Goal: Task Accomplishment & Management: Manage account settings

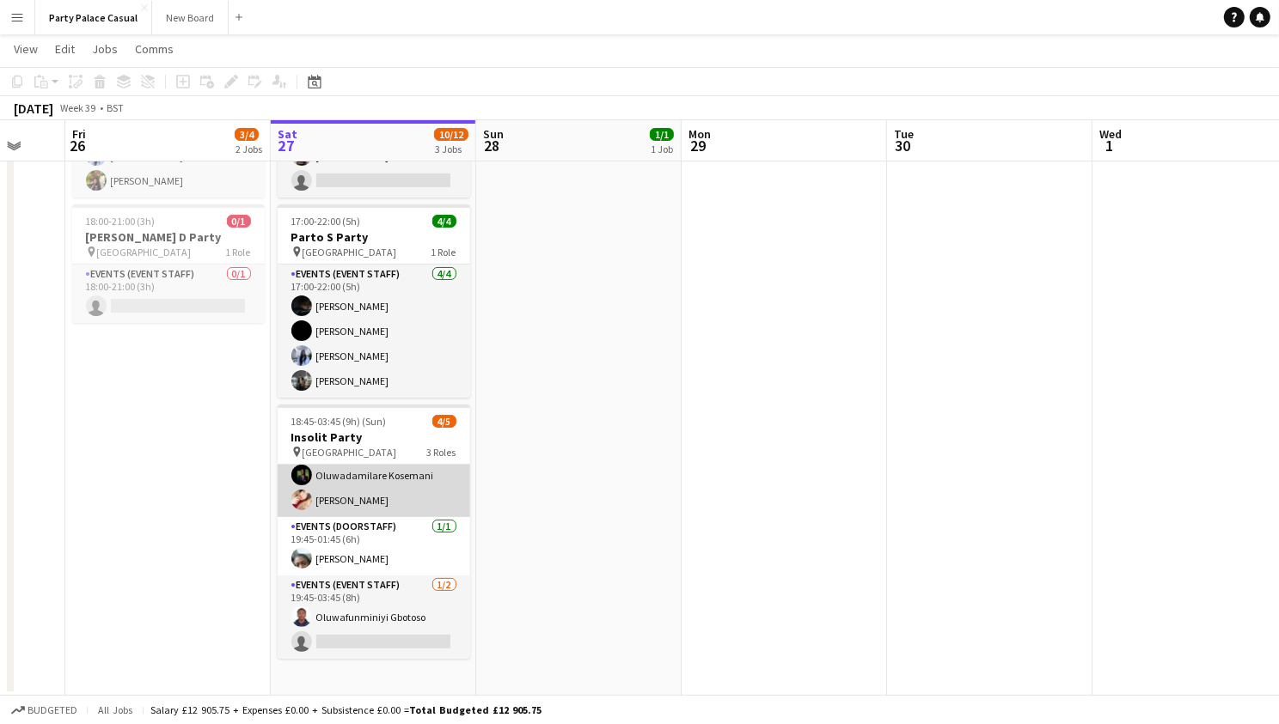
scroll to position [29, 0]
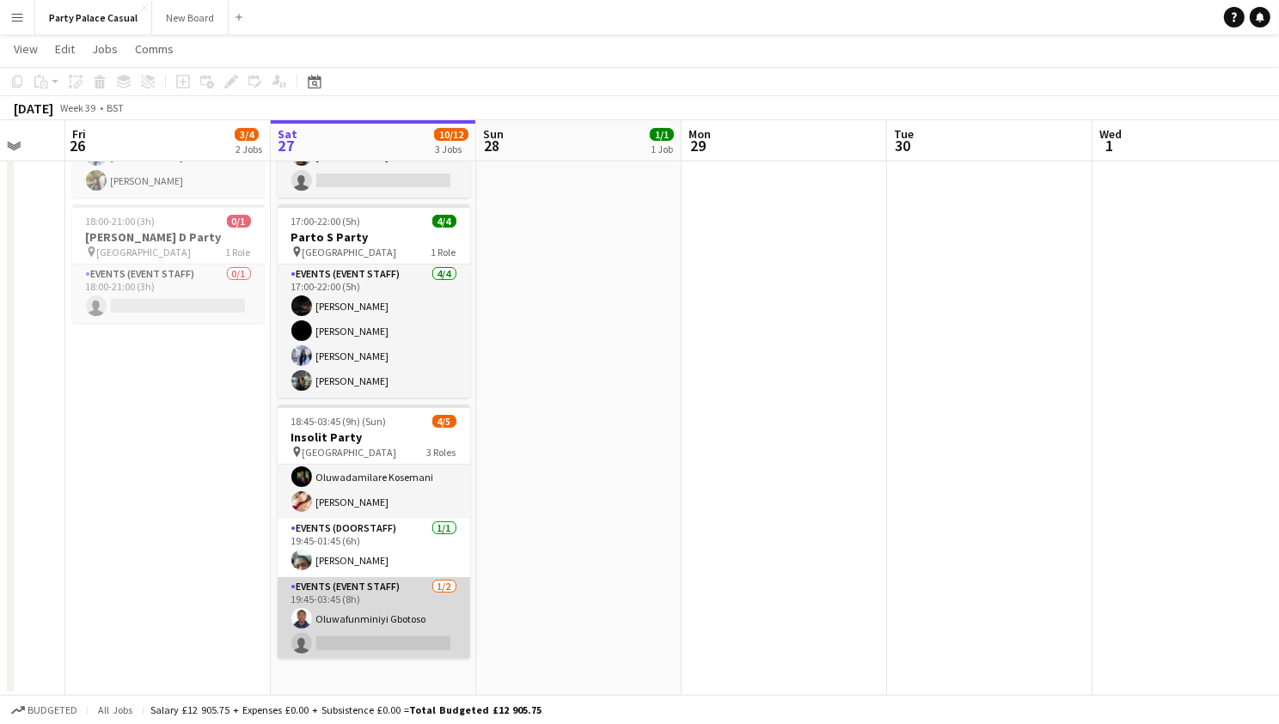
click at [375, 638] on app-card-role "Events (Event Staff) 1/2 19:45-03:45 (8h) Oluwafunminiyi Gbotoso single-neutral…" at bounding box center [374, 618] width 192 height 83
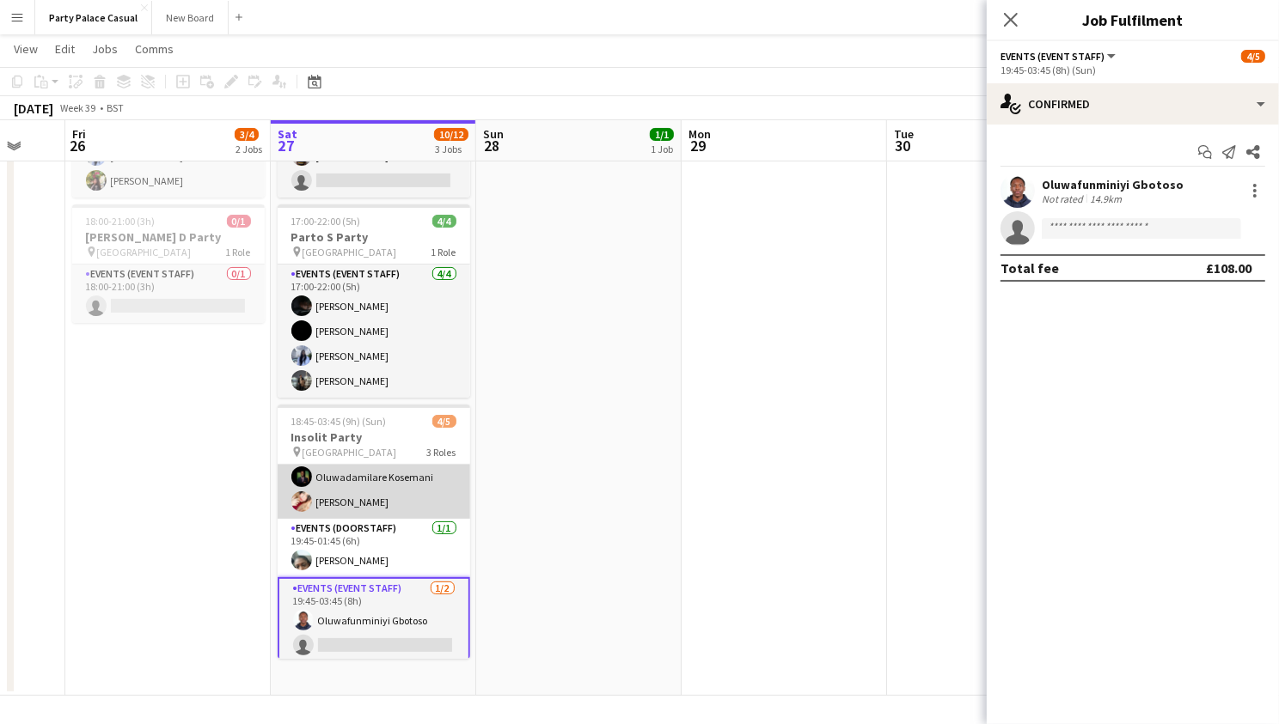
click at [424, 501] on app-card-role "Events (Event Staff) 2/2 18:45-03:45 (9h) Oluwadamilare Kosemani Yashaswini Sha…" at bounding box center [374, 477] width 192 height 83
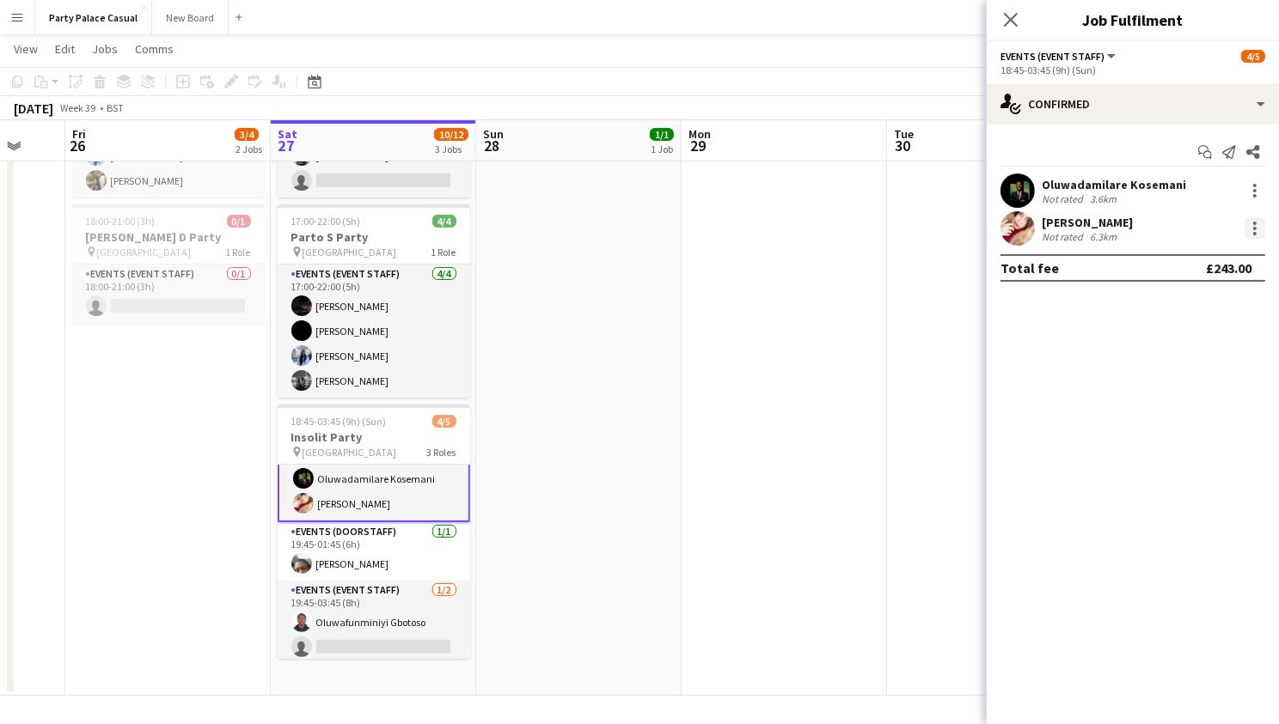
click at [1249, 226] on div at bounding box center [1254, 228] width 21 height 21
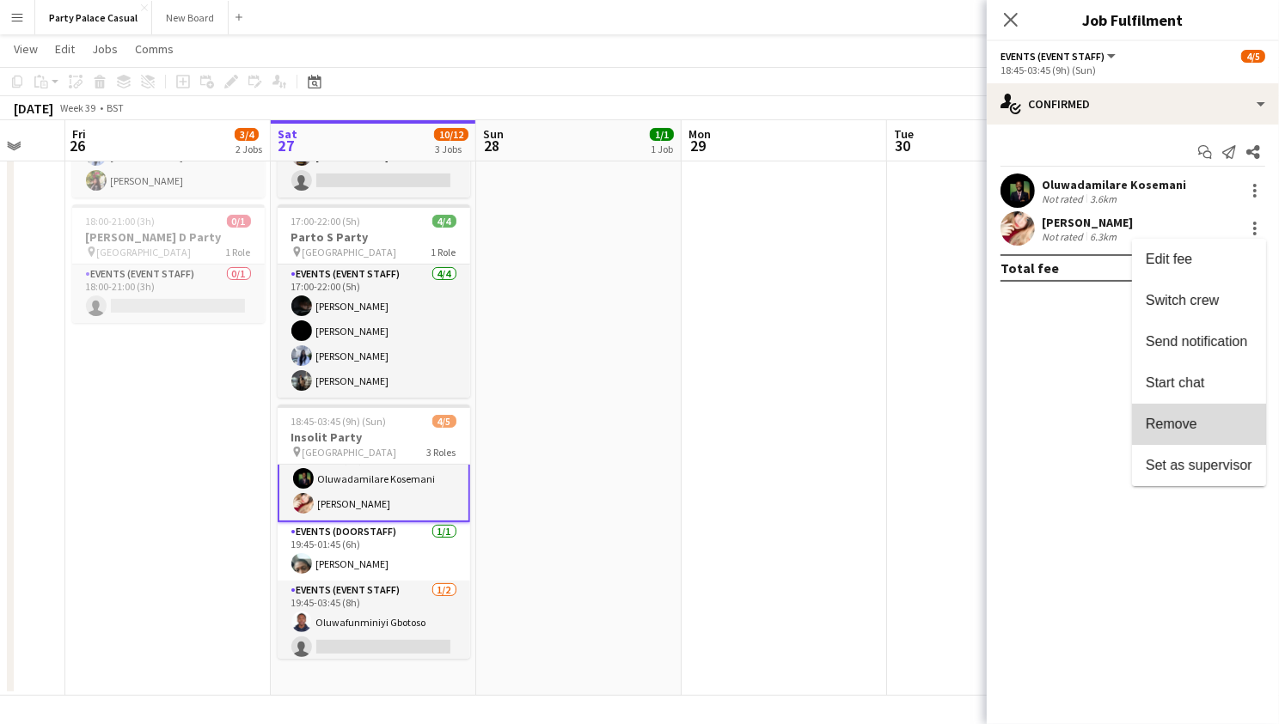
click at [1204, 417] on span "Remove" at bounding box center [1198, 424] width 107 height 15
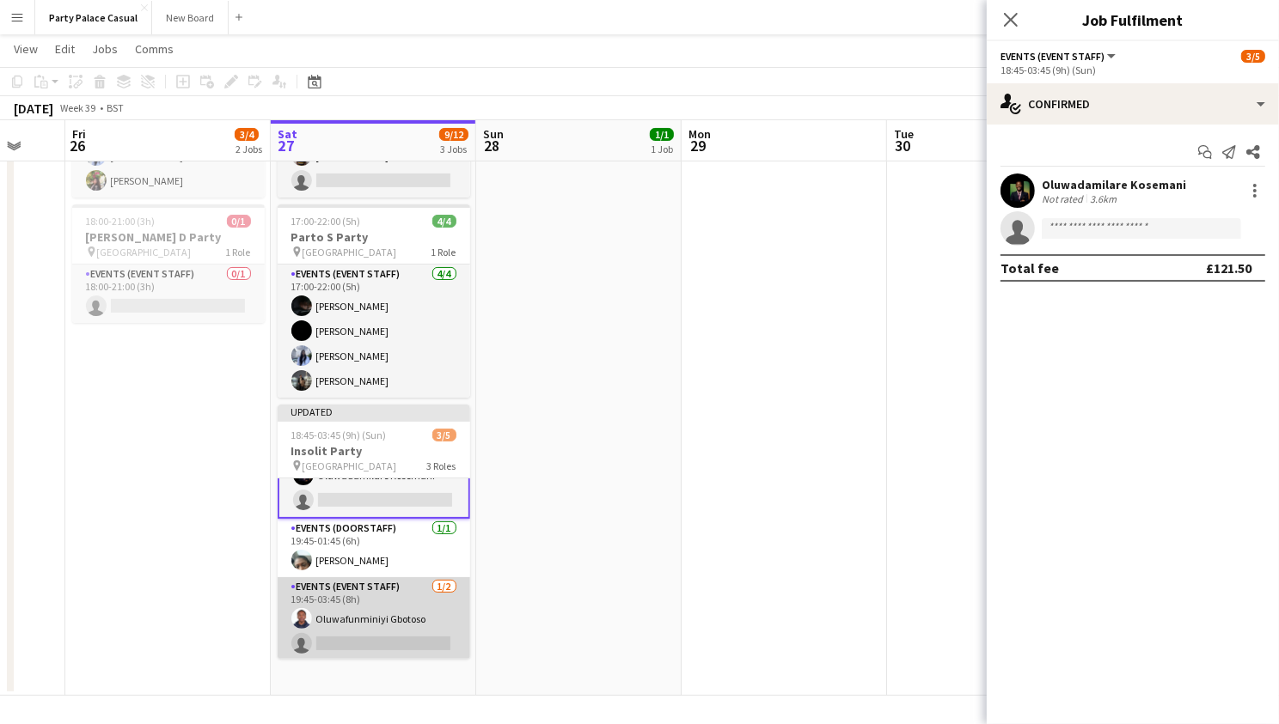
scroll to position [0, 345]
click at [412, 626] on app-card-role "Events (Event Staff) [DATE] 19:45-03:45 (8h) Oluwafunminiyi Gbotoso single-neut…" at bounding box center [374, 618] width 192 height 83
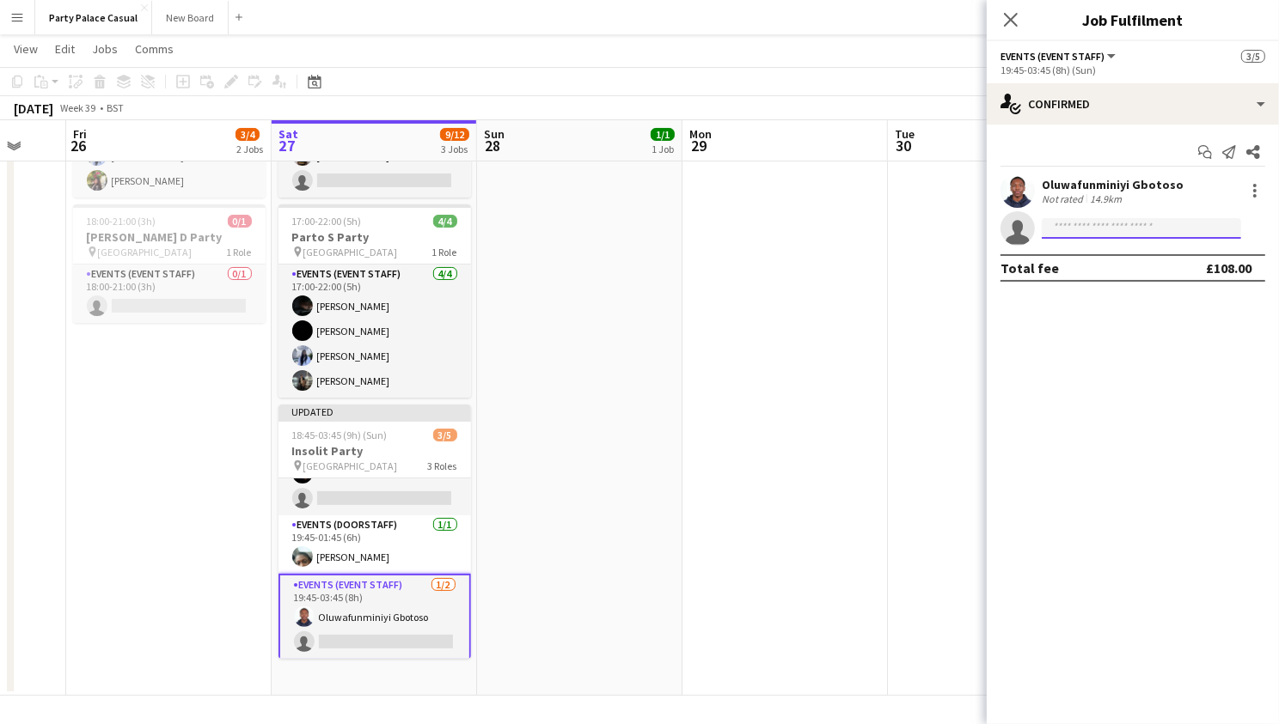
click at [1153, 230] on input at bounding box center [1140, 228] width 199 height 21
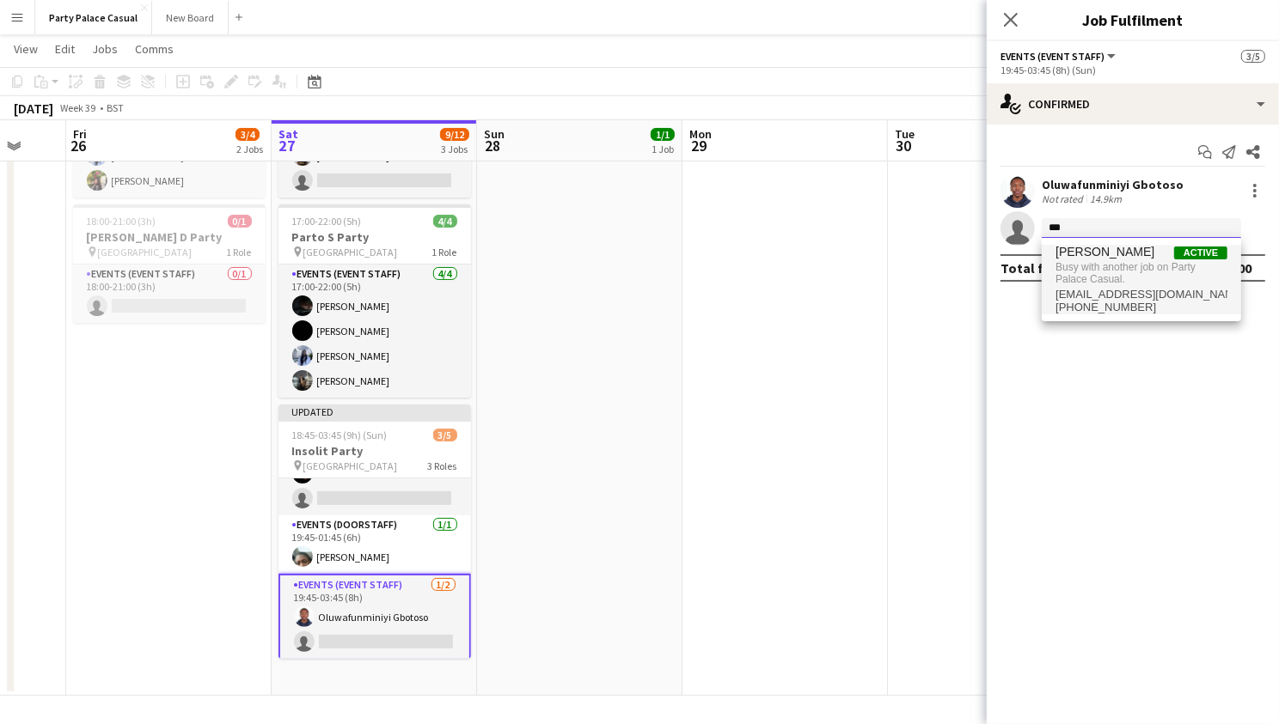
type input "***"
click at [1127, 277] on span "Busy with another job on Party Palace Casual." at bounding box center [1141, 274] width 172 height 28
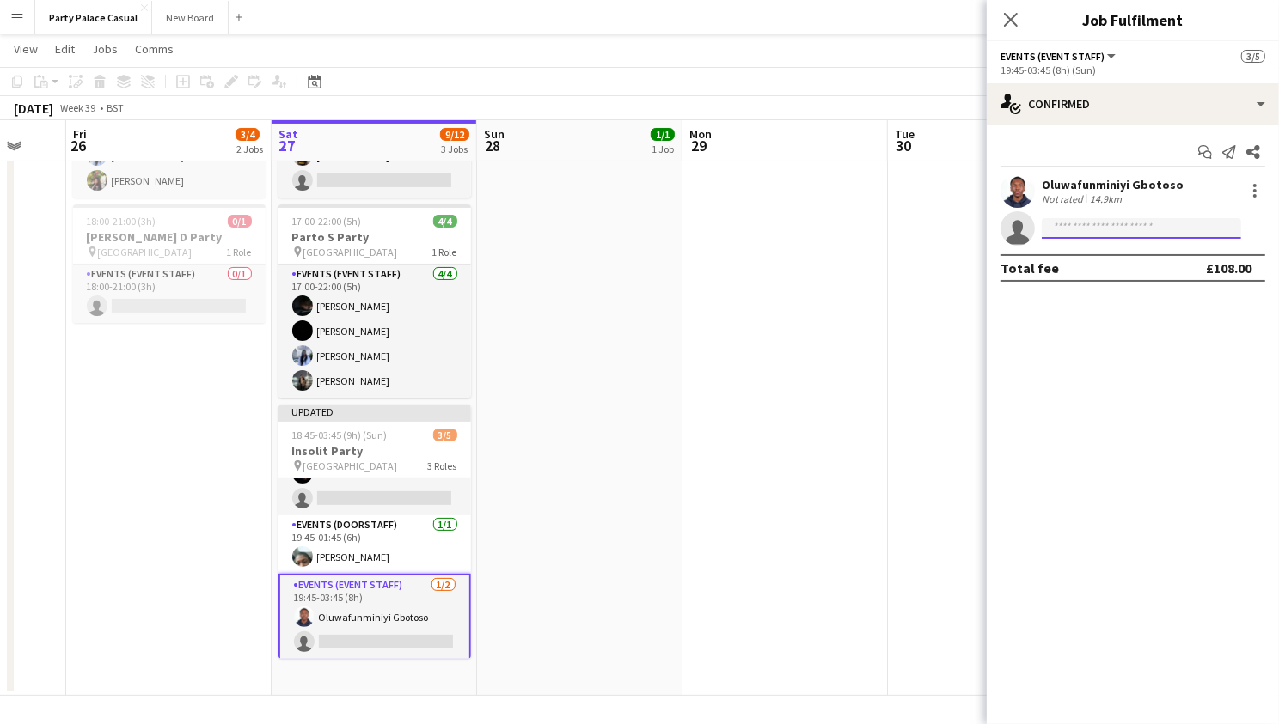
click at [1118, 234] on input at bounding box center [1140, 228] width 199 height 21
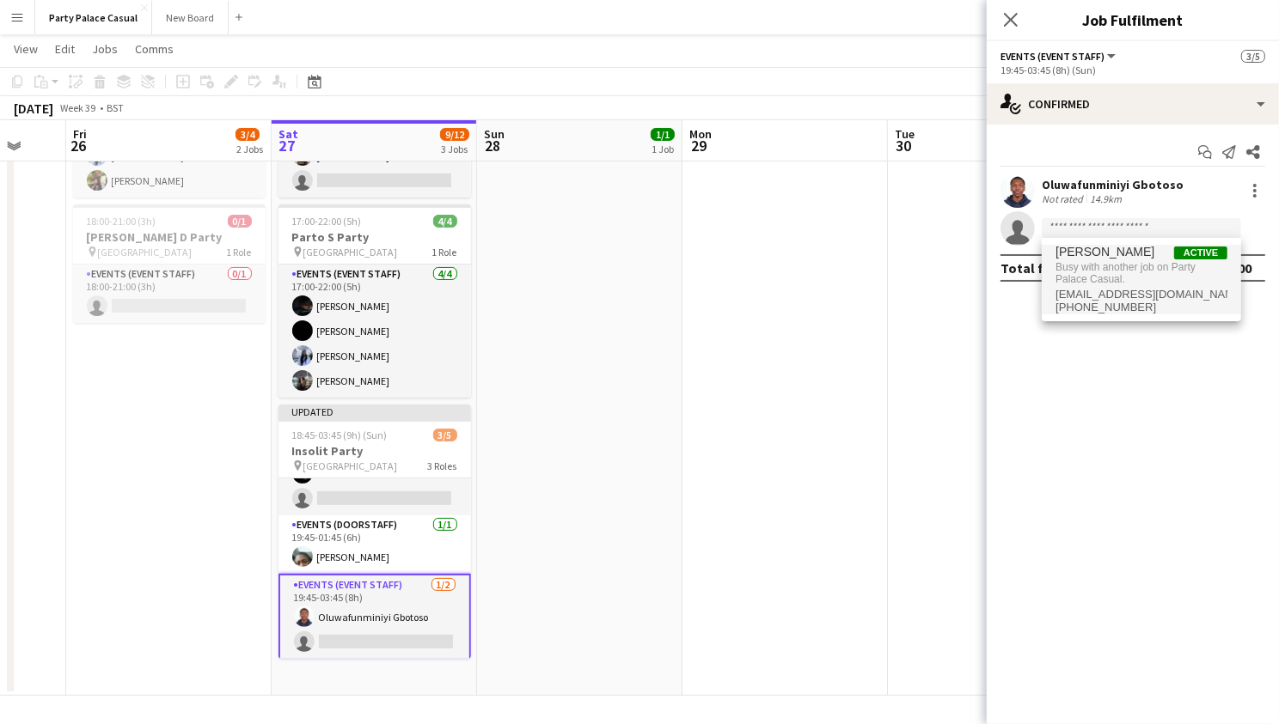
click at [1124, 259] on span "[PERSON_NAME]" at bounding box center [1104, 252] width 99 height 15
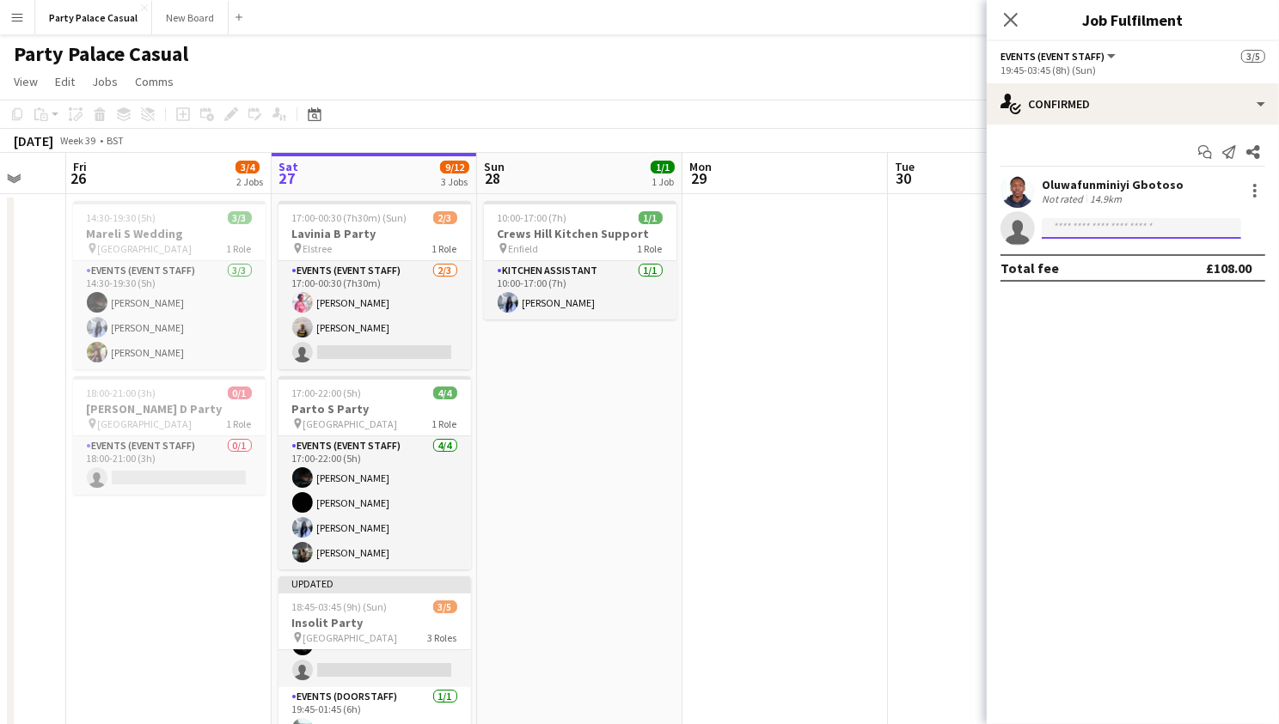
scroll to position [0, 0]
click at [1005, 27] on app-icon "Close pop-in" at bounding box center [1011, 20] width 25 height 25
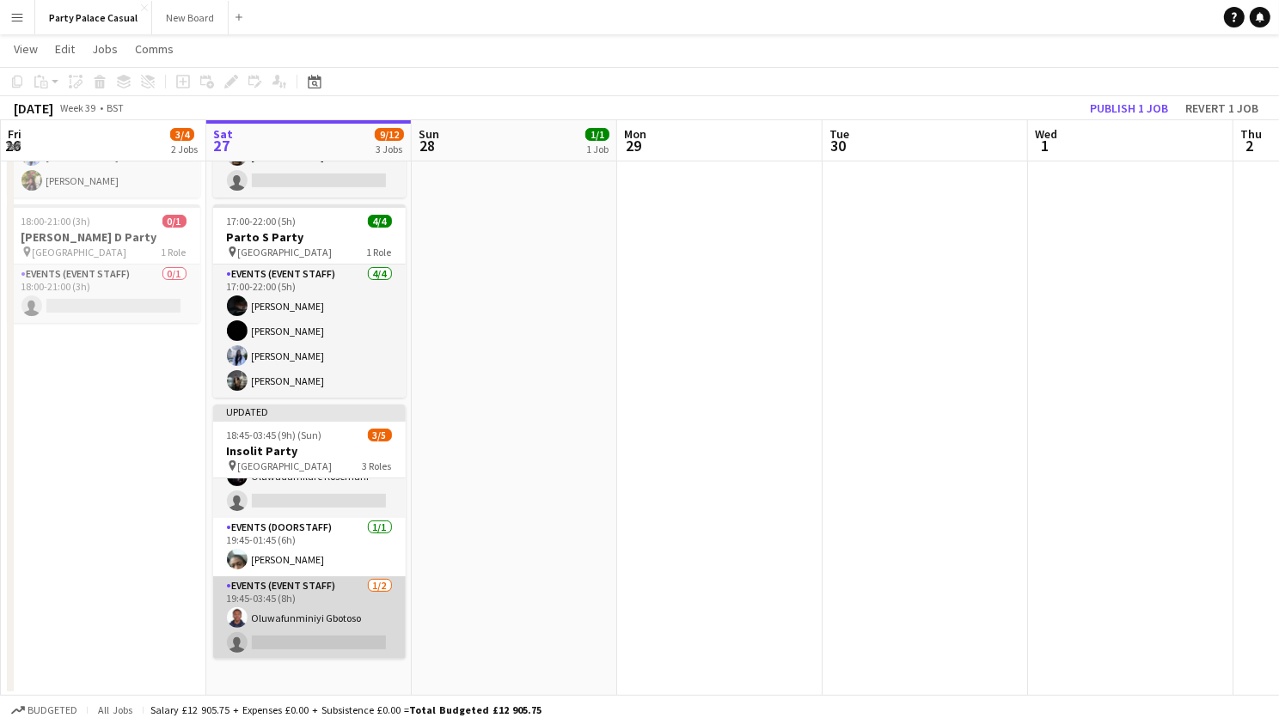
scroll to position [43, 0]
click at [335, 639] on app-card-role "Events (Event Staff) 1/2 19:45-03:45 (8h) Oluwafunminiyi Gbotoso single-neutral…" at bounding box center [309, 618] width 192 height 83
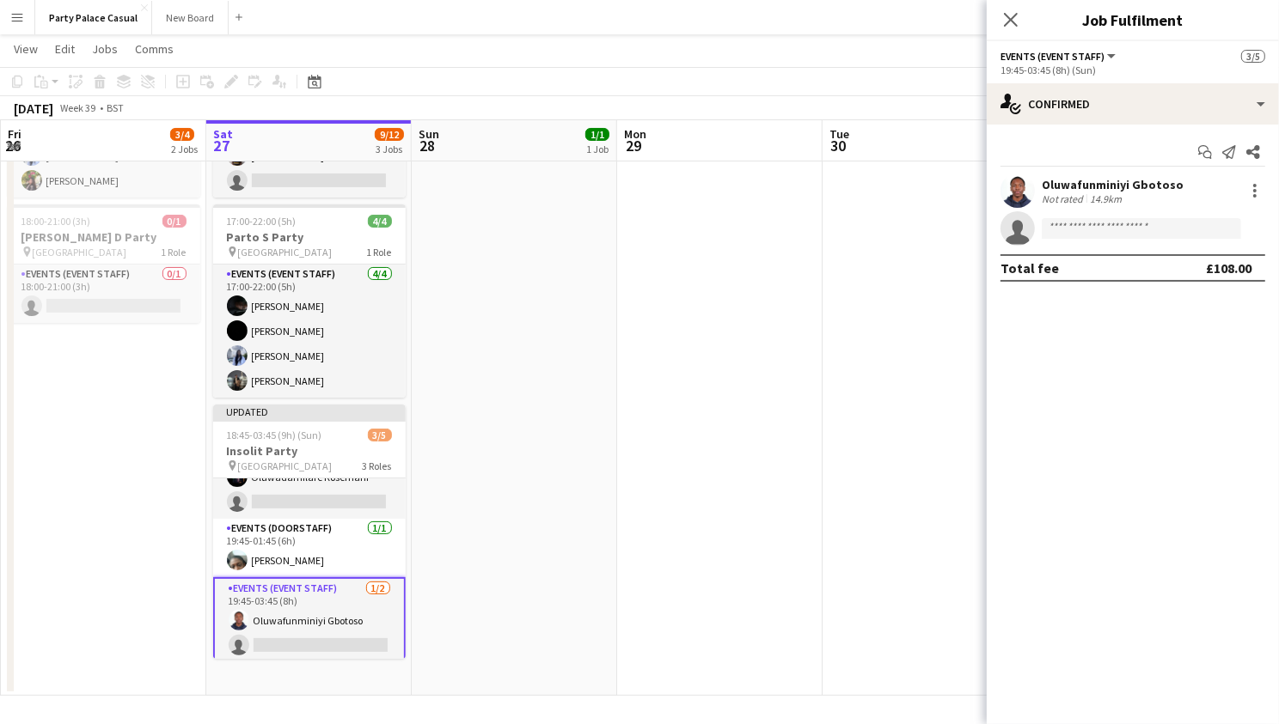
click at [1079, 242] on app-invite-slot "single-neutral-actions" at bounding box center [1132, 228] width 292 height 34
click at [1079, 235] on input at bounding box center [1140, 228] width 199 height 21
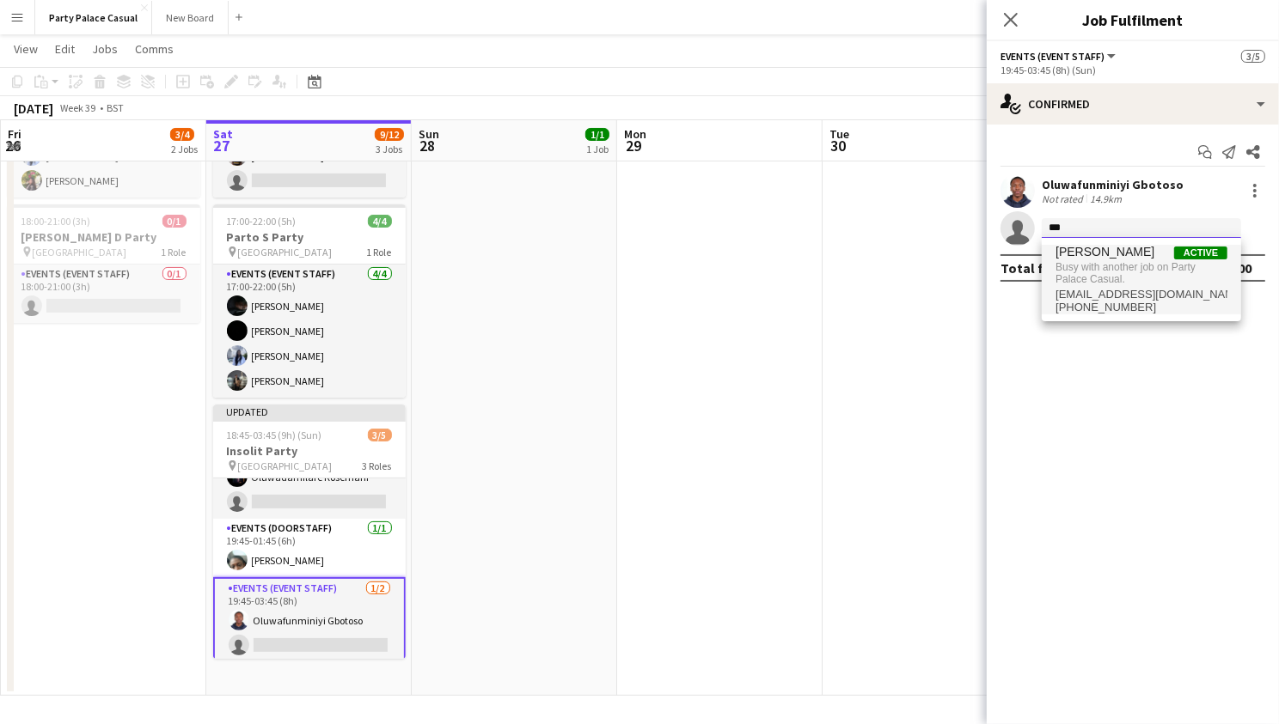
type input "***"
click at [1112, 307] on span "[PHONE_NUMBER]" at bounding box center [1141, 308] width 172 height 14
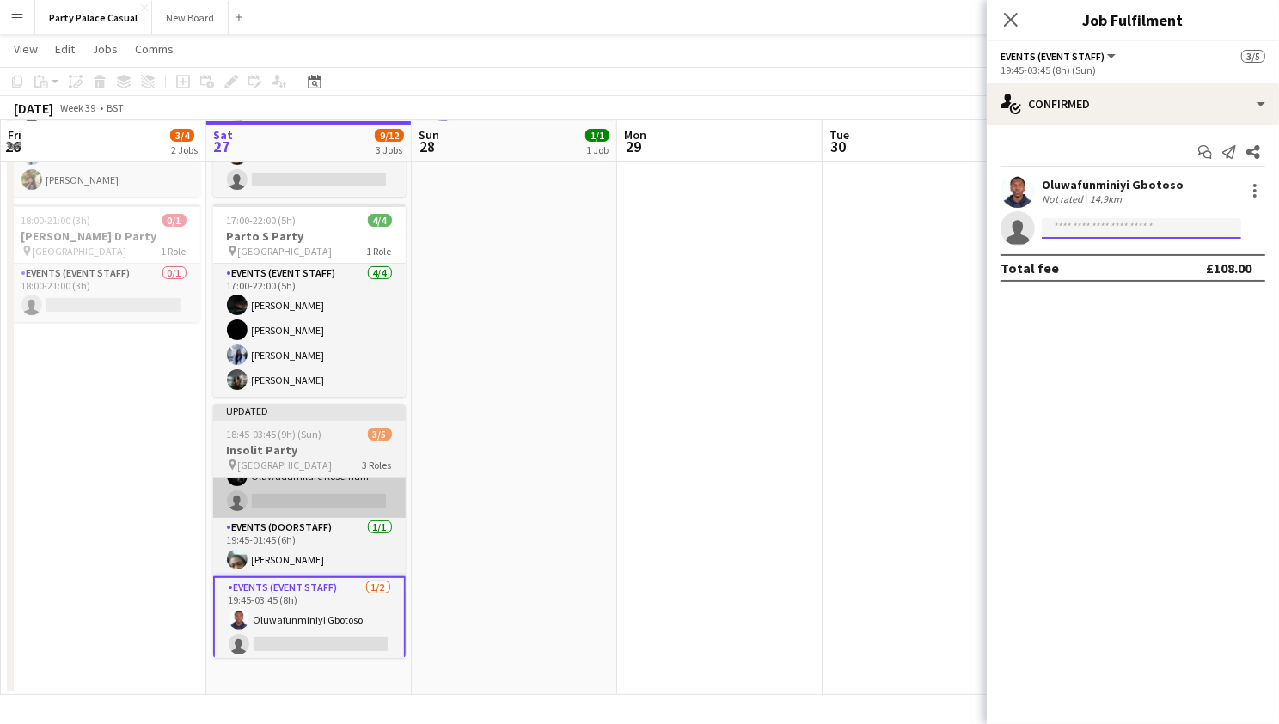
scroll to position [170, 0]
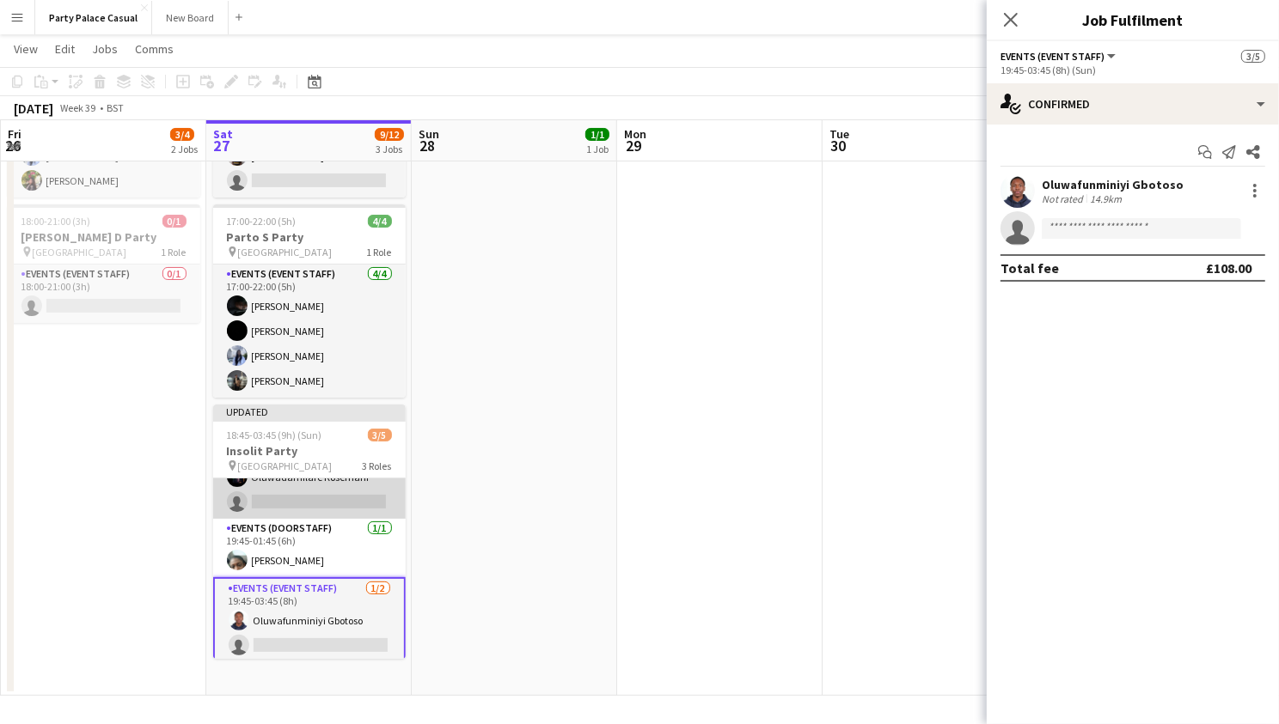
click at [369, 497] on app-card-role "Events (Event Staff) 1A [DATE] 18:45-03:45 (9h) Oluwadamilare Kosemani single-n…" at bounding box center [309, 477] width 192 height 83
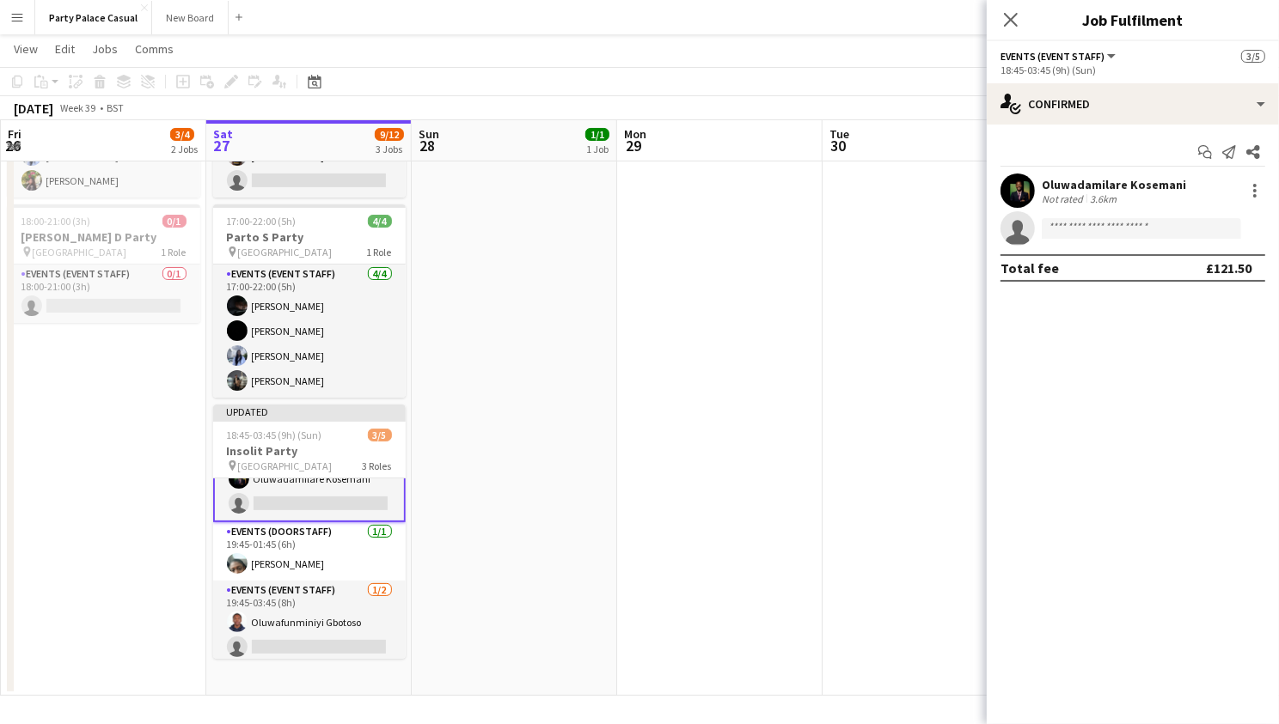
click at [1127, 209] on div "Oluwadamilare Kosemani Not rated 3.6km single-neutral-actions" at bounding box center [1132, 210] width 292 height 72
click at [1121, 225] on input at bounding box center [1140, 228] width 199 height 21
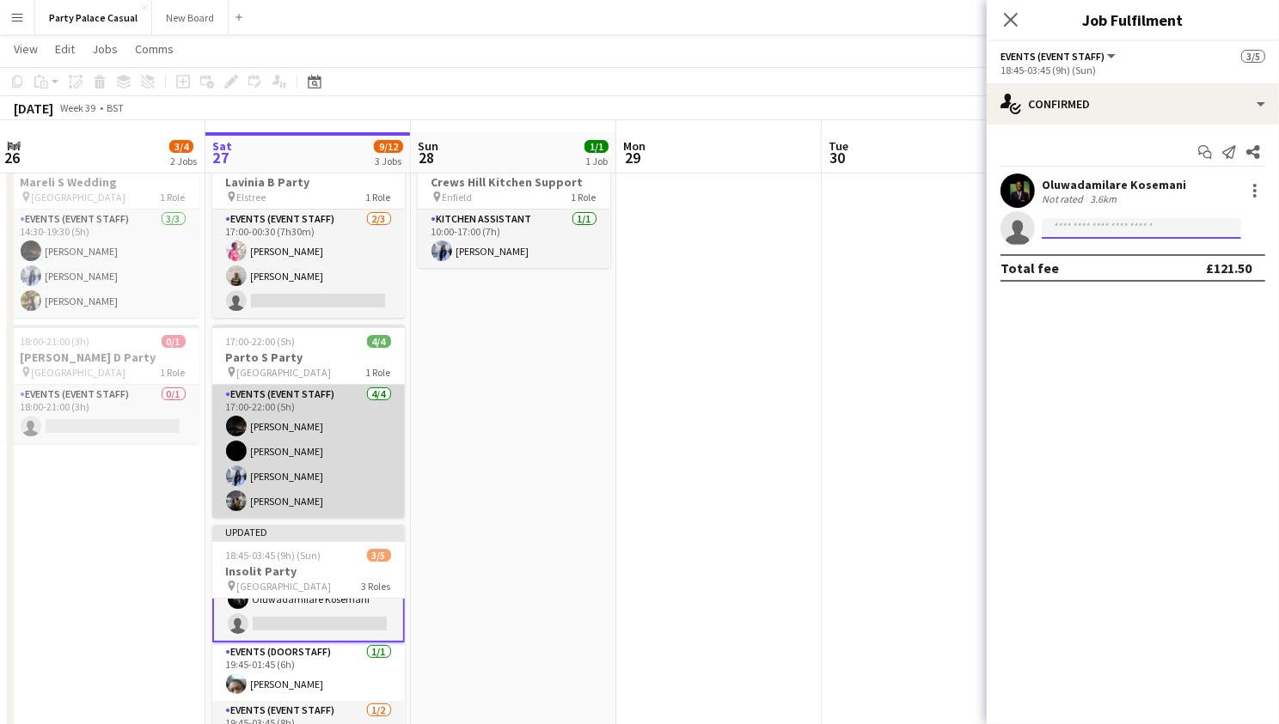
scroll to position [52, 0]
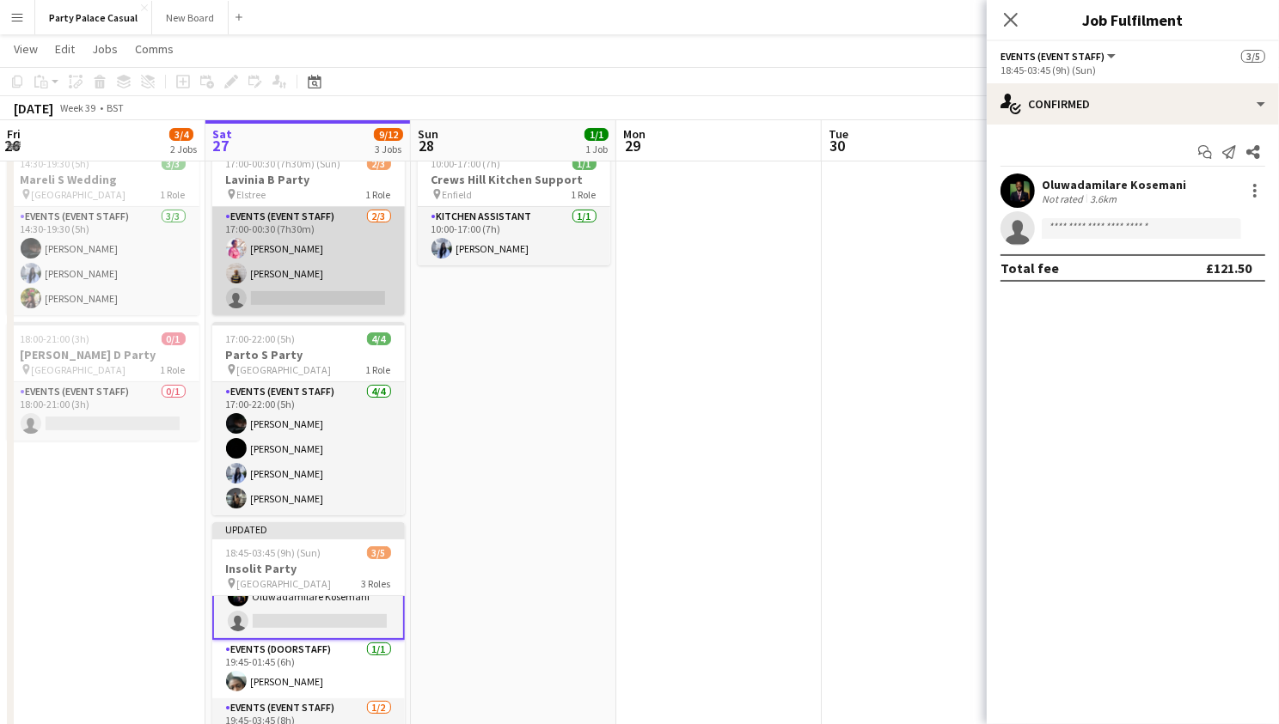
click at [331, 254] on app-card-role "Events (Event Staff) 2/3 17:00-00:30 (7h30m) Aja Beckham Chinaza Iwe single-neu…" at bounding box center [308, 261] width 192 height 108
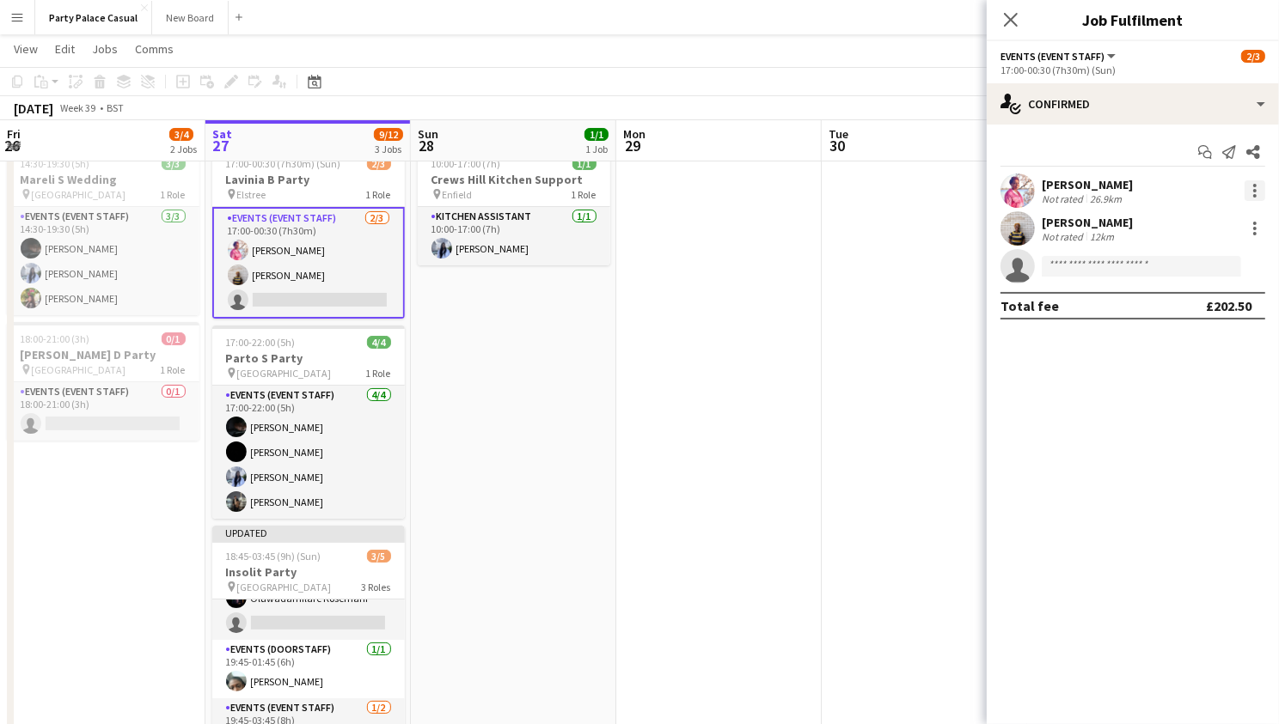
click at [1251, 191] on div at bounding box center [1254, 190] width 21 height 21
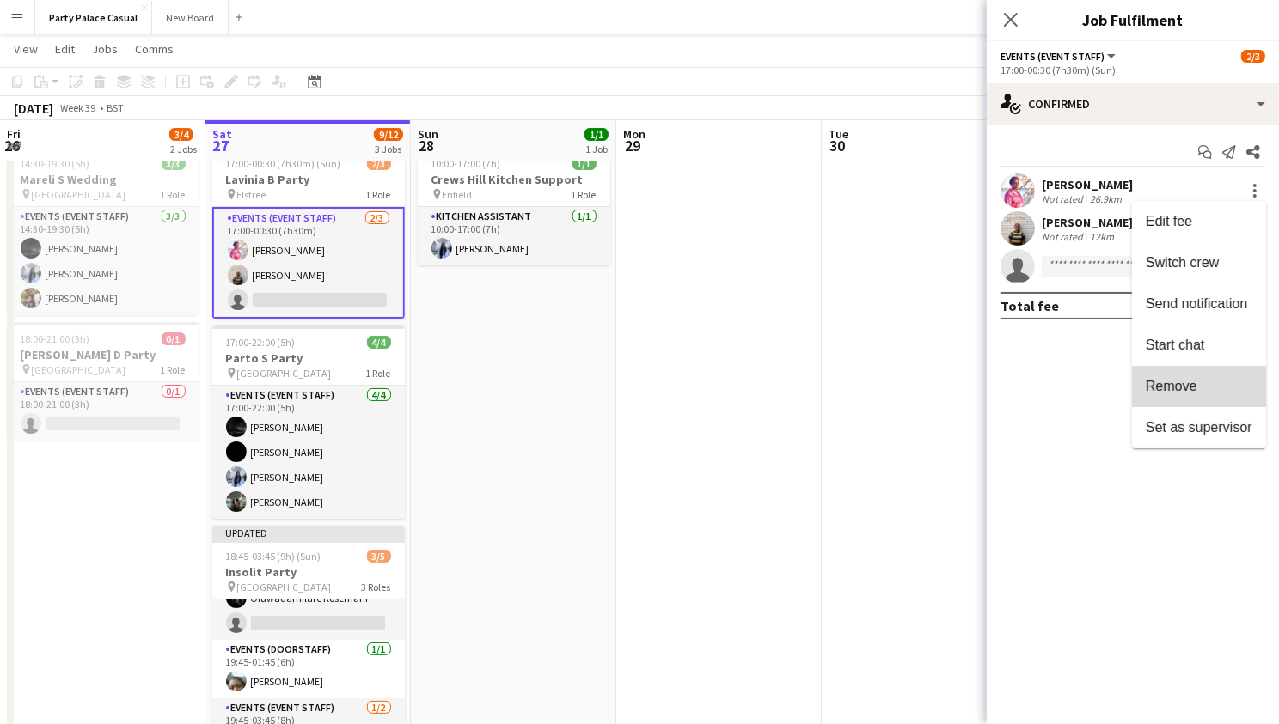
click at [1204, 387] on span "Remove" at bounding box center [1198, 386] width 107 height 15
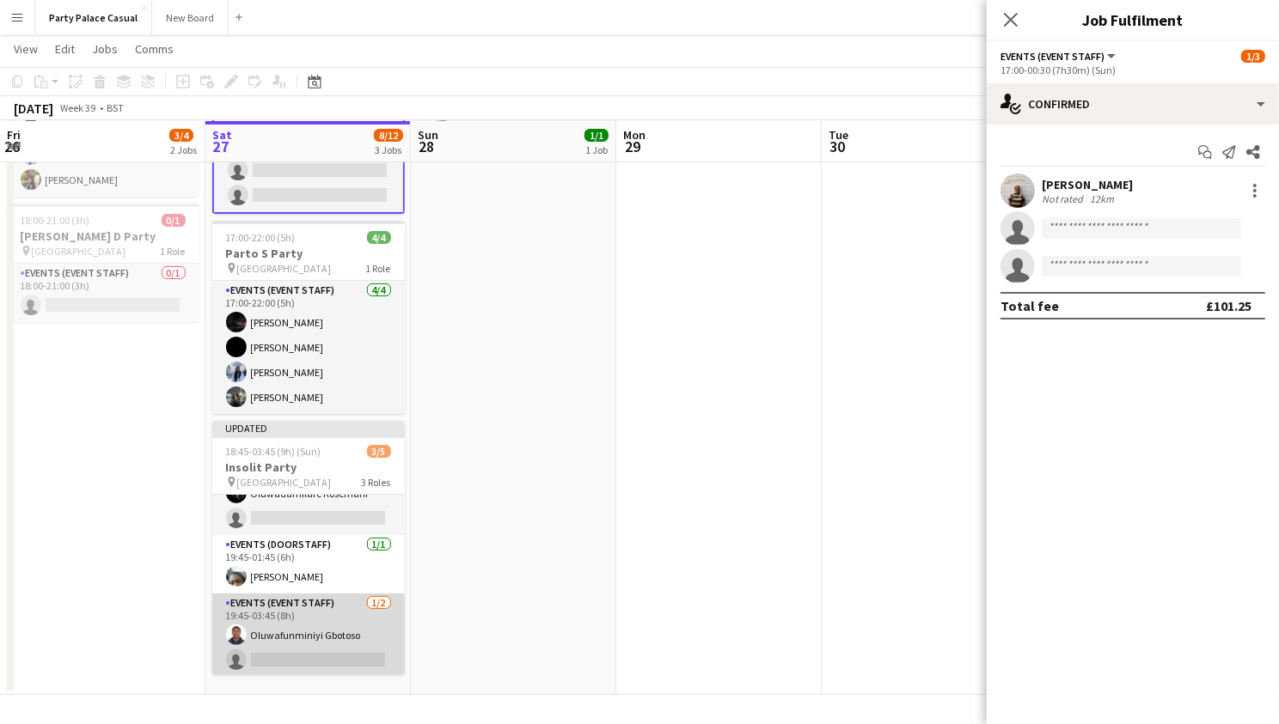
scroll to position [170, 0]
click at [313, 650] on app-card-role "Events (Event Staff) [DATE] 19:45-03:45 (8h) Oluwafunminiyi Gbotoso single-neut…" at bounding box center [308, 636] width 192 height 83
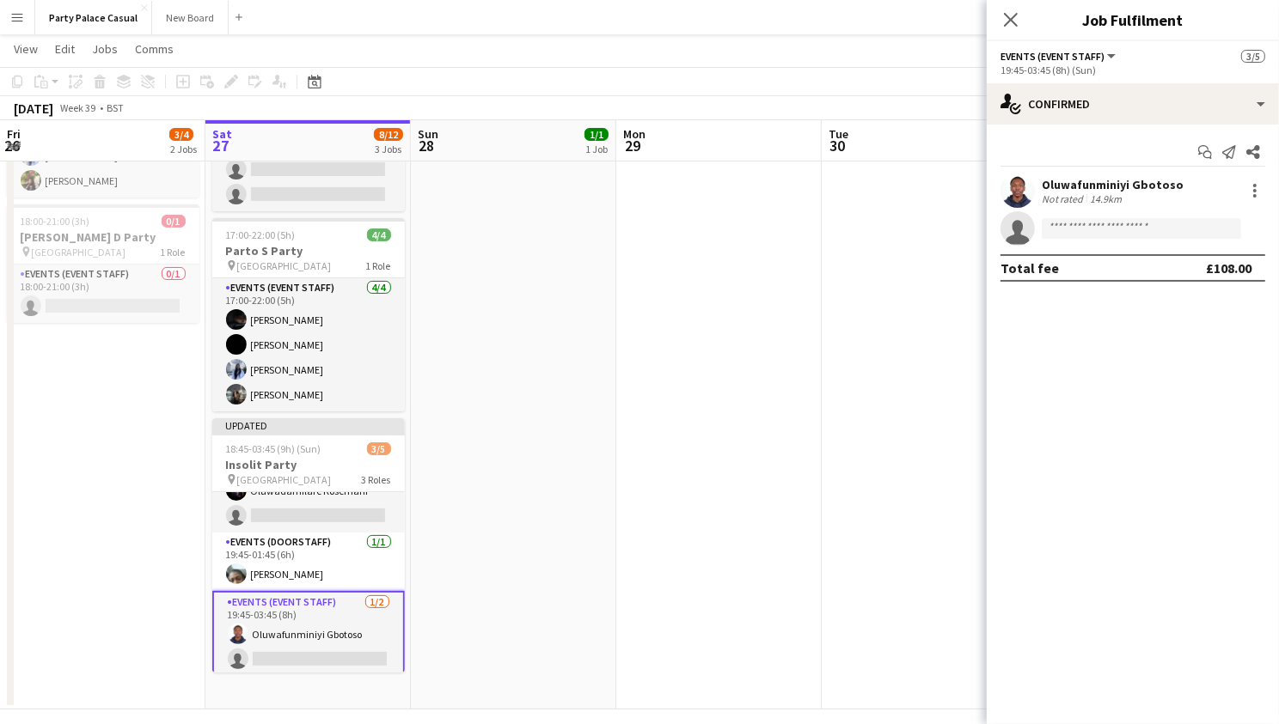
click at [1099, 239] on app-invite-slot "single-neutral-actions" at bounding box center [1132, 228] width 292 height 34
click at [1099, 232] on input at bounding box center [1140, 228] width 199 height 21
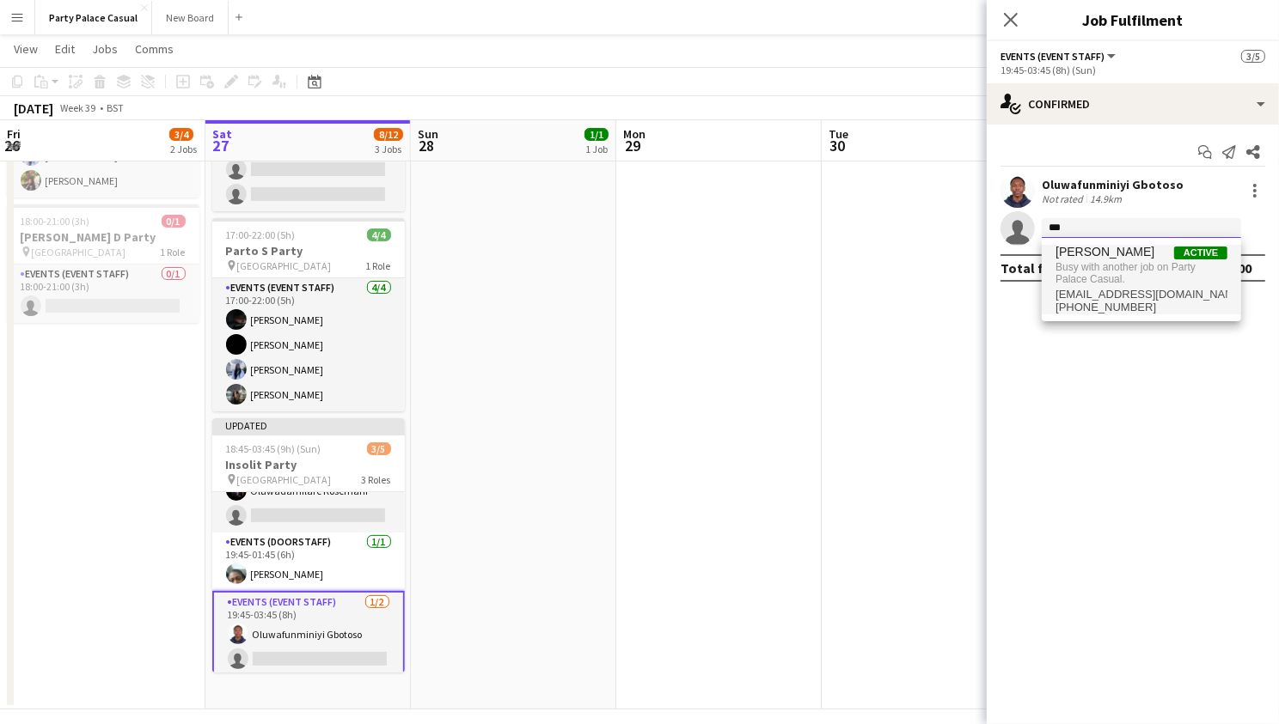
type input "***"
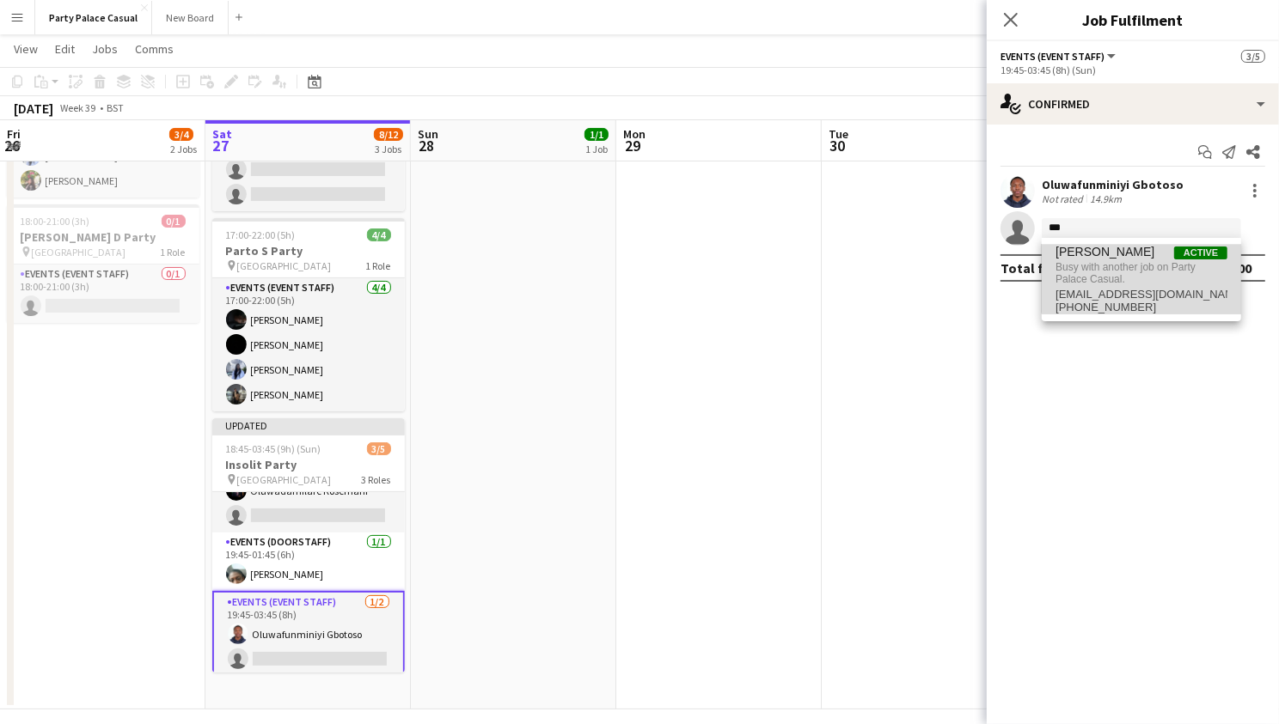
click at [1162, 255] on span "Yashaswini Shastri Active" at bounding box center [1141, 252] width 172 height 15
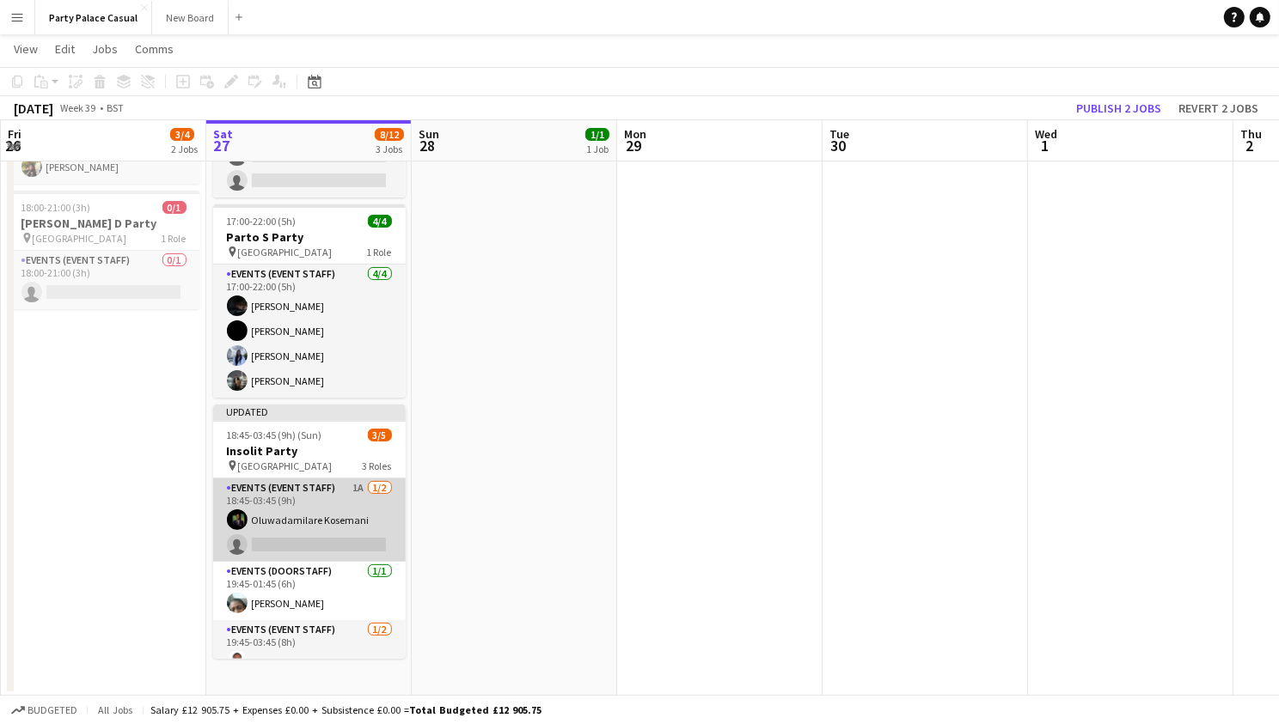
scroll to position [0, 409]
click at [330, 490] on app-card-role "Events (Event Staff) 1A [DATE] 18:45-03:45 (9h) Oluwadamilare Kosemani single-n…" at bounding box center [310, 520] width 192 height 83
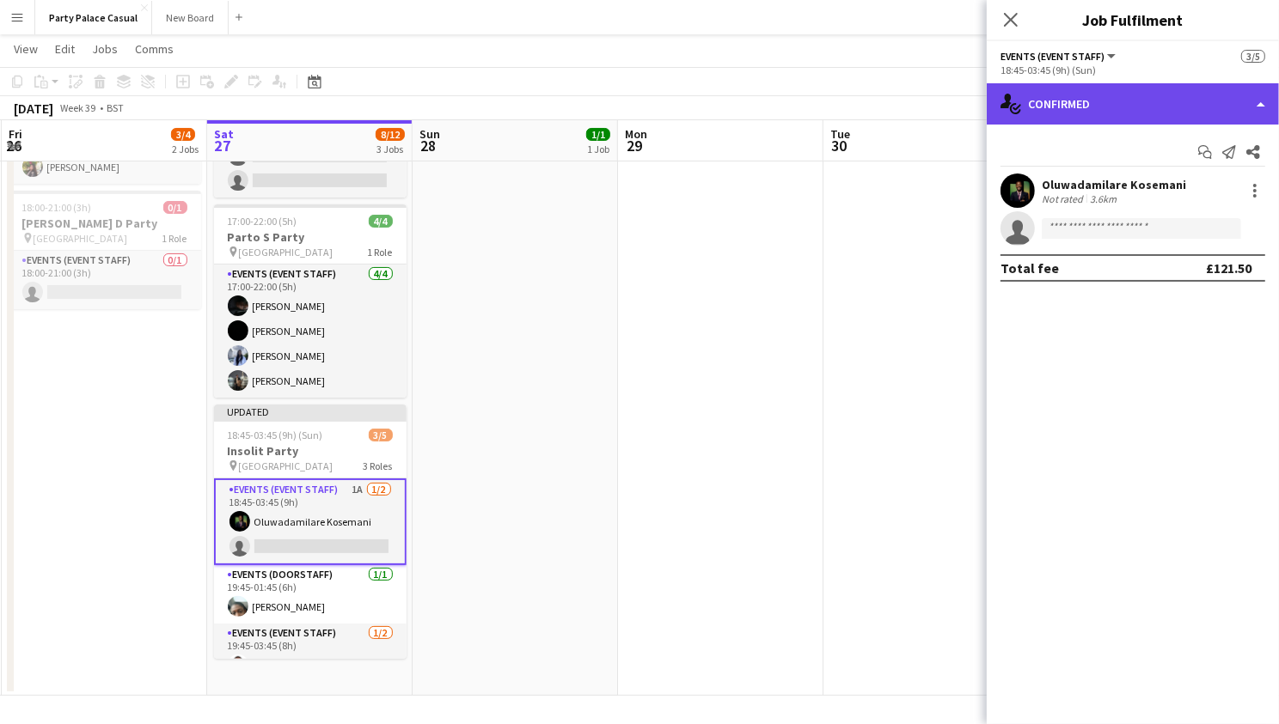
click at [1215, 115] on div "single-neutral-actions-check-2 Confirmed" at bounding box center [1132, 103] width 292 height 41
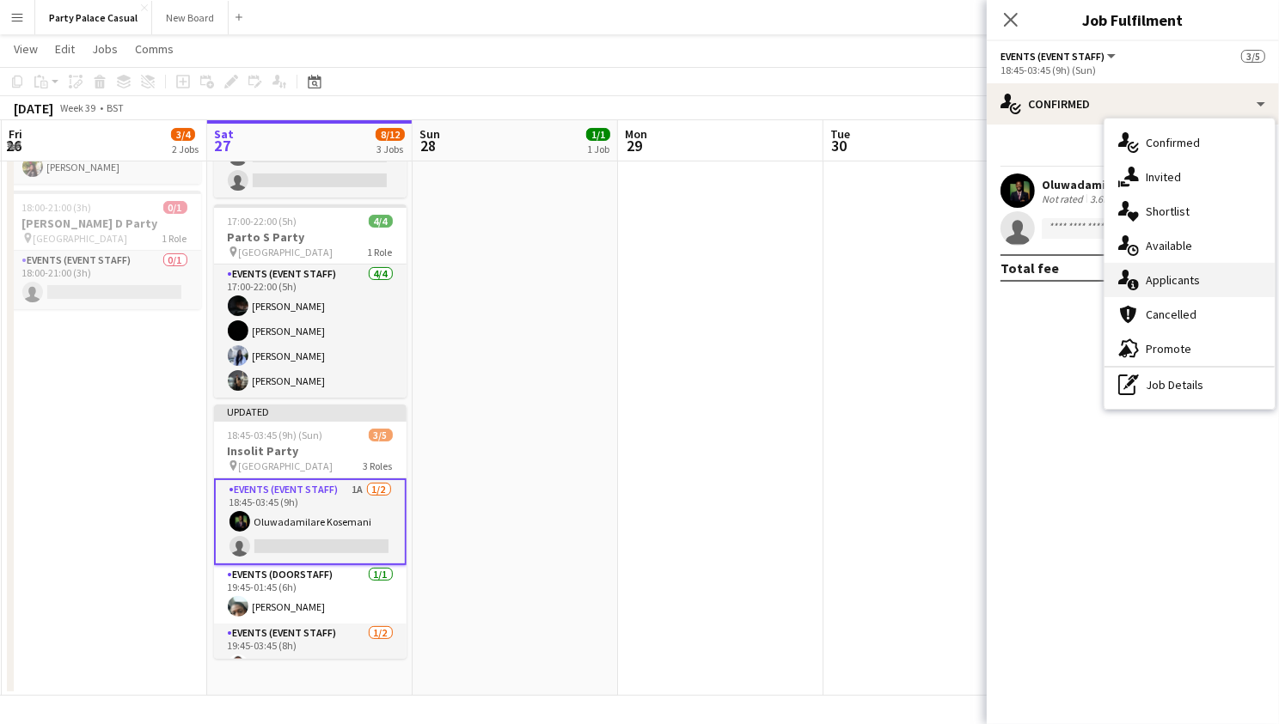
click at [1195, 278] on span "Applicants" at bounding box center [1172, 279] width 54 height 15
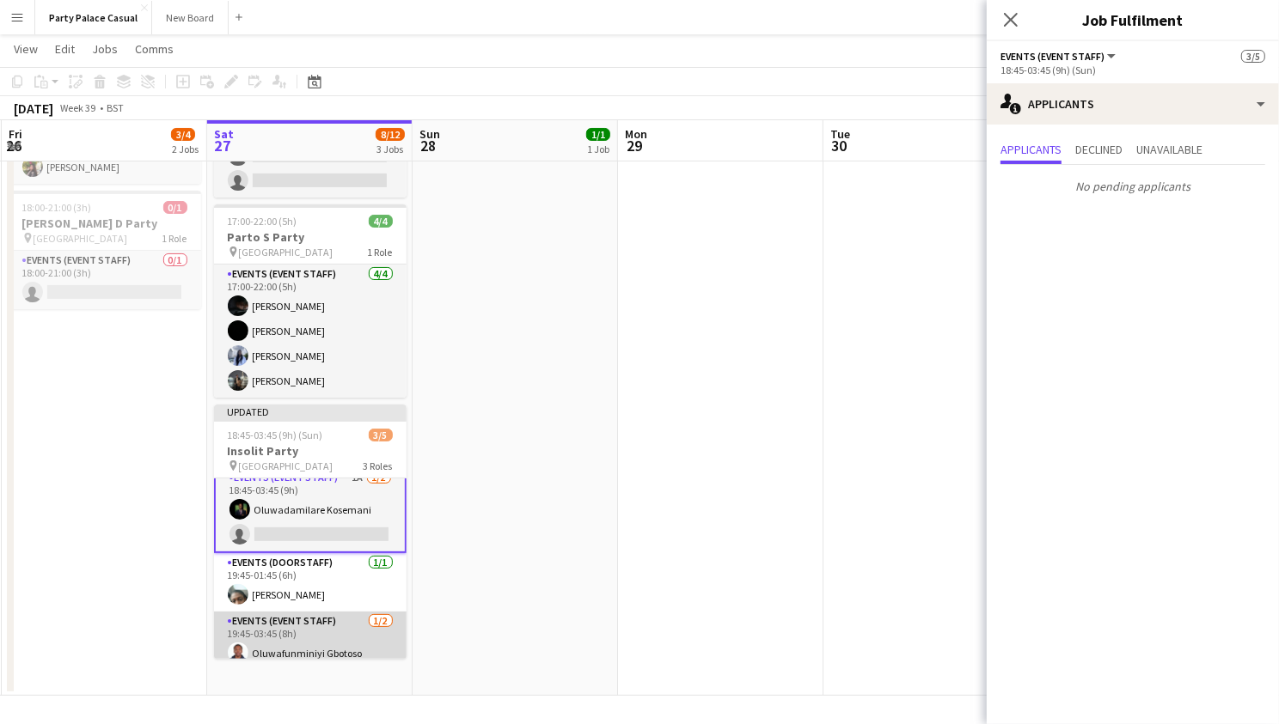
scroll to position [0, 0]
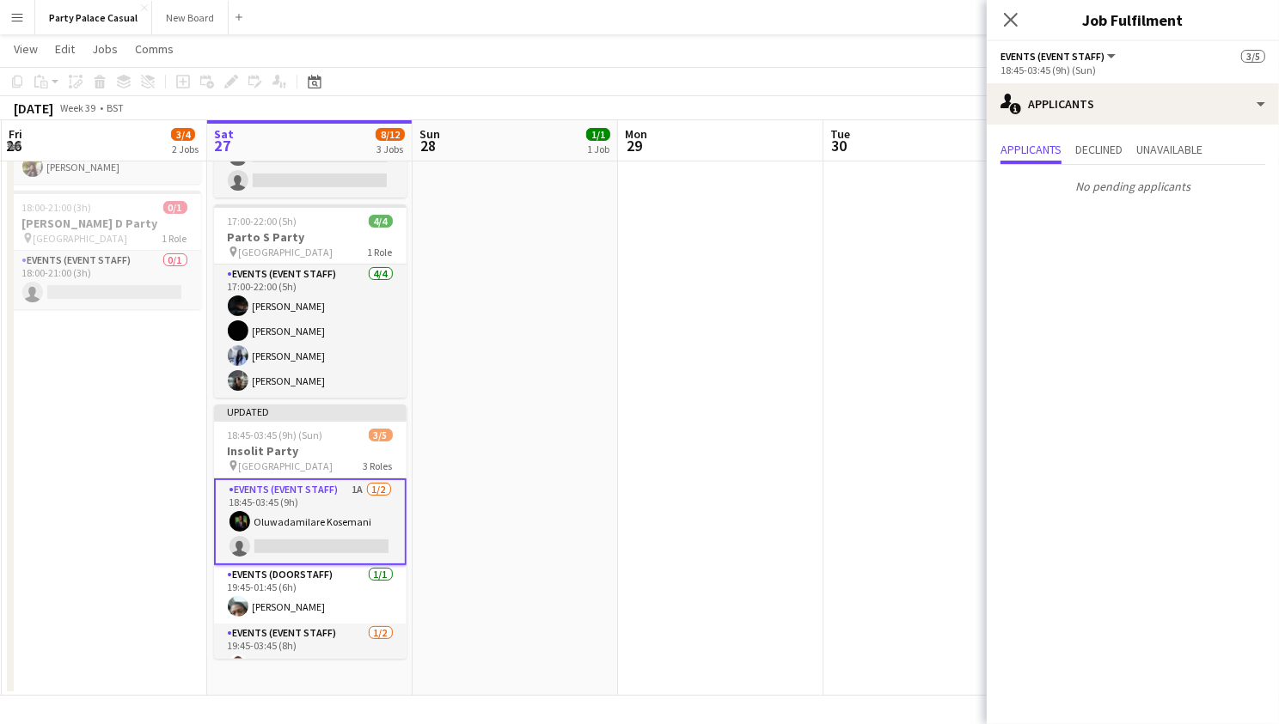
click at [314, 539] on app-card-role "Events (Event Staff) 1A 1/2 18:45-03:45 (9h) Oluwadamilare Kosemani single-neut…" at bounding box center [310, 522] width 192 height 87
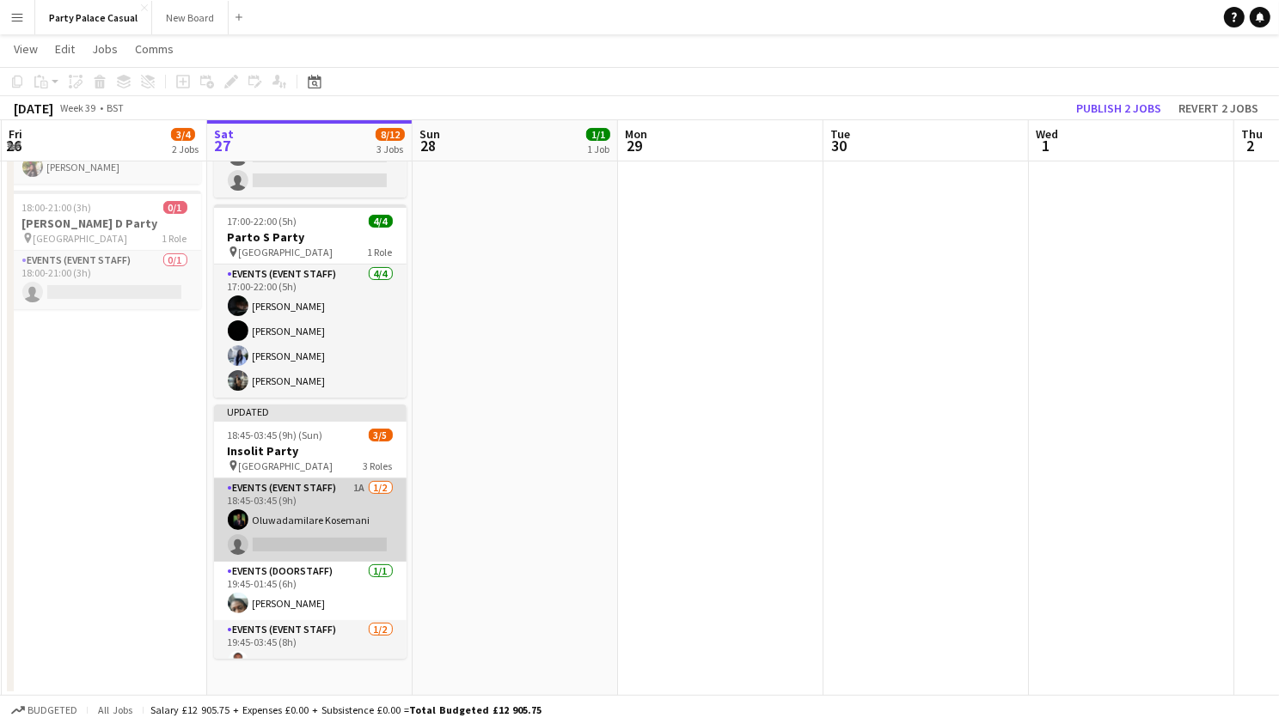
click at [314, 539] on app-card-role "Events (Event Staff) 1A 1/2 18:45-03:45 (9h) Oluwadamilare Kosemani single-neut…" at bounding box center [310, 520] width 192 height 83
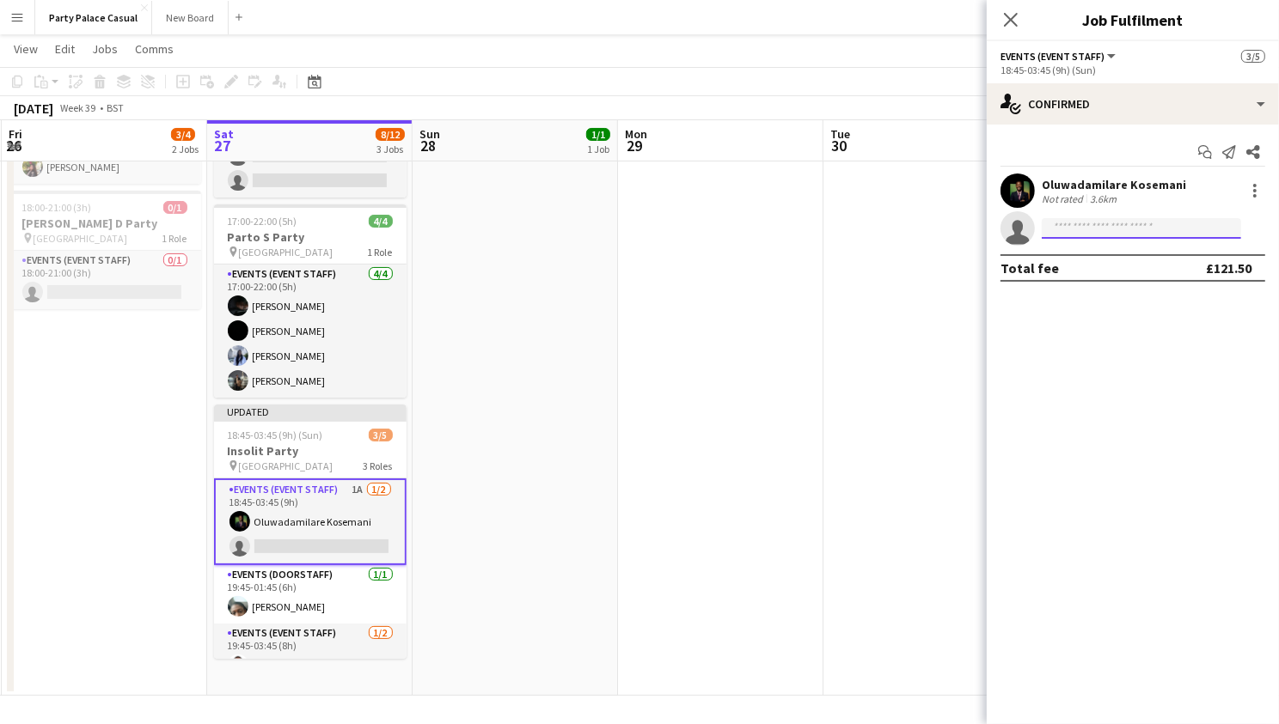
click at [1158, 231] on input at bounding box center [1140, 228] width 199 height 21
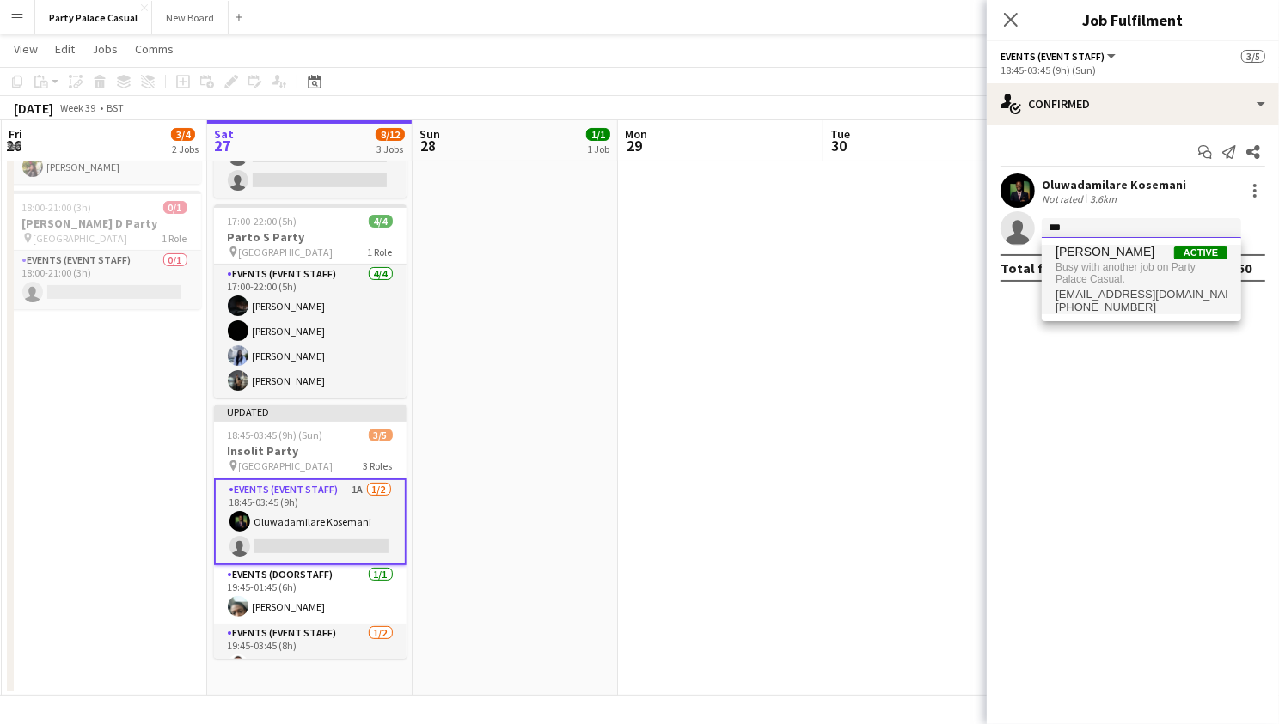
type input "***"
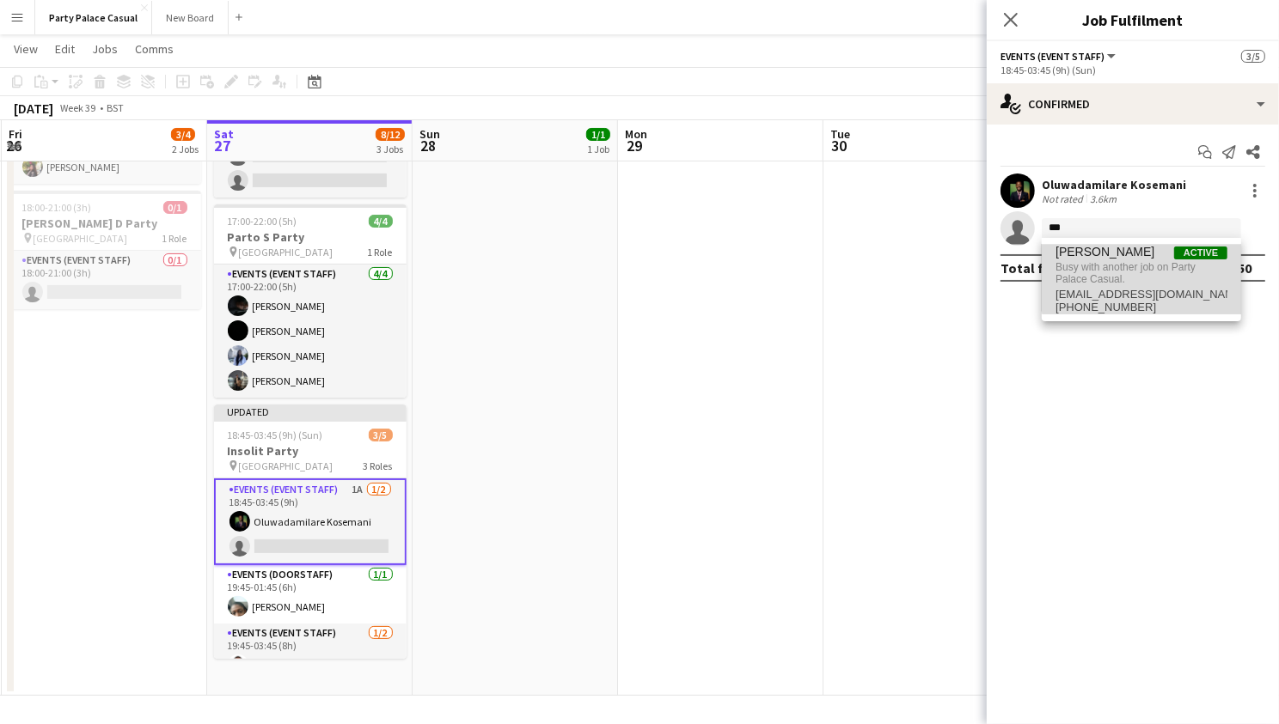
click at [1155, 276] on span "Busy with another job on Party Palace Casual." at bounding box center [1141, 274] width 172 height 28
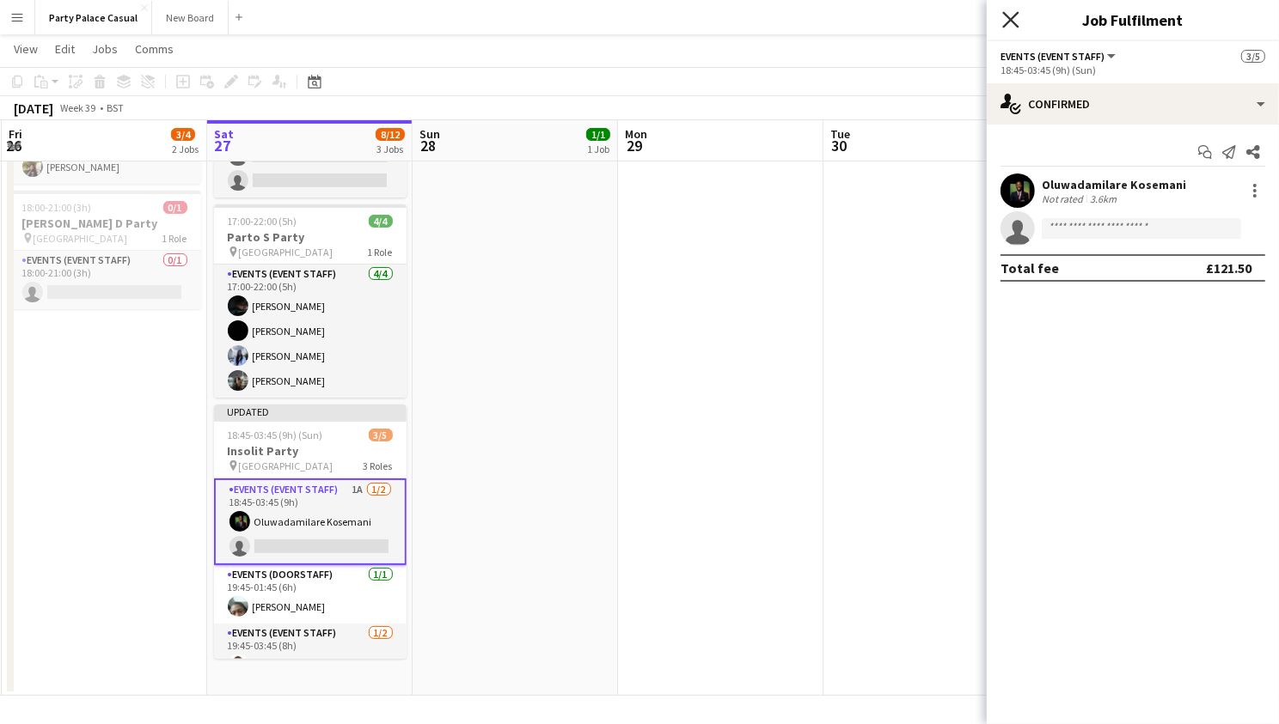
click at [1011, 27] on icon "Close pop-in" at bounding box center [1010, 19] width 16 height 16
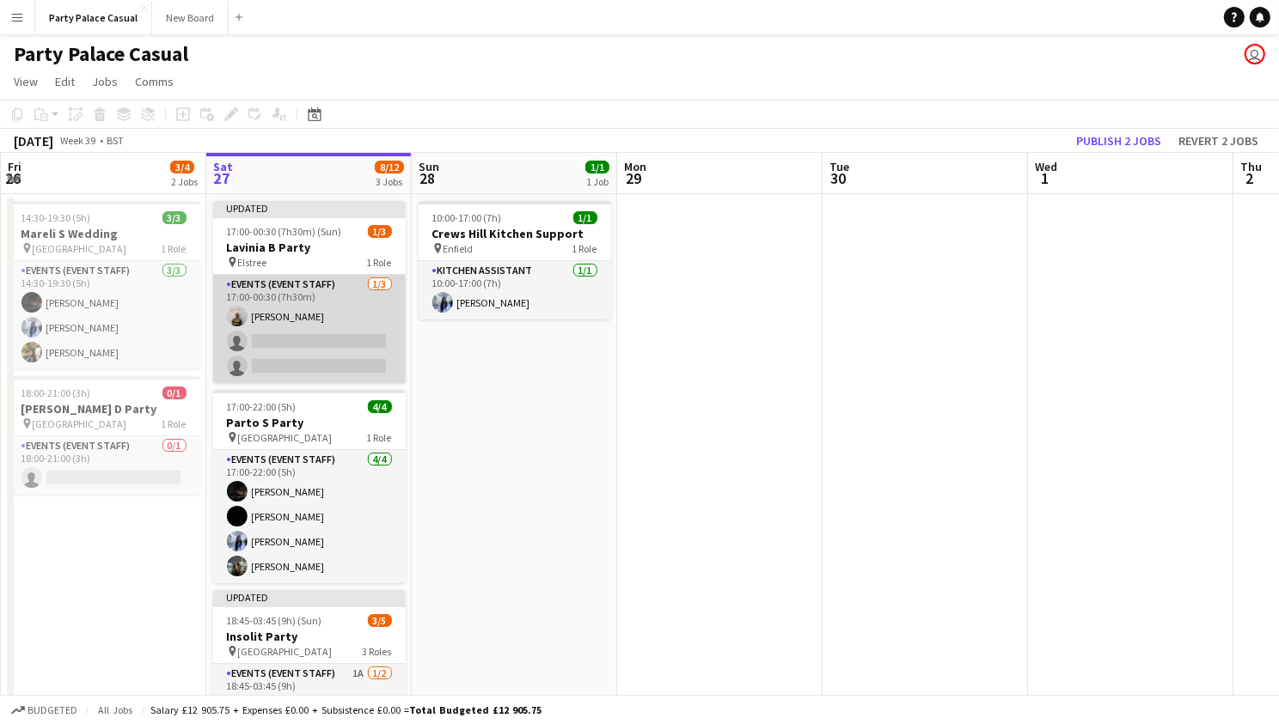
click at [354, 346] on app-card-role "Events (Event Staff) 1/3 17:00-00:30 (7h30m) Chinaza Iwe single-neutral-actions…" at bounding box center [309, 329] width 192 height 108
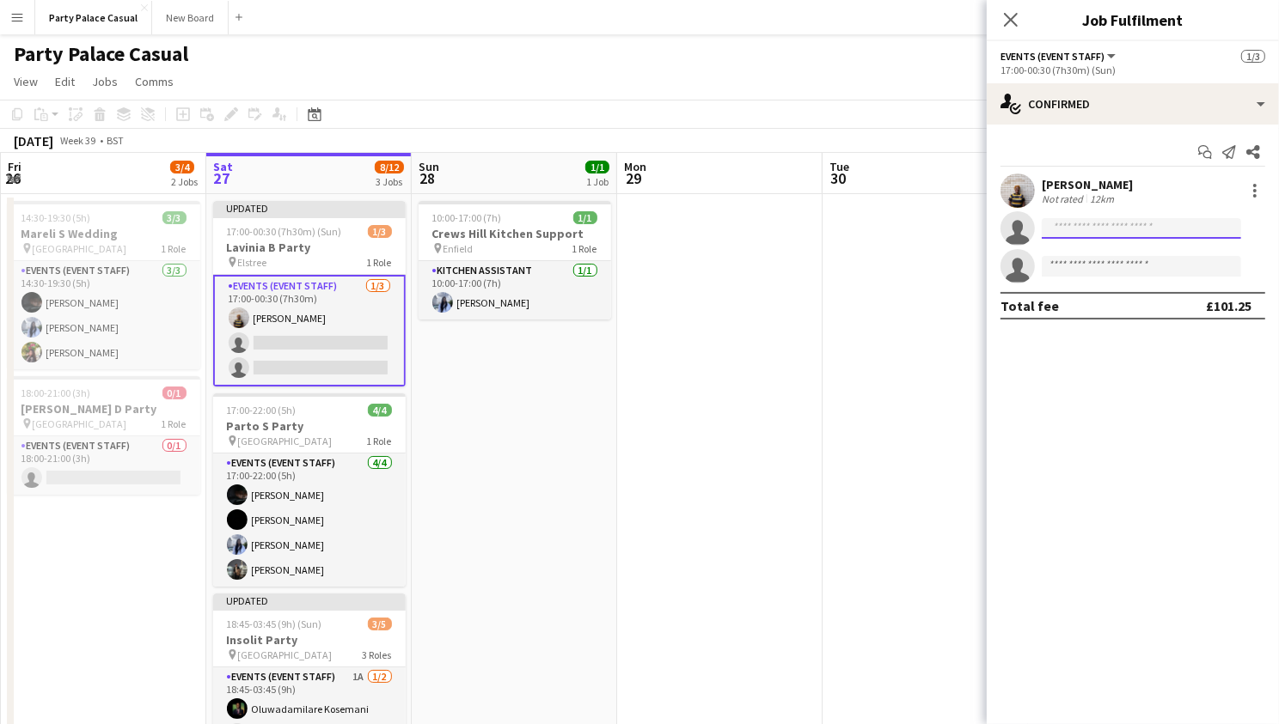
click at [1067, 230] on input at bounding box center [1140, 228] width 199 height 21
type input "**********"
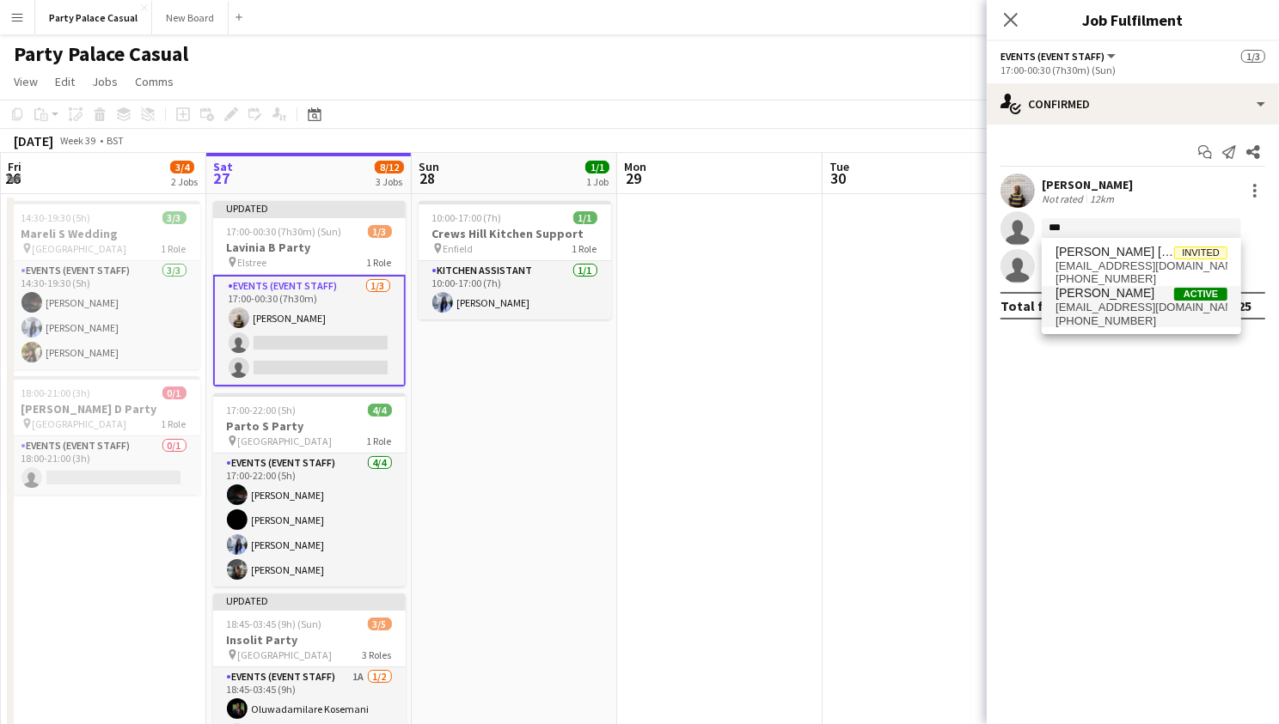
type input "***"
click at [1096, 322] on span "[PHONE_NUMBER]" at bounding box center [1141, 322] width 172 height 14
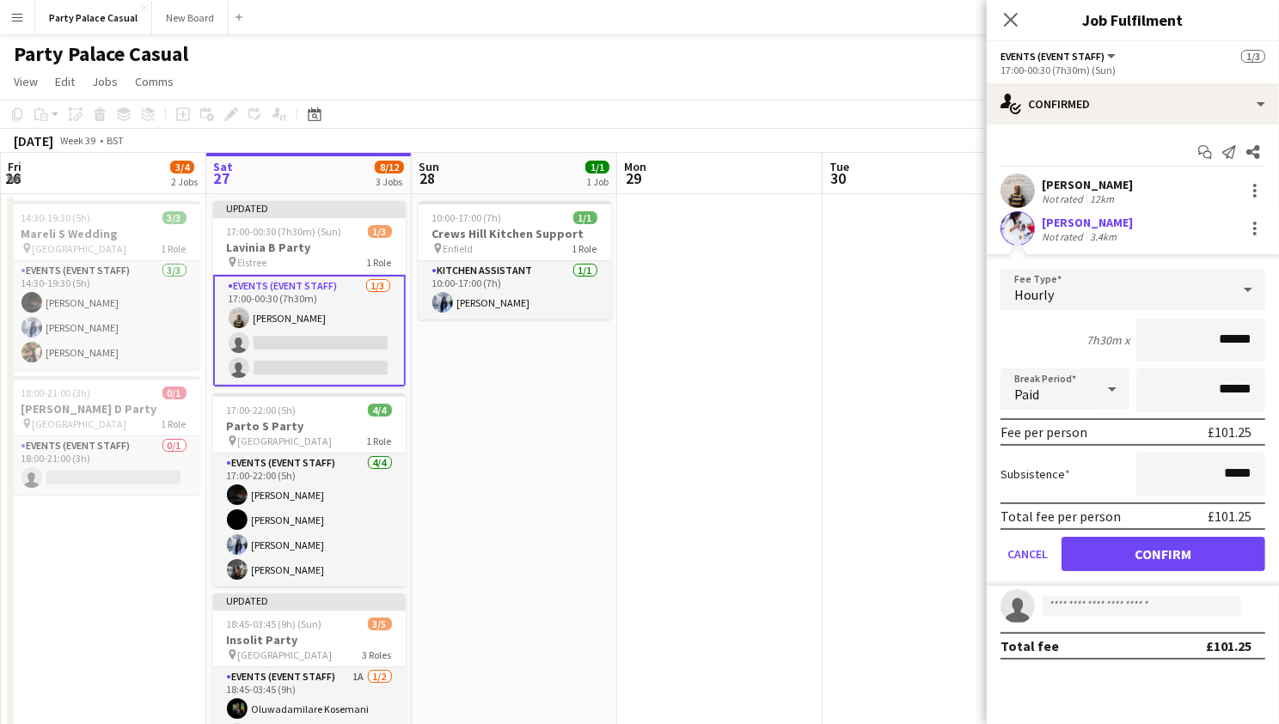
click at [1152, 558] on button "Confirm" at bounding box center [1163, 554] width 204 height 34
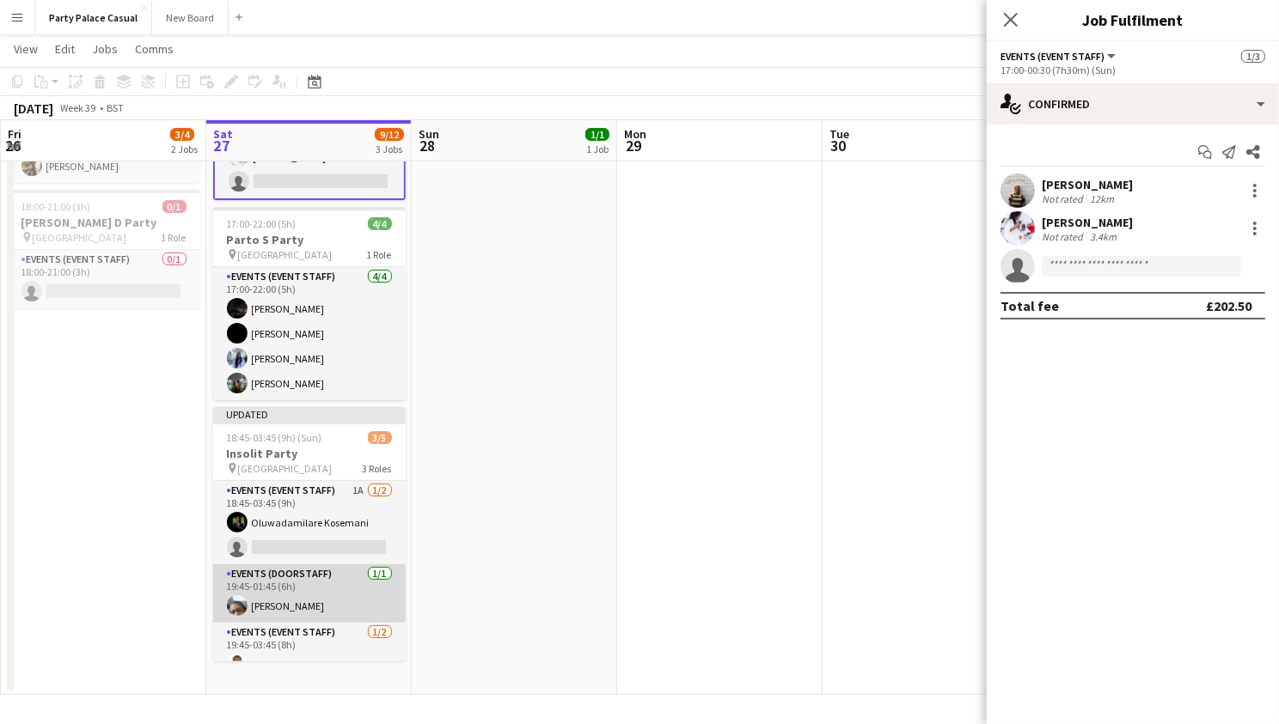
scroll to position [184, 0]
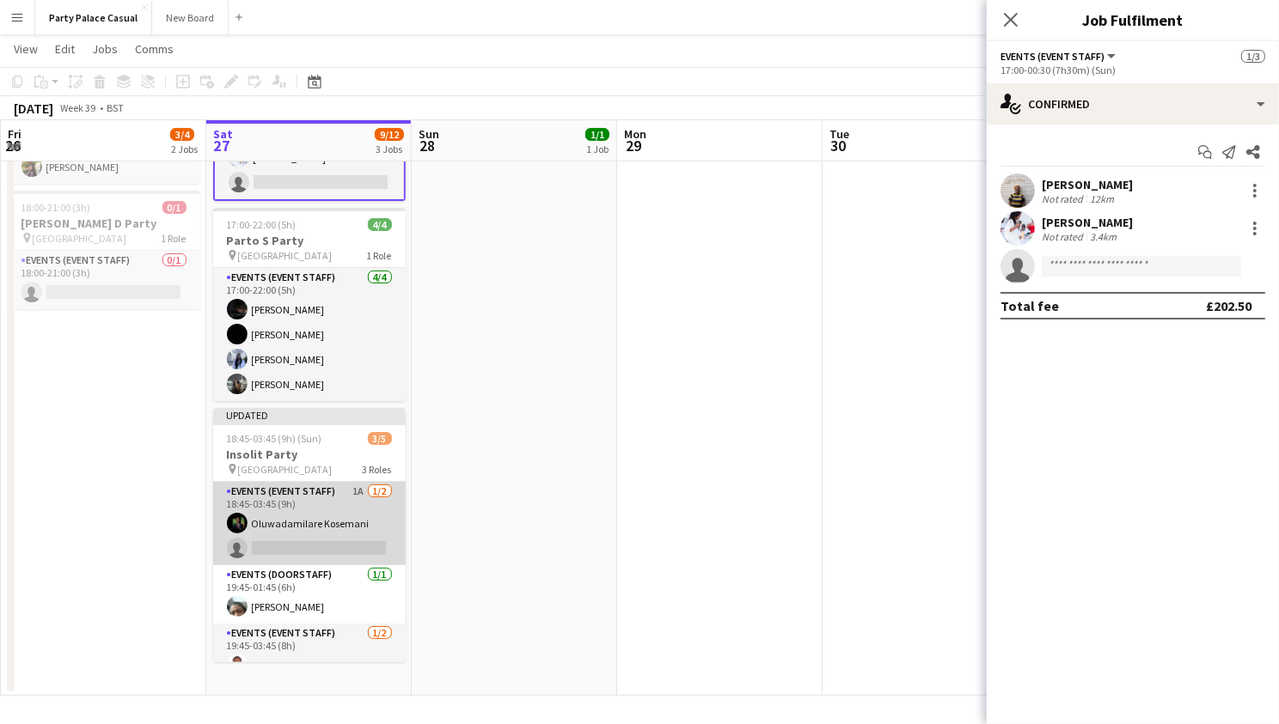
click at [325, 548] on app-card-role "Events (Event Staff) 1A 1/2 18:45-03:45 (9h) Oluwadamilare Kosemani single-neut…" at bounding box center [309, 523] width 192 height 83
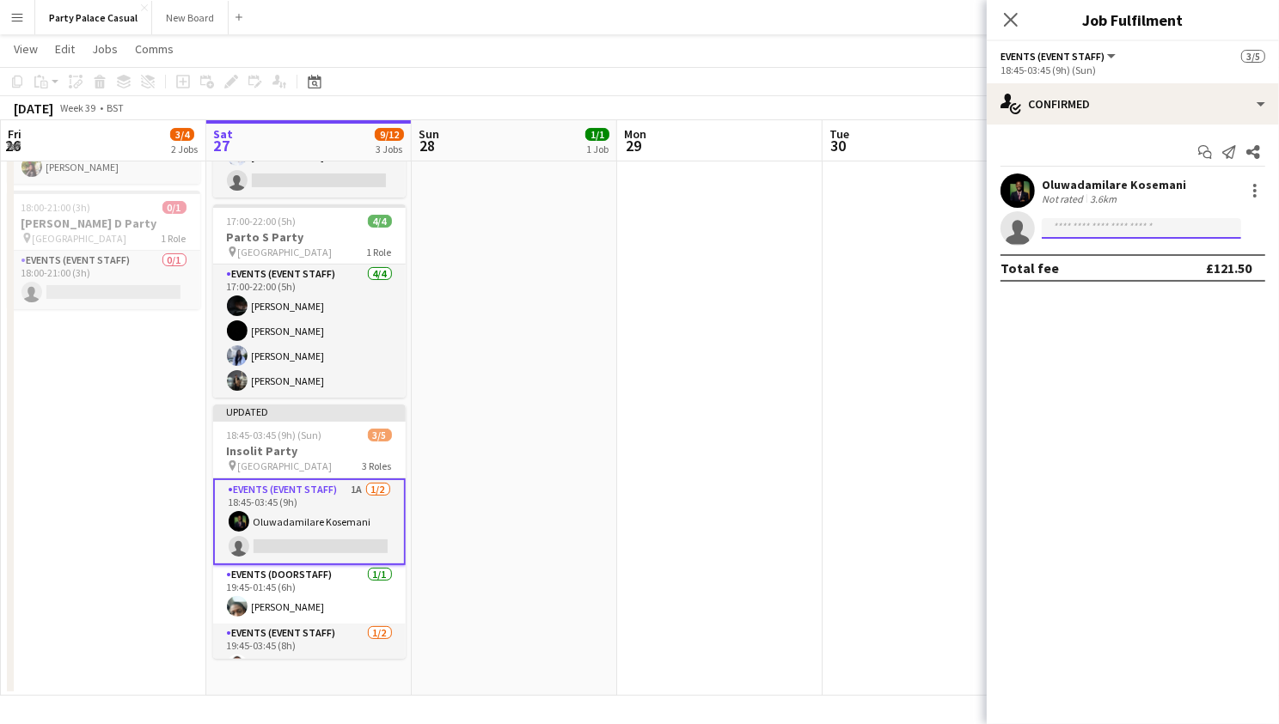
click at [1076, 225] on input at bounding box center [1140, 228] width 199 height 21
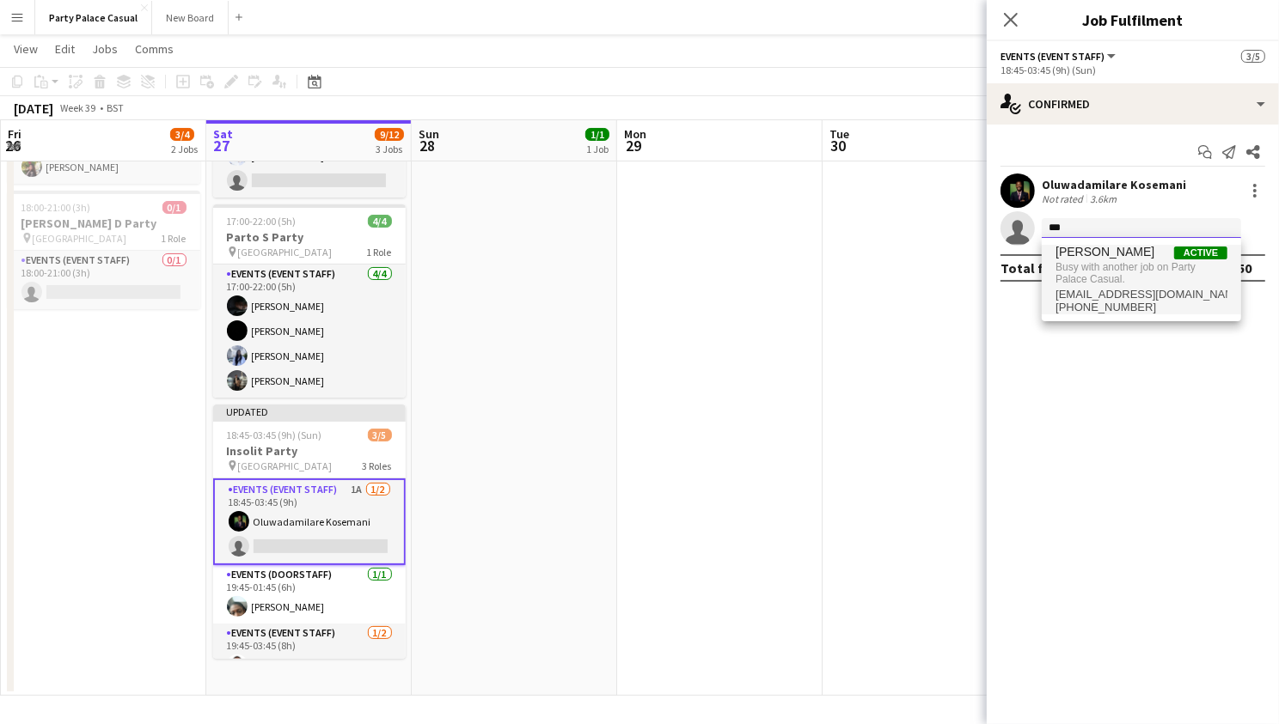
type input "***"
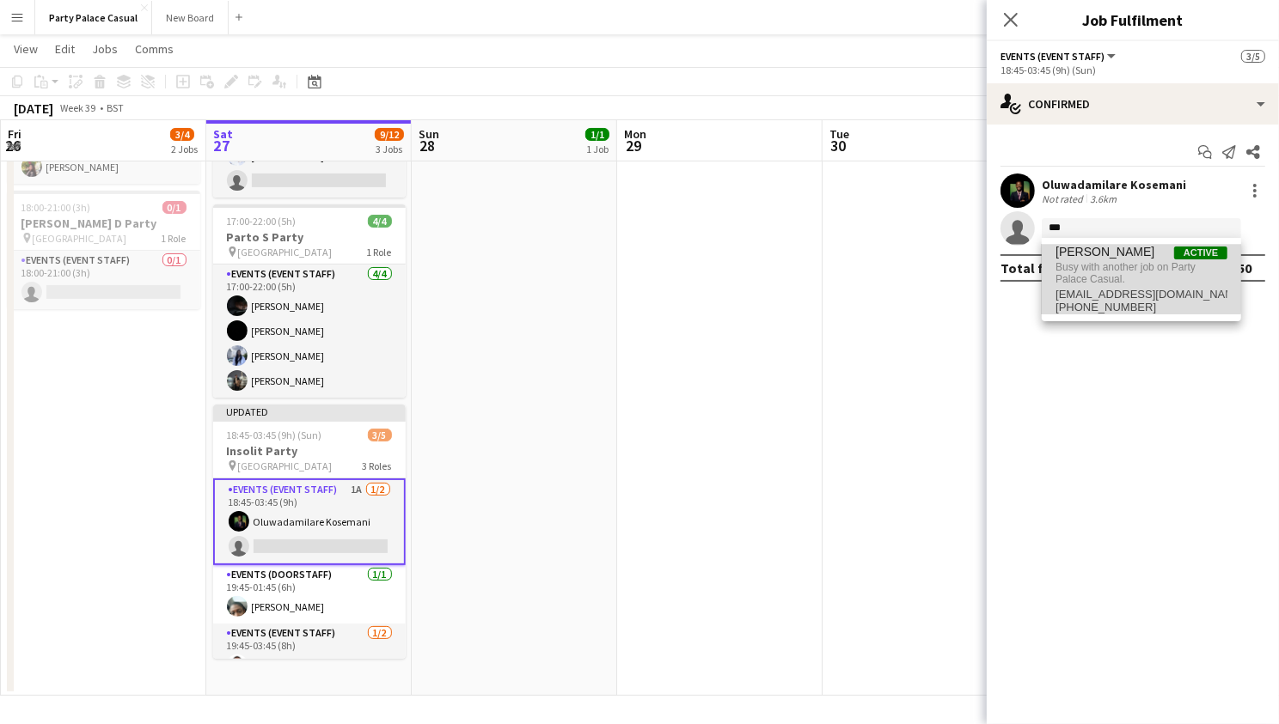
click at [1108, 266] on span "Busy with another job on Party Palace Casual." at bounding box center [1141, 274] width 172 height 28
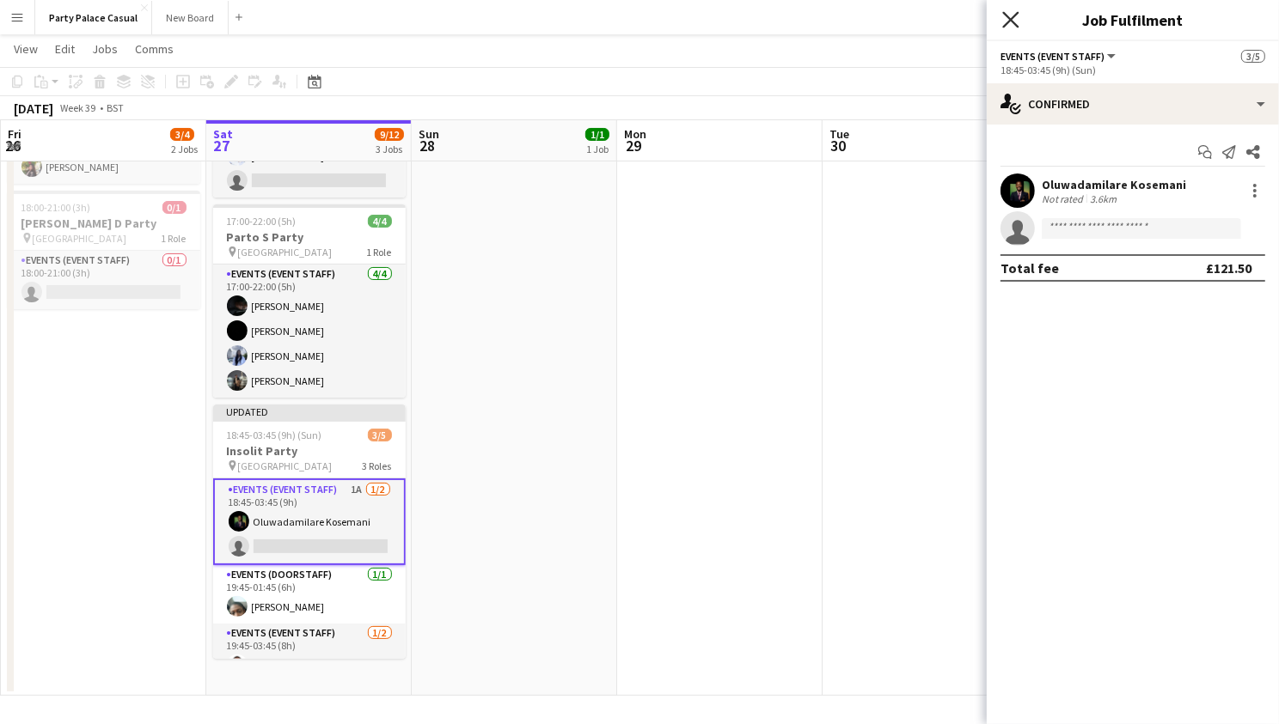
click at [1016, 15] on icon "Close pop-in" at bounding box center [1010, 19] width 16 height 16
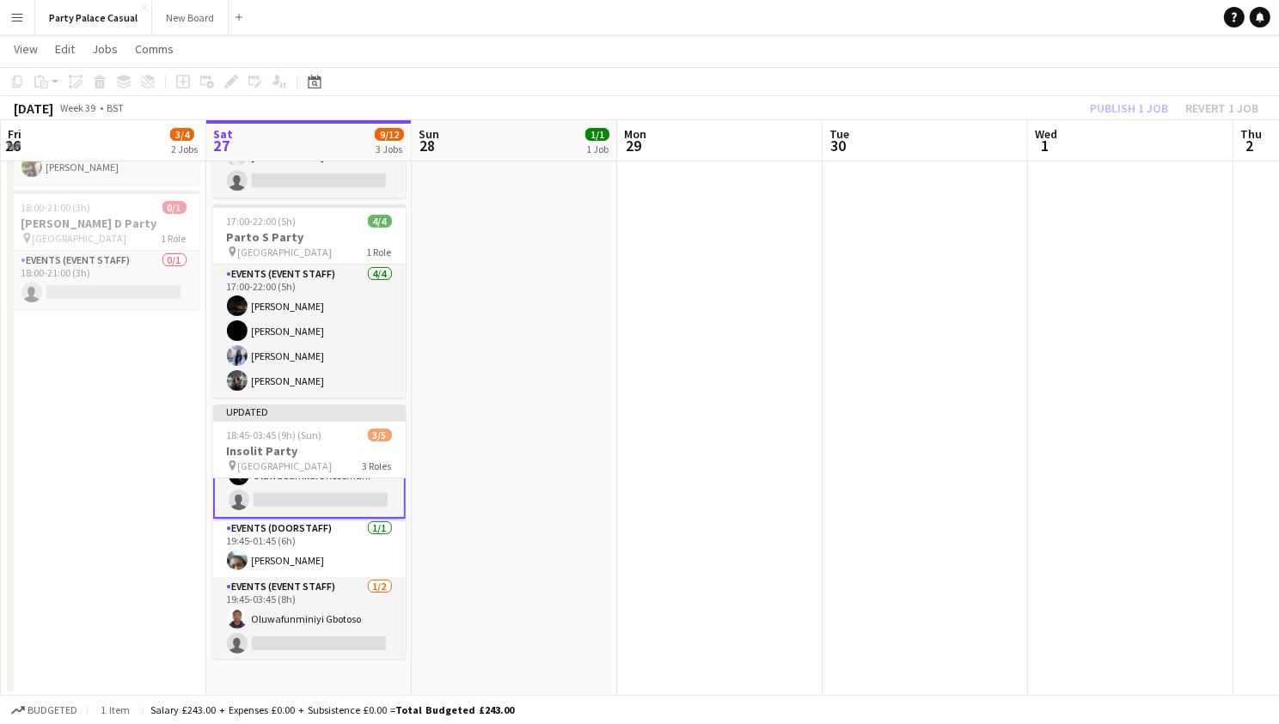
scroll to position [0, 0]
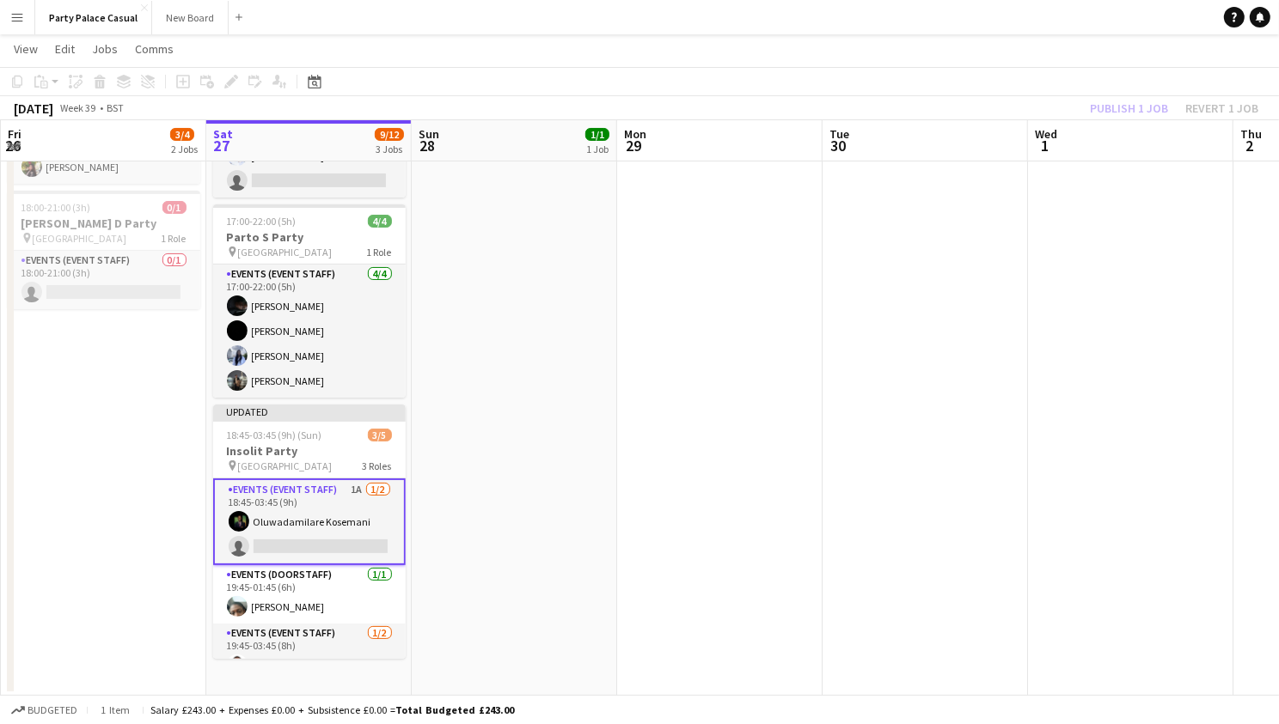
click at [296, 534] on app-card-role "Events (Event Staff) 1A 1/2 18:45-03:45 (9h) Oluwadamilare Kosemani single-neut…" at bounding box center [309, 522] width 192 height 87
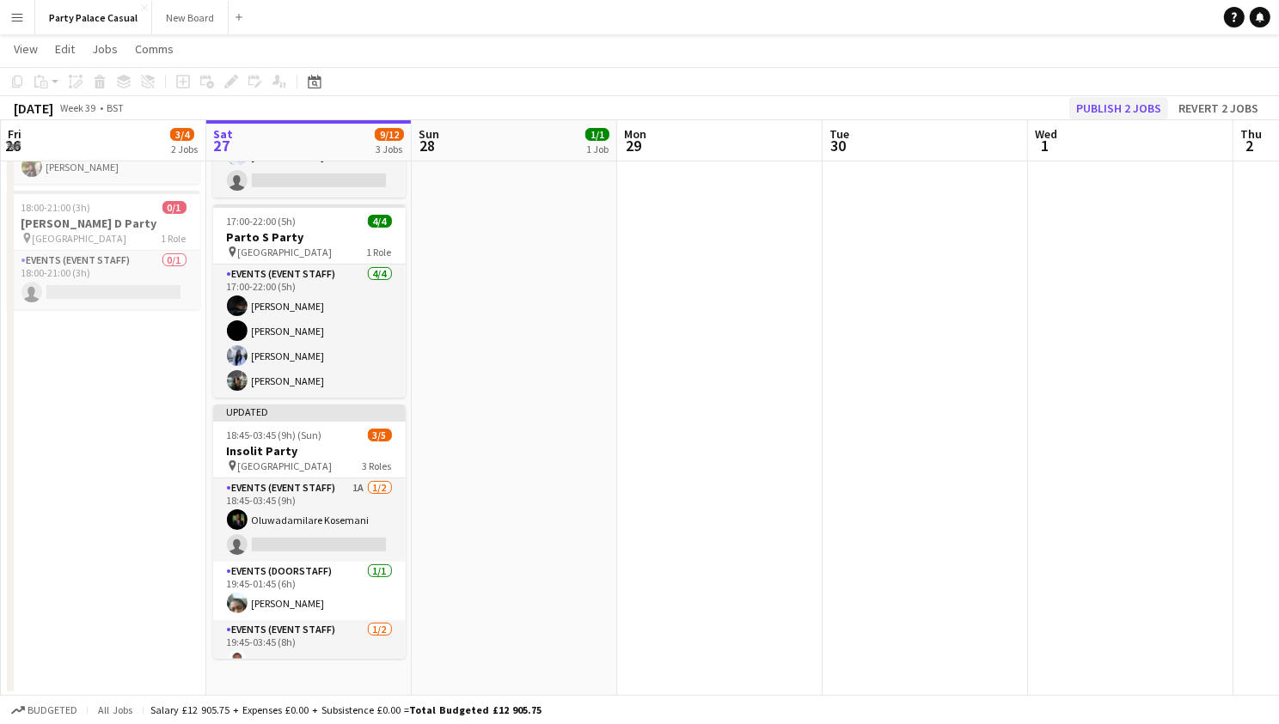
click at [1095, 106] on button "Publish 2 jobs" at bounding box center [1118, 108] width 99 height 22
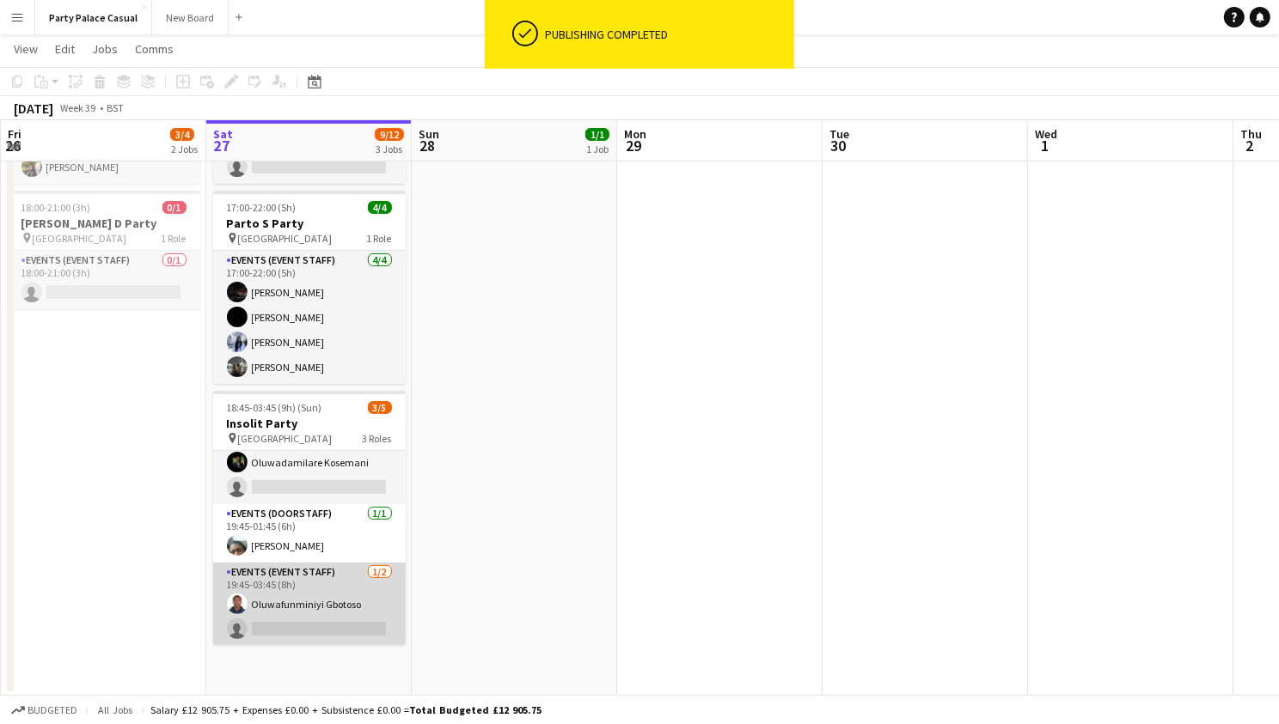
scroll to position [29, 0]
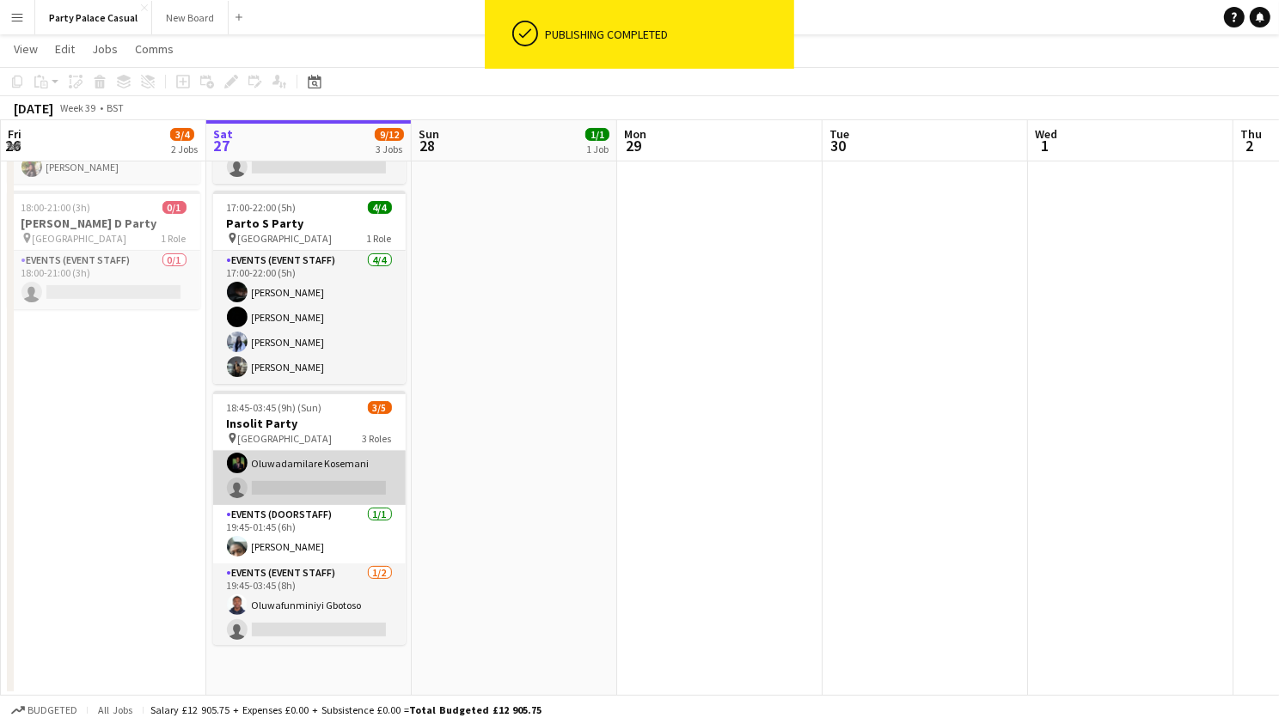
click at [317, 489] on app-card-role "Events (Event Staff) 1A 1/2 18:45-03:45 (9h) Oluwadamilare Kosemani single-neut…" at bounding box center [309, 463] width 192 height 83
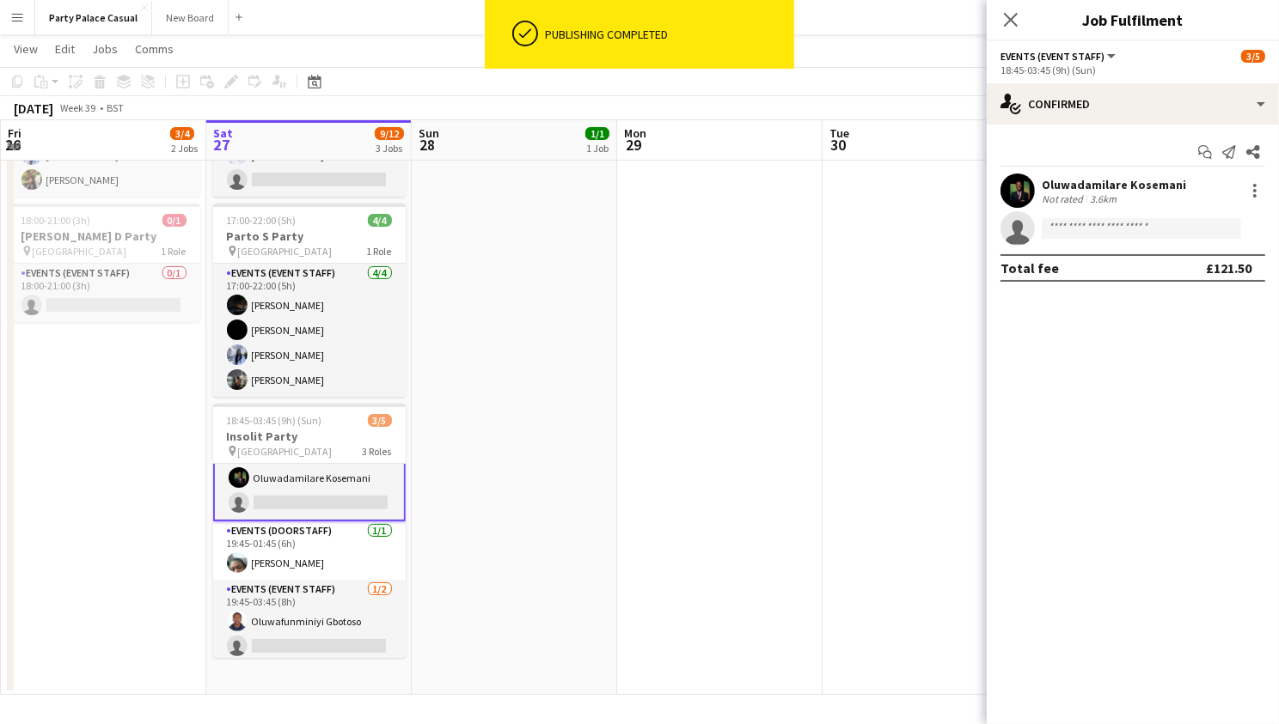
scroll to position [170, 0]
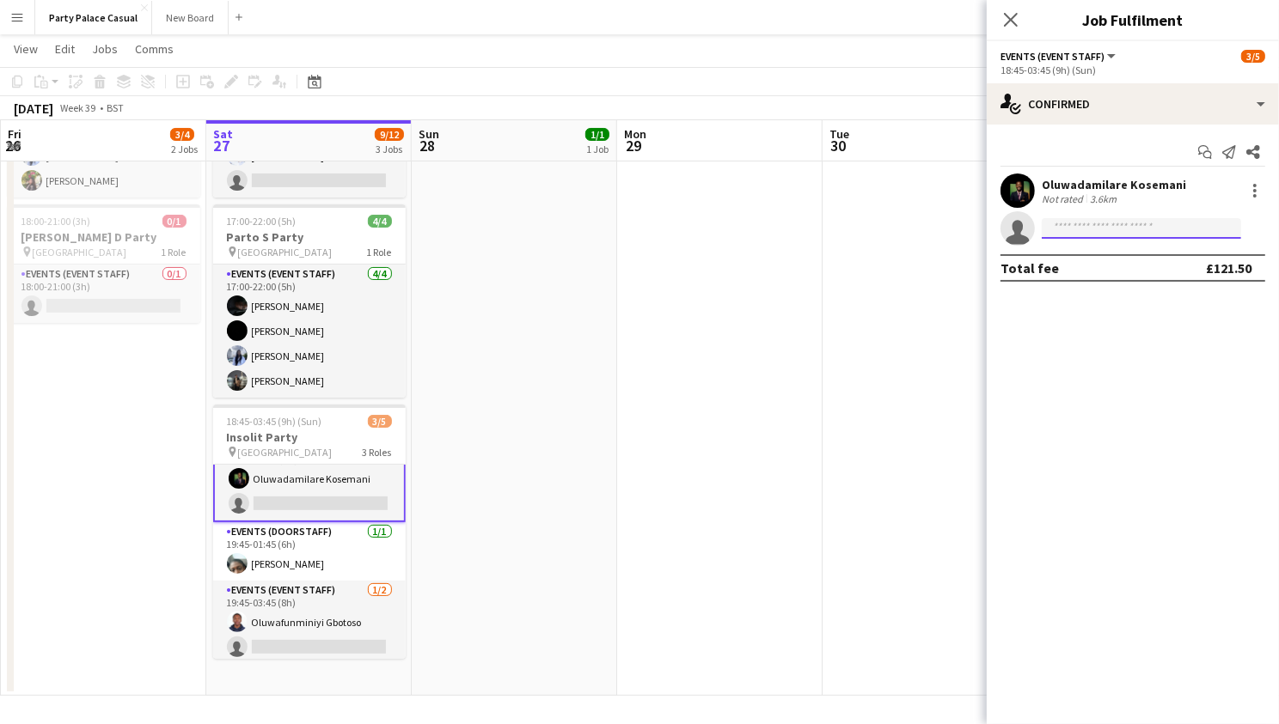
click at [1106, 232] on input at bounding box center [1140, 228] width 199 height 21
type input "***"
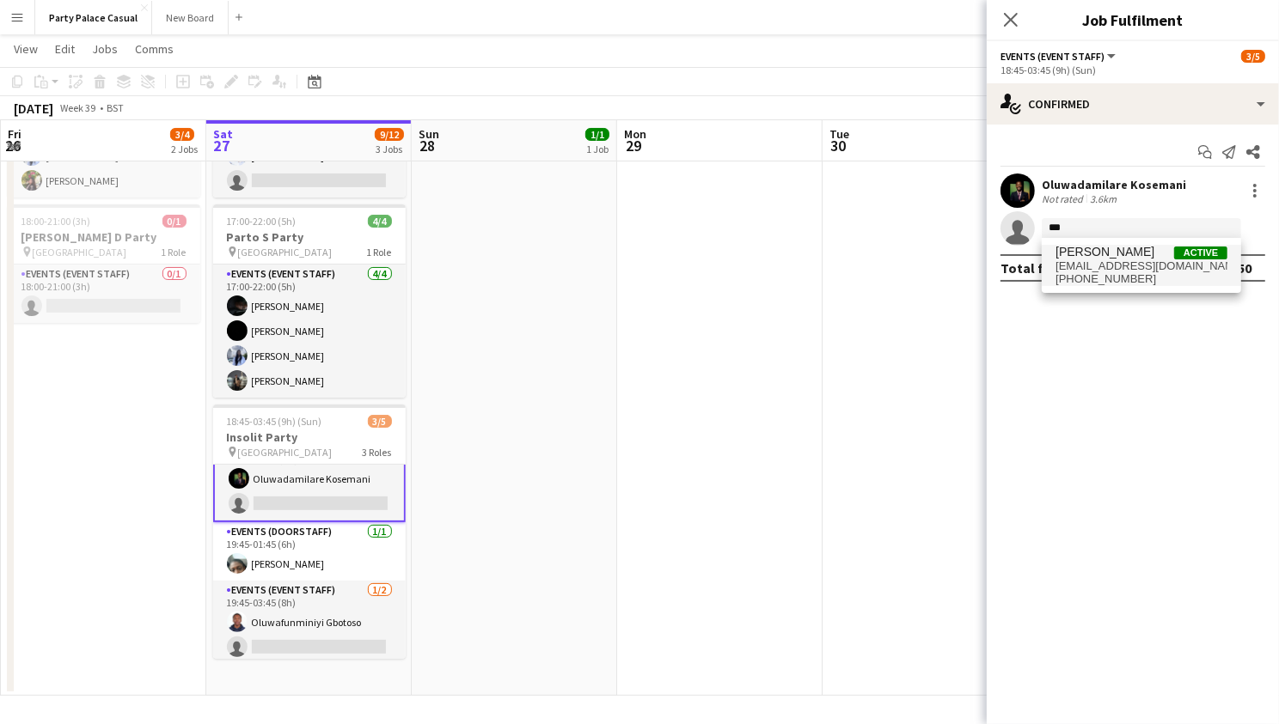
click at [1225, 268] on span "[EMAIL_ADDRESS][DOMAIN_NAME]" at bounding box center [1141, 267] width 172 height 14
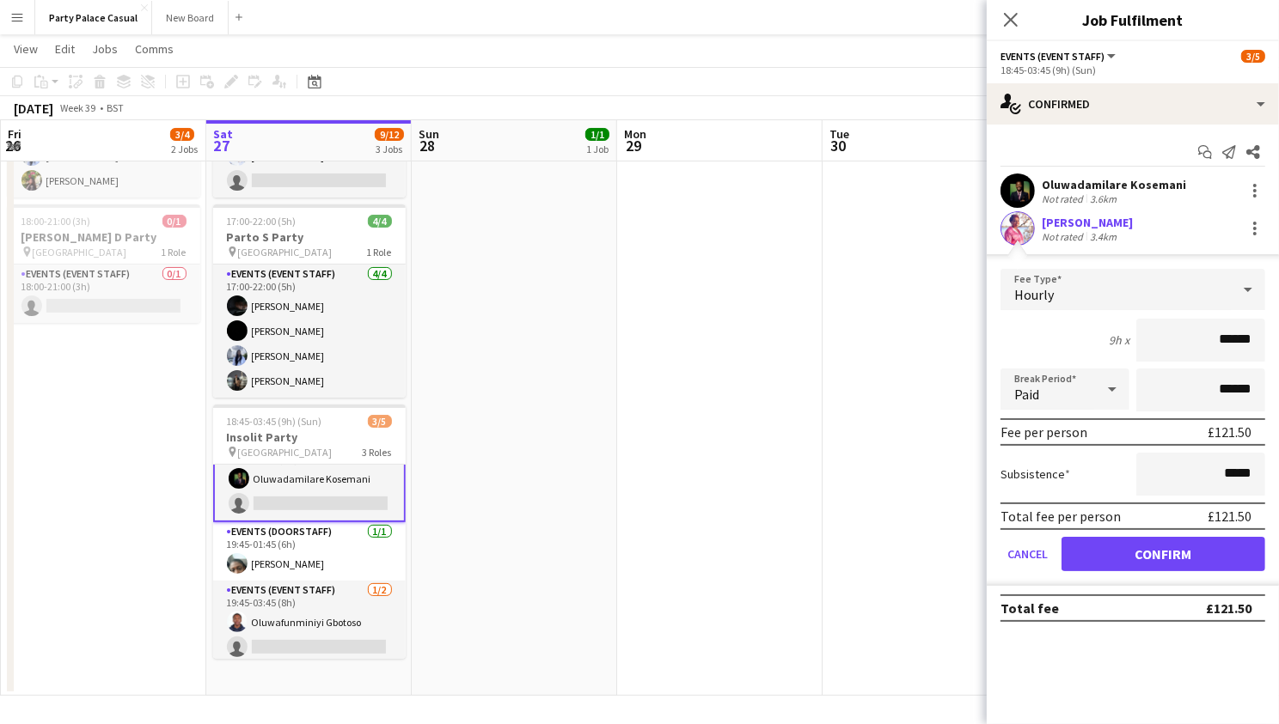
click at [1165, 553] on button "Confirm" at bounding box center [1163, 554] width 204 height 34
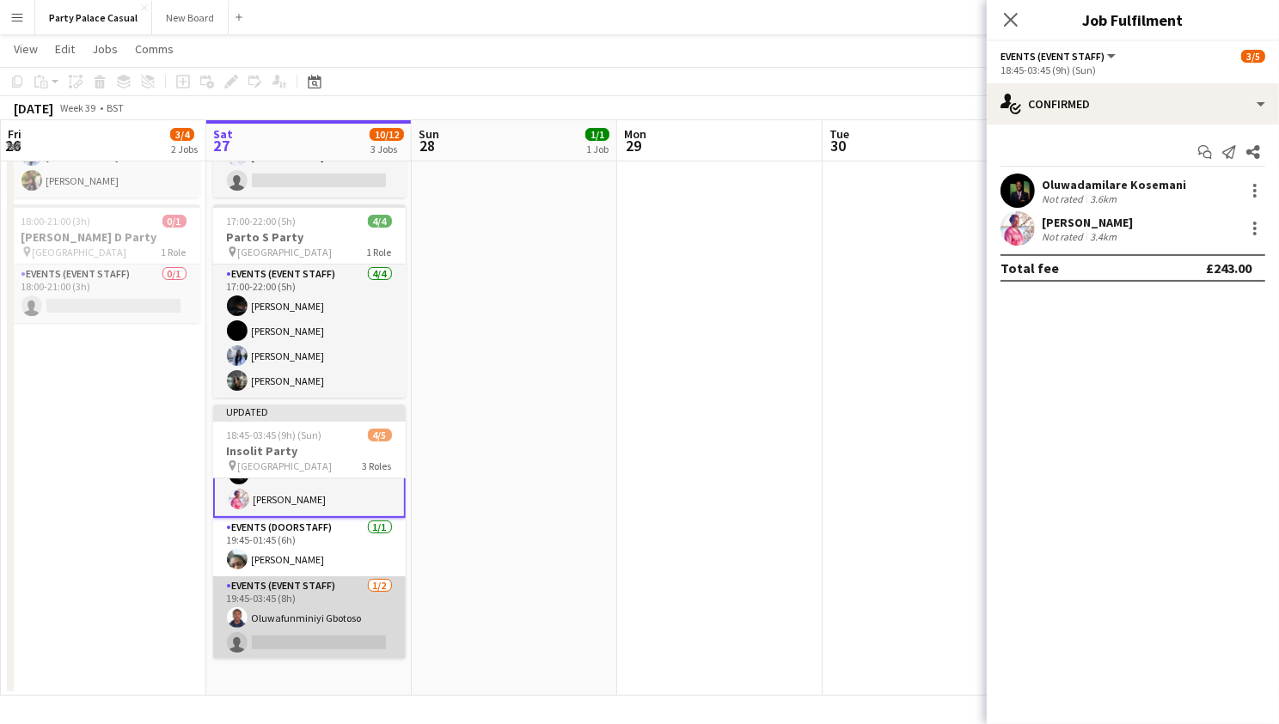
scroll to position [46, 0]
click at [316, 632] on app-card-role "Events (Event Staff) 1/2 19:45-03:45 (8h) Oluwafunminiyi Gbotoso single-neutral…" at bounding box center [309, 618] width 192 height 83
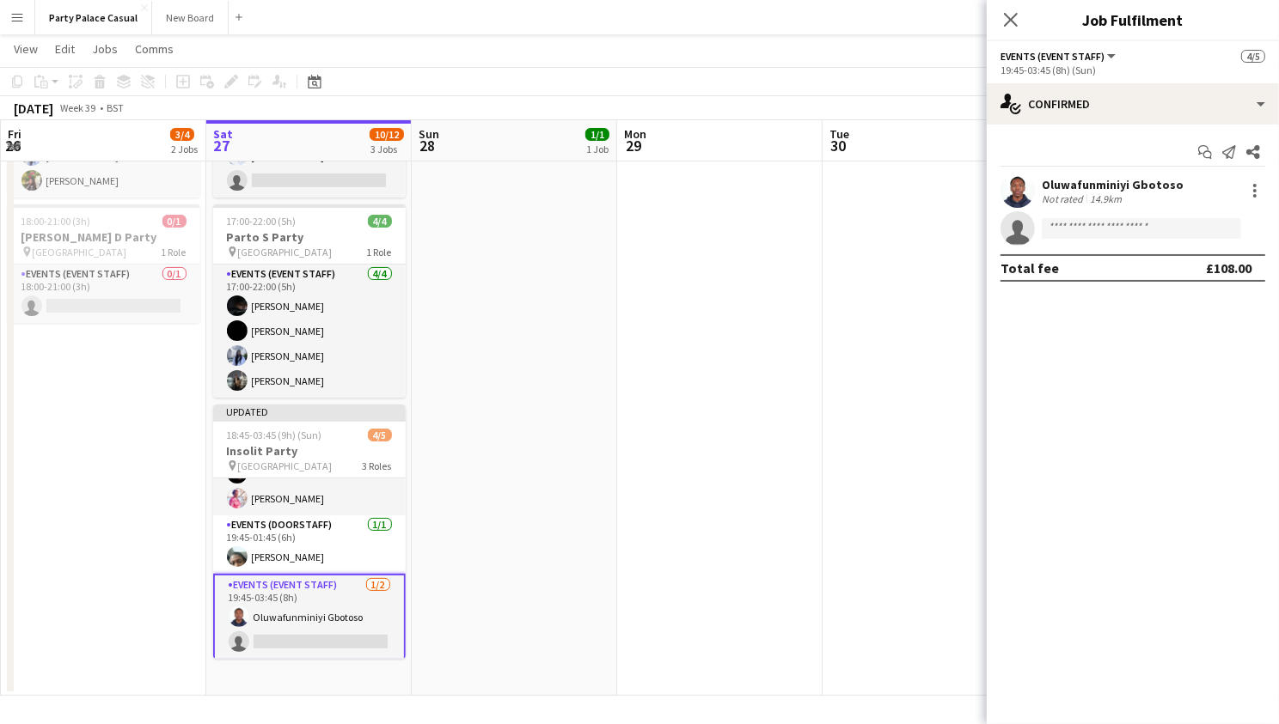
scroll to position [0, 409]
click at [316, 632] on app-card-role "Events (Event Staff) 1/2 19:45-03:45 (8h) Oluwafunminiyi Gbotoso single-neutral…" at bounding box center [310, 617] width 192 height 87
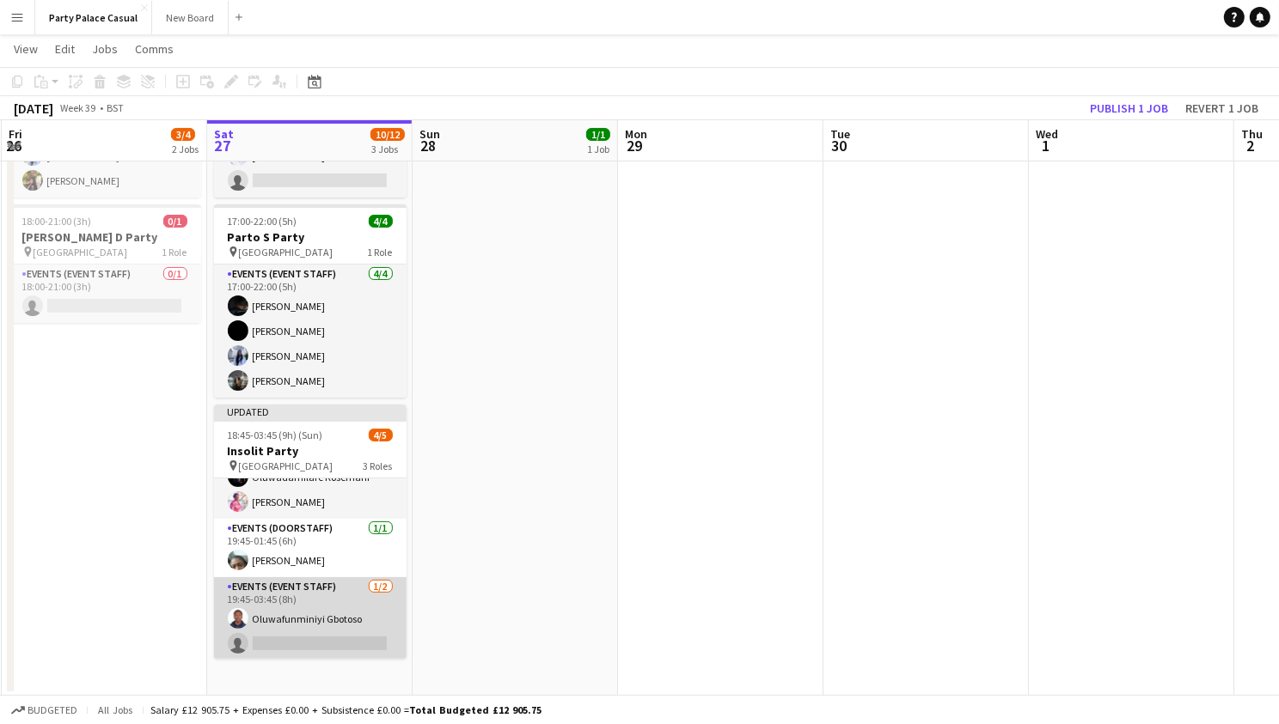
click at [365, 648] on app-card-role "Events (Event Staff) 1/2 19:45-03:45 (8h) Oluwafunminiyi Gbotoso single-neutral…" at bounding box center [310, 618] width 192 height 83
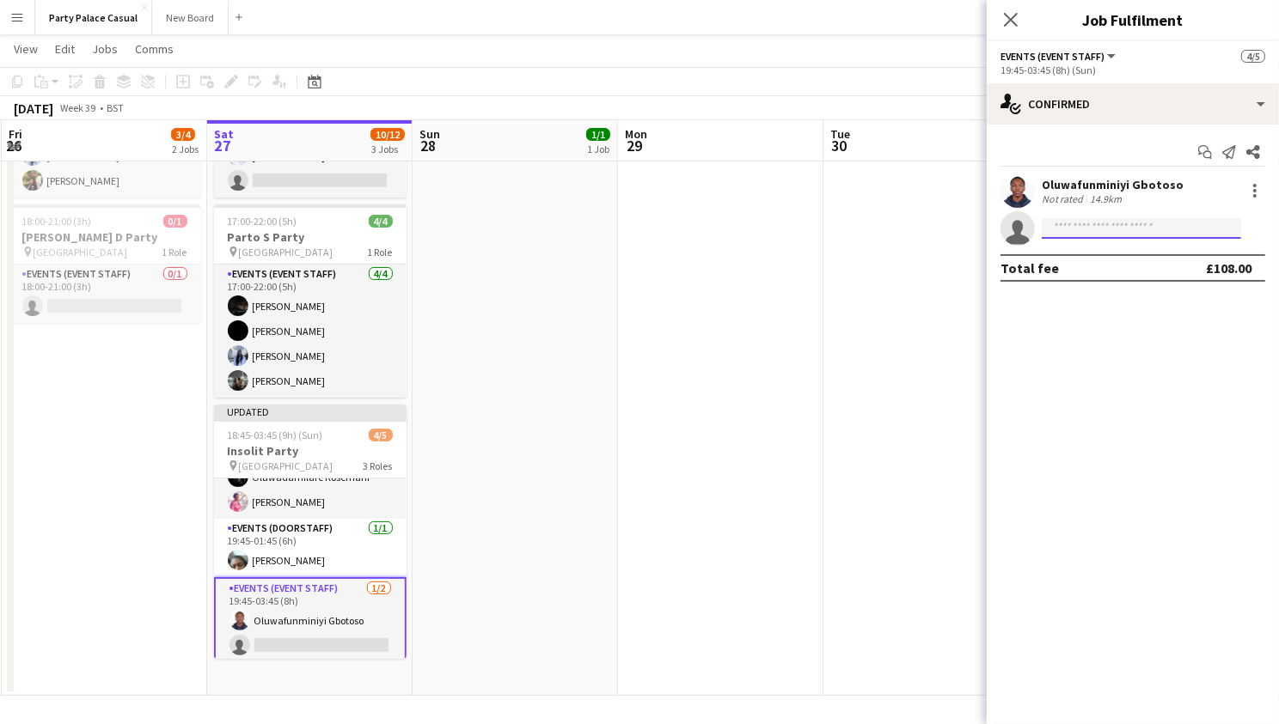
click at [1084, 233] on input at bounding box center [1140, 228] width 199 height 21
type input "***"
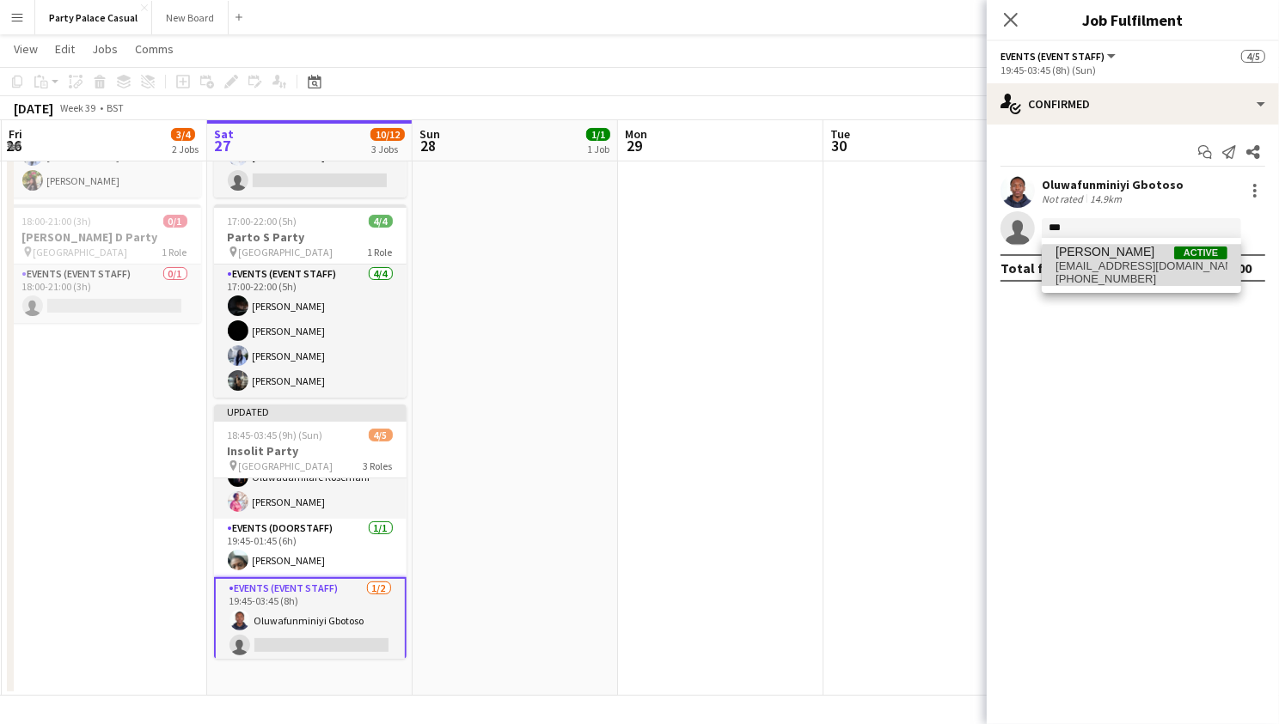
click at [1145, 266] on span "[EMAIL_ADDRESS][DOMAIN_NAME]" at bounding box center [1141, 267] width 172 height 14
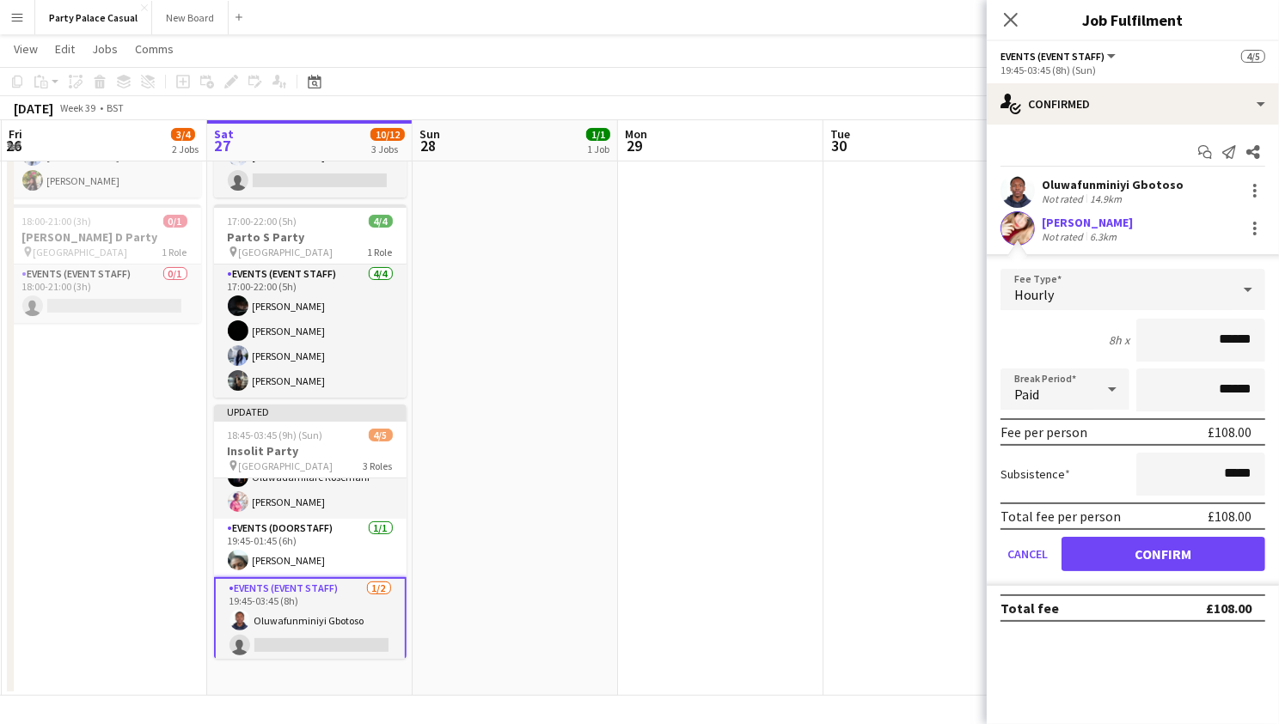
click at [1132, 552] on button "Confirm" at bounding box center [1163, 554] width 204 height 34
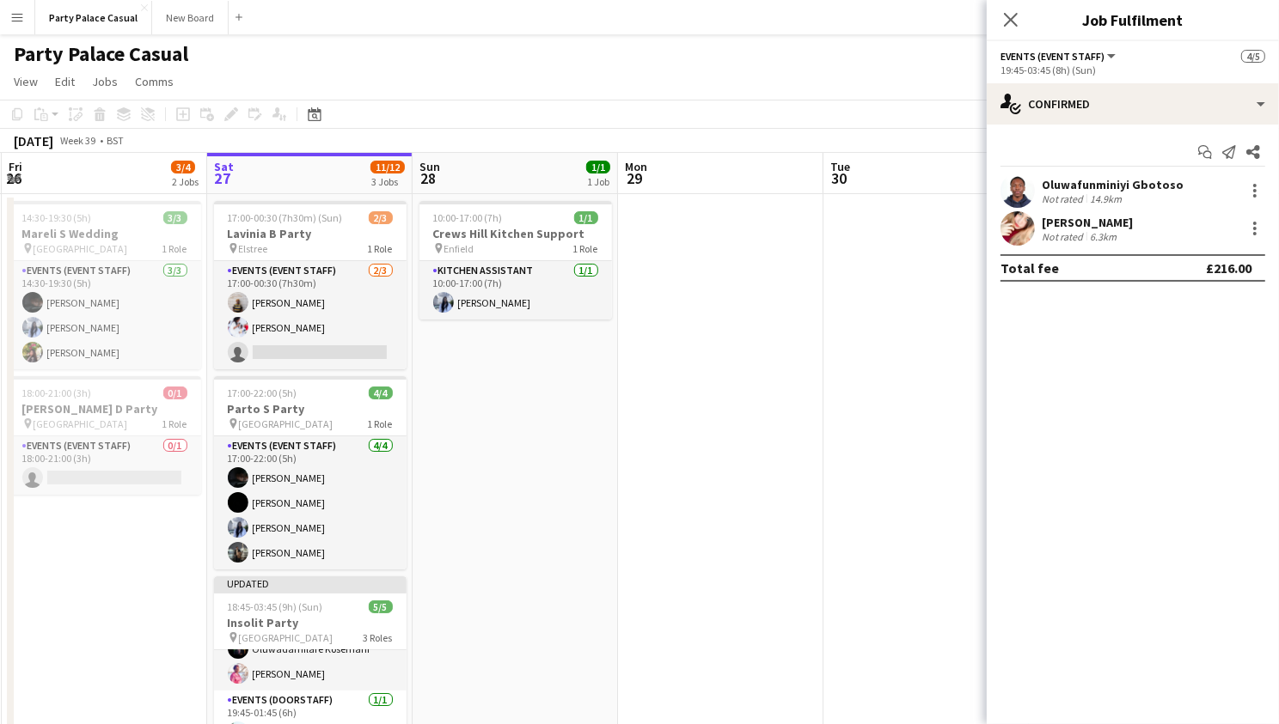
scroll to position [0, 0]
click at [1011, 23] on icon "Close pop-in" at bounding box center [1010, 19] width 16 height 16
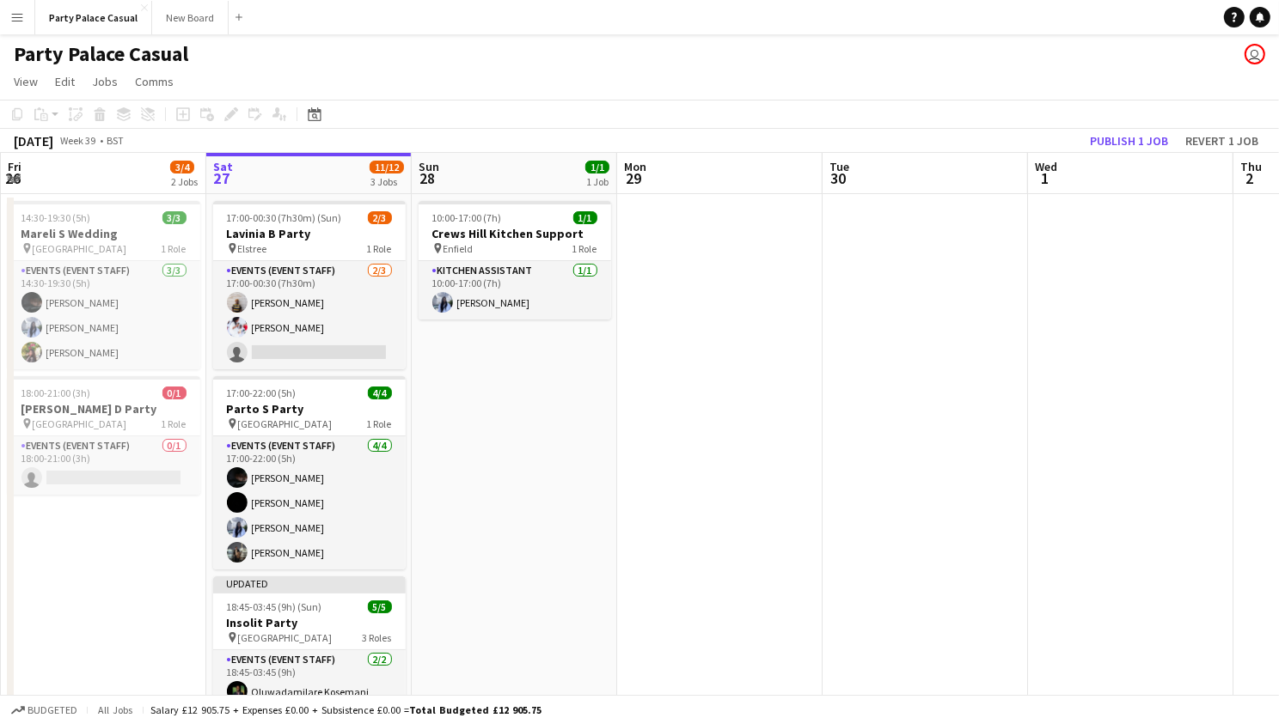
click at [34, 14] on div "Party Palace Casual Close New Board Close Add" at bounding box center [141, 17] width 215 height 34
click at [19, 20] on app-icon "Menu" at bounding box center [17, 17] width 14 height 14
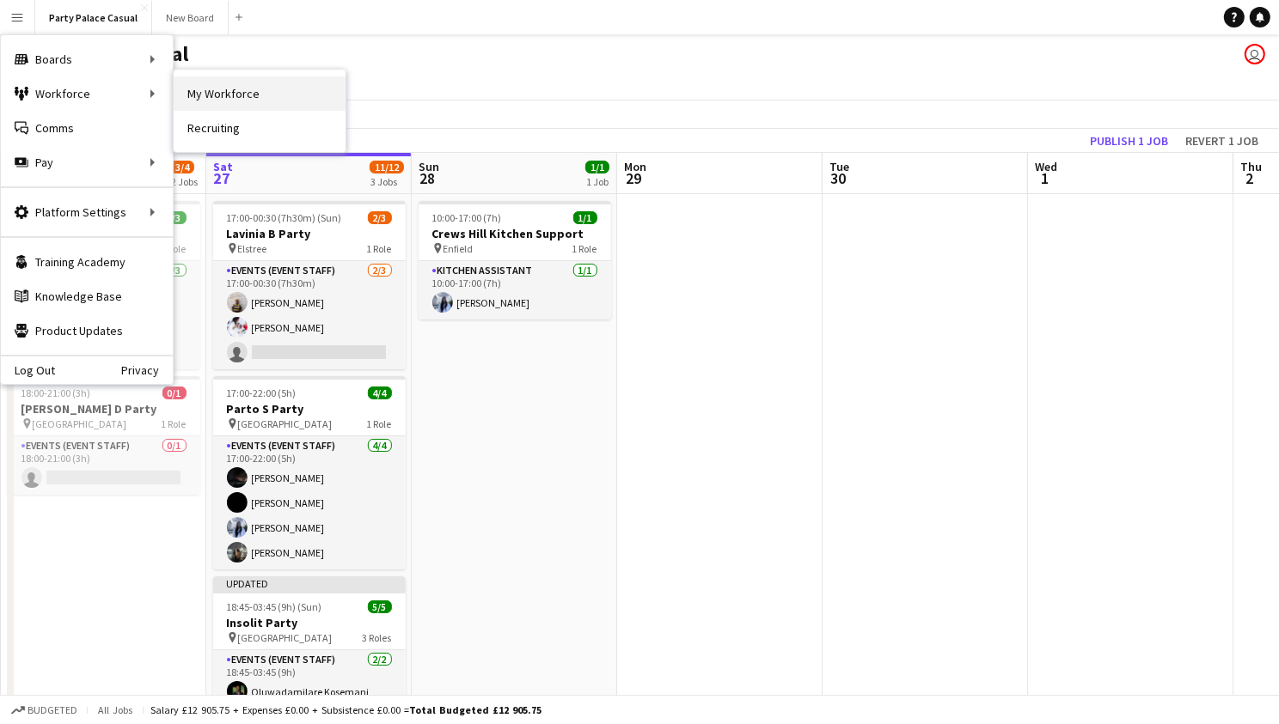
click at [199, 107] on link "My Workforce" at bounding box center [260, 93] width 172 height 34
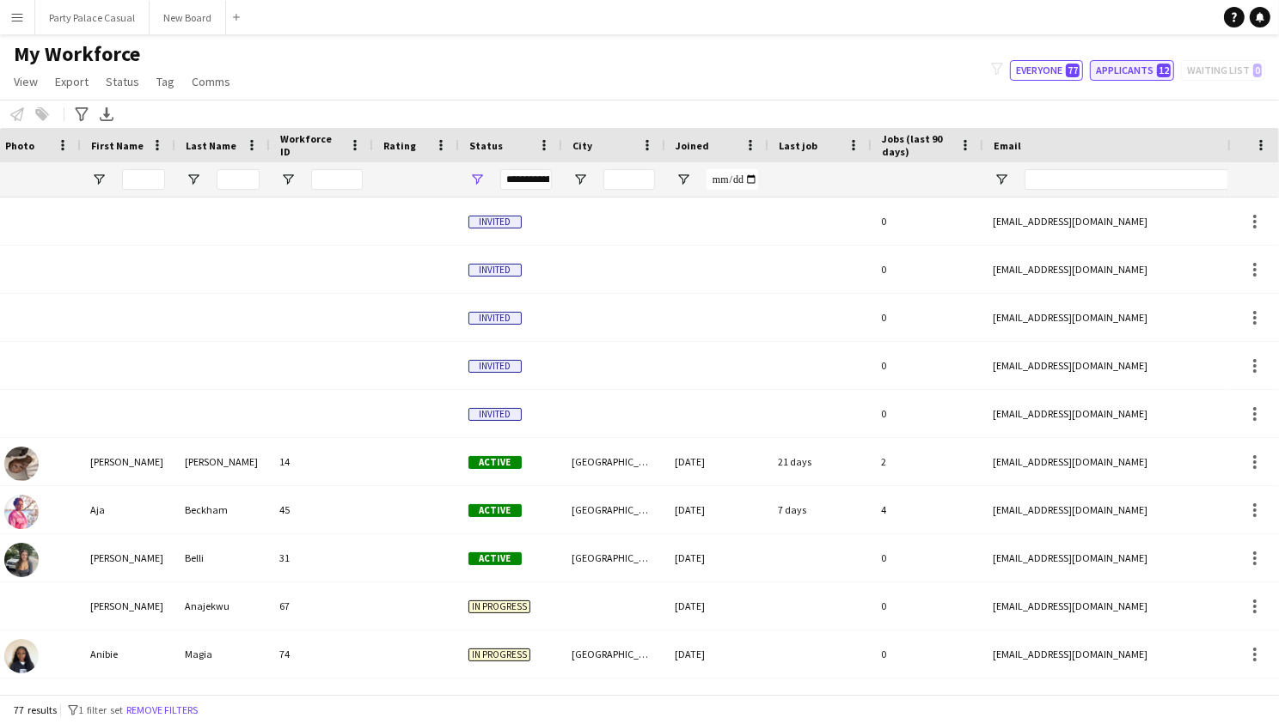
click at [1127, 77] on button "Applicants 12" at bounding box center [1132, 70] width 84 height 21
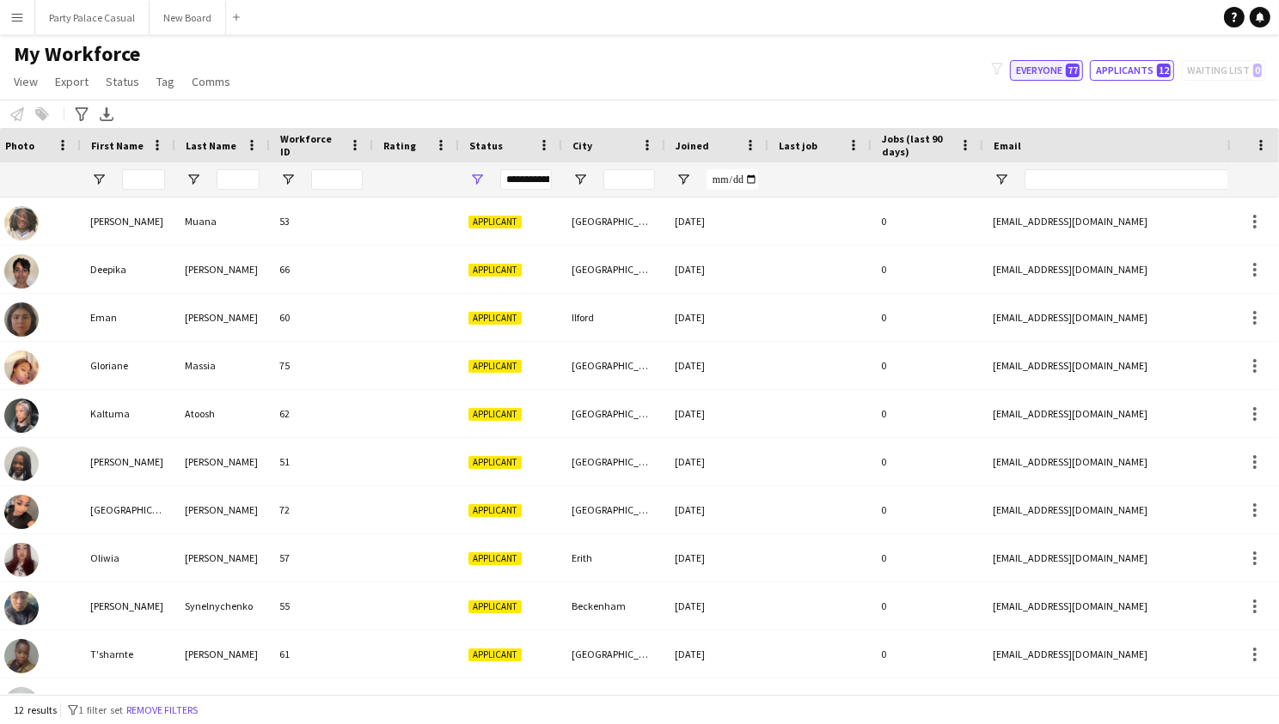
click at [1047, 76] on button "Everyone 77" at bounding box center [1046, 70] width 73 height 21
type input "**********"
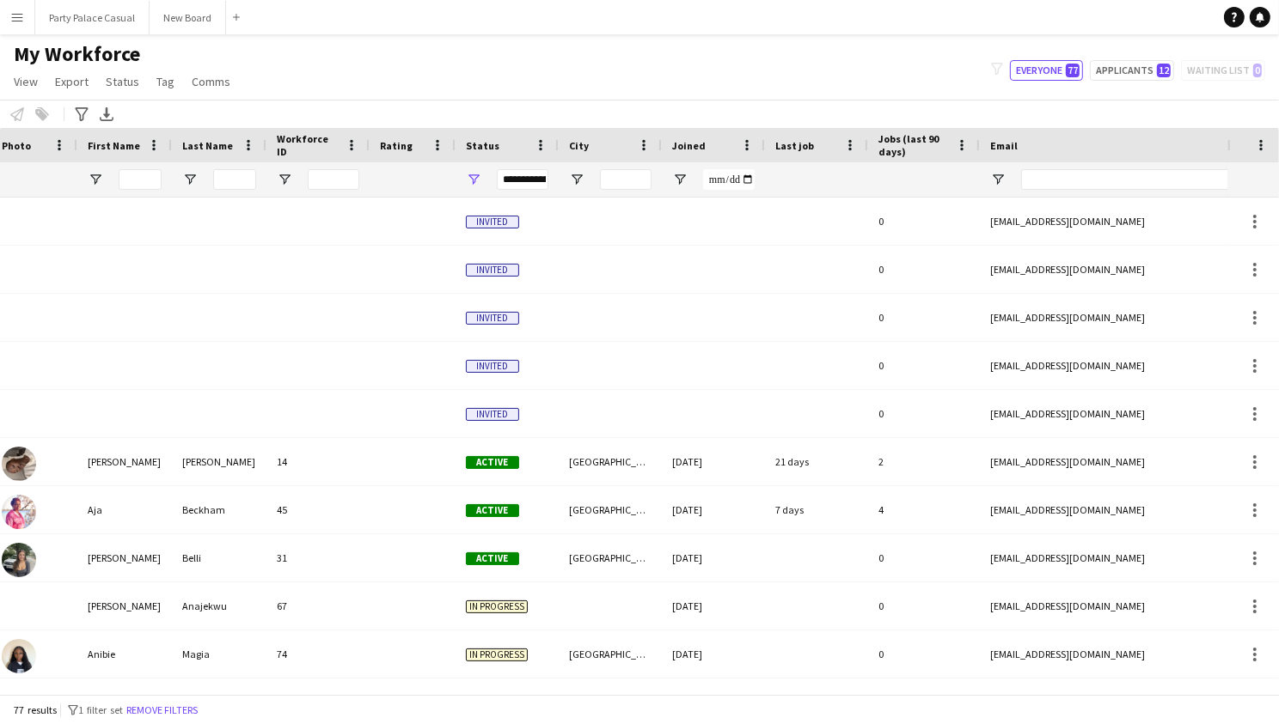
click at [82, 34] on main "My Workforce View Views Default view Payroll New view Update view Delete view E…" at bounding box center [639, 367] width 1279 height 667
click at [78, 21] on button "Party Palace Casual Close" at bounding box center [92, 18] width 114 height 34
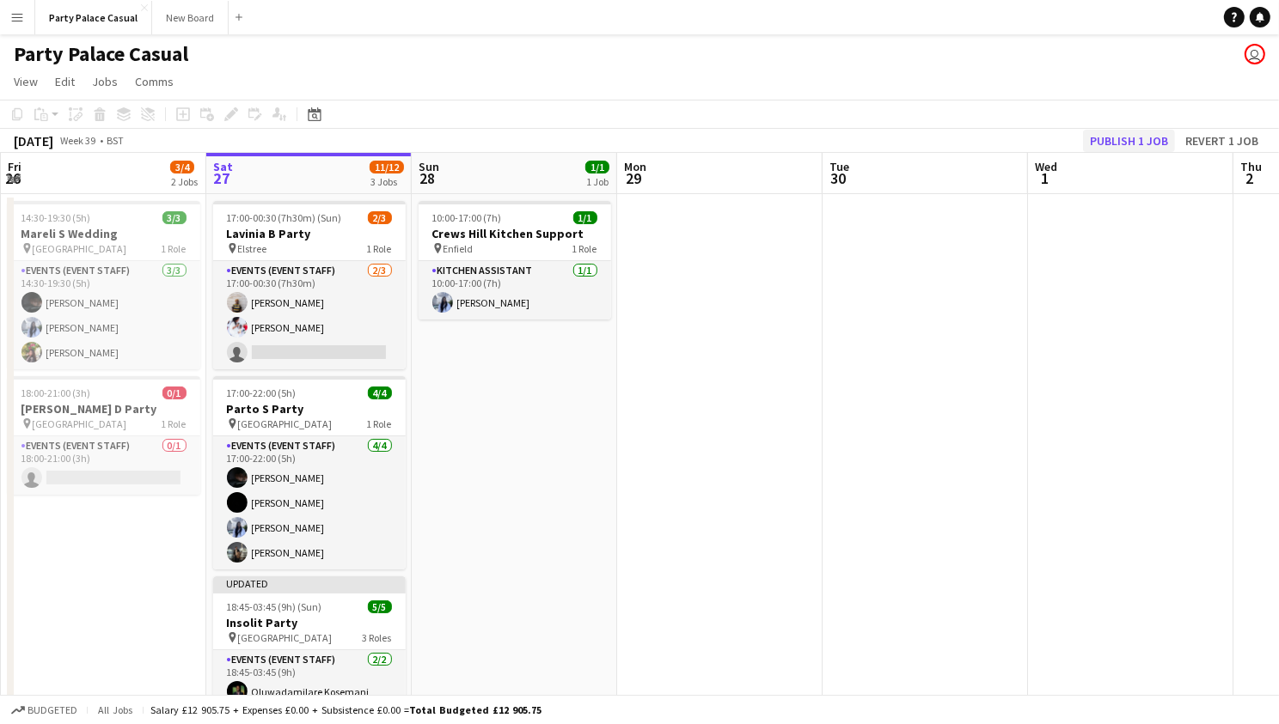
click at [1114, 140] on button "Publish 1 job" at bounding box center [1129, 141] width 92 height 22
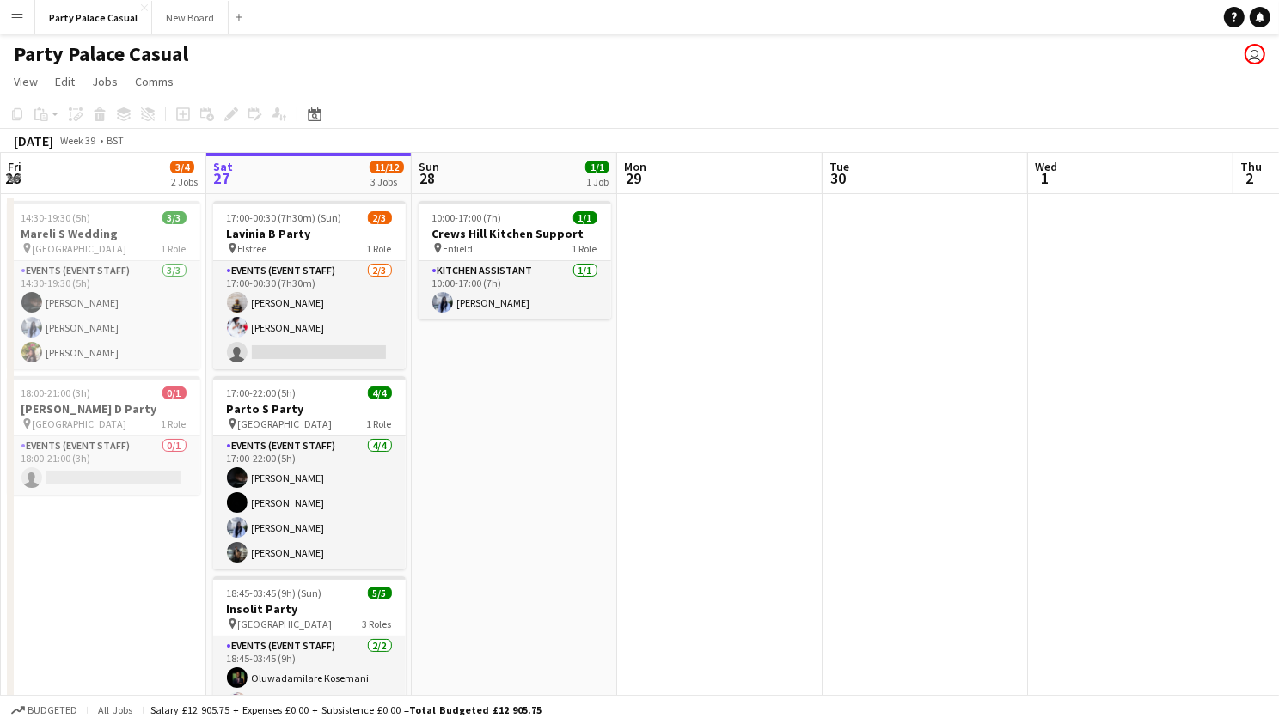
click at [33, 26] on button "Menu" at bounding box center [17, 17] width 34 height 34
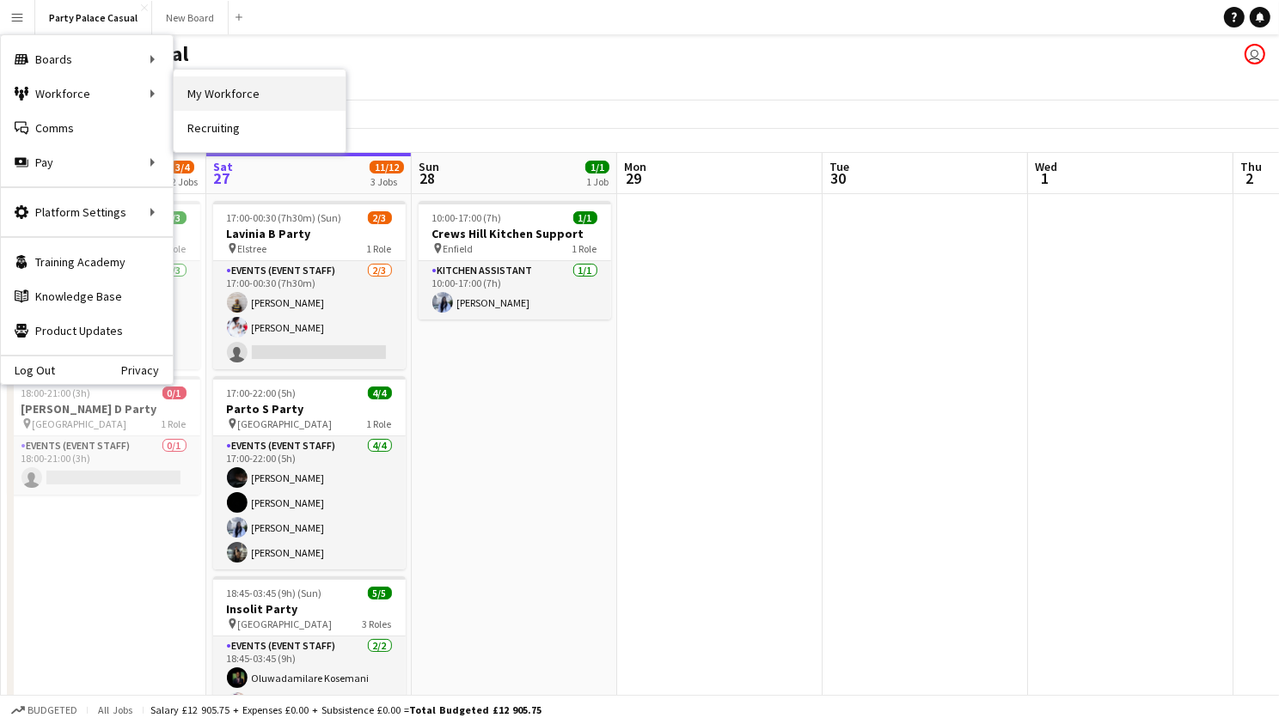
click at [207, 99] on link "My Workforce" at bounding box center [260, 93] width 172 height 34
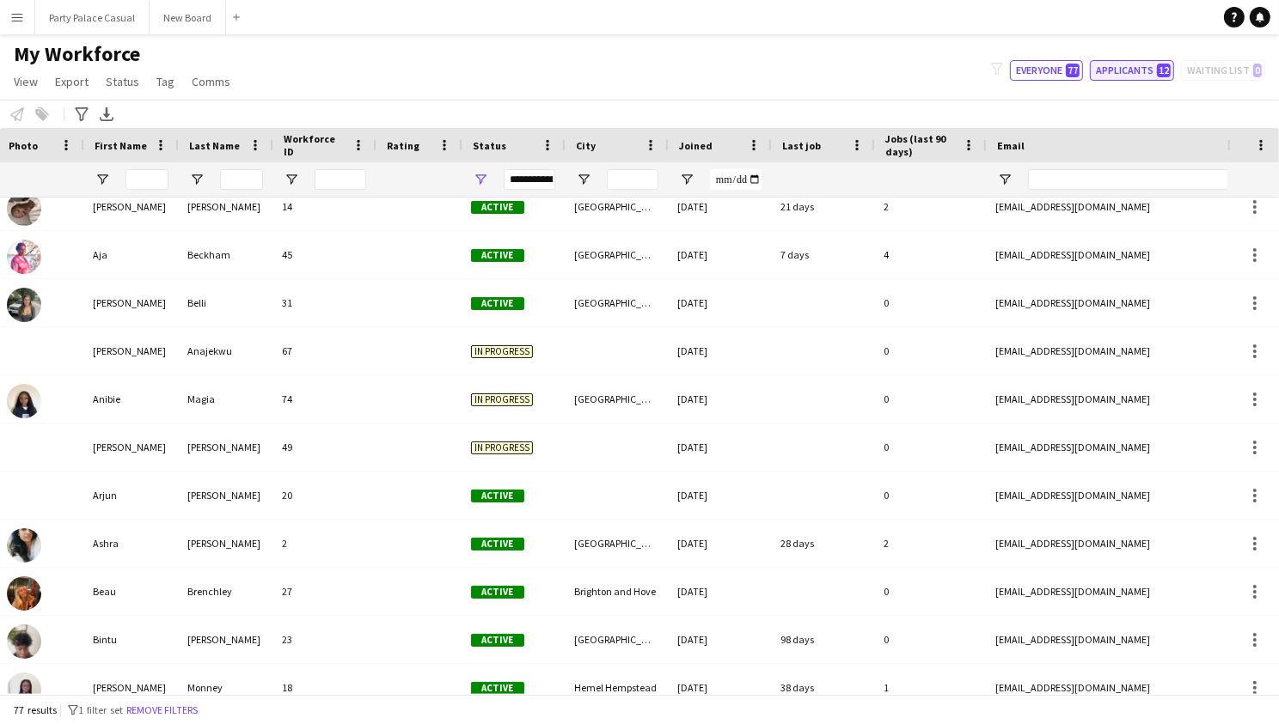
click at [1168, 70] on span "12" at bounding box center [1164, 71] width 14 height 14
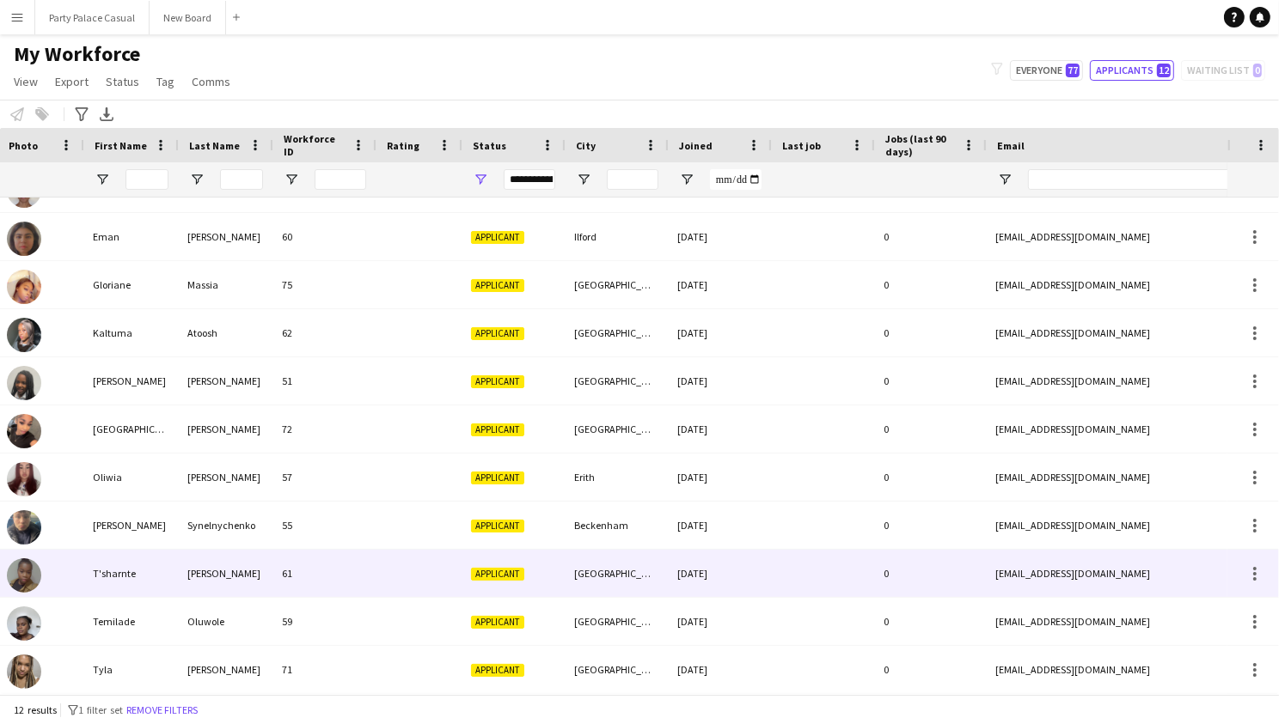
scroll to position [78, 0]
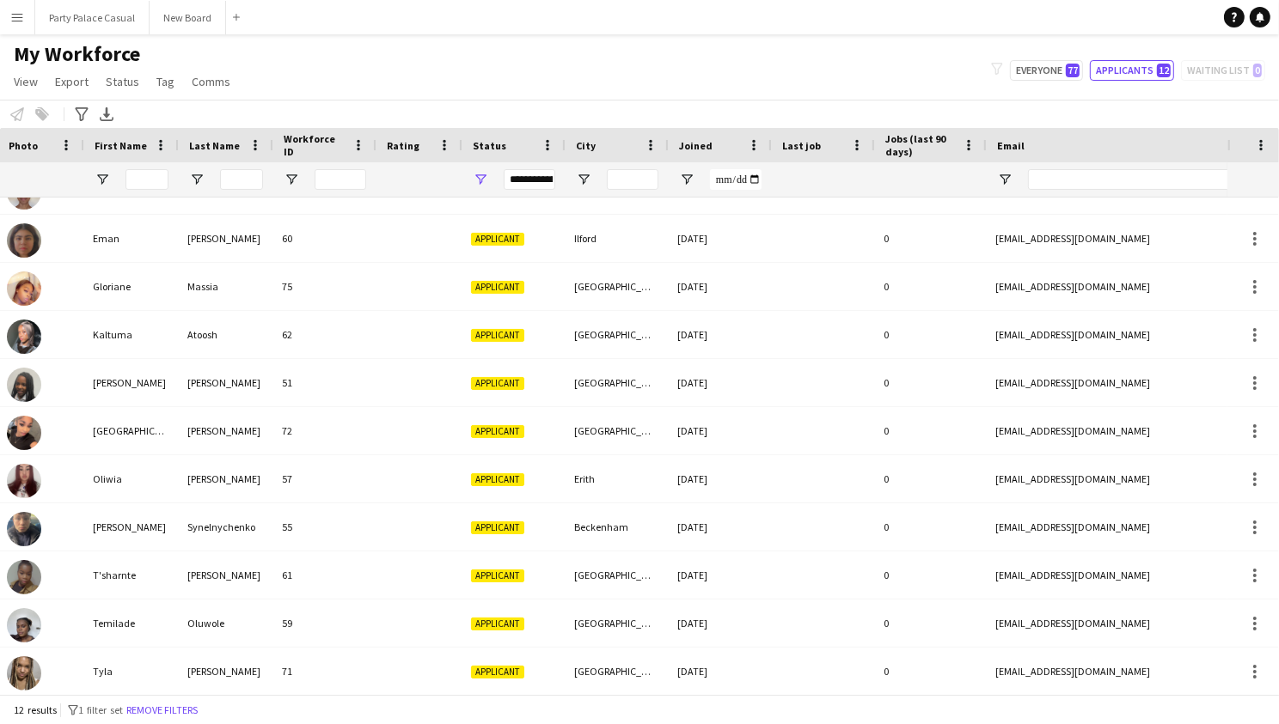
click at [1053, 82] on div "My Workforce View Views Default view Payroll New view Update view Delete view E…" at bounding box center [639, 70] width 1279 height 58
click at [1058, 61] on button "Everyone 77" at bounding box center [1046, 70] width 73 height 21
type input "**********"
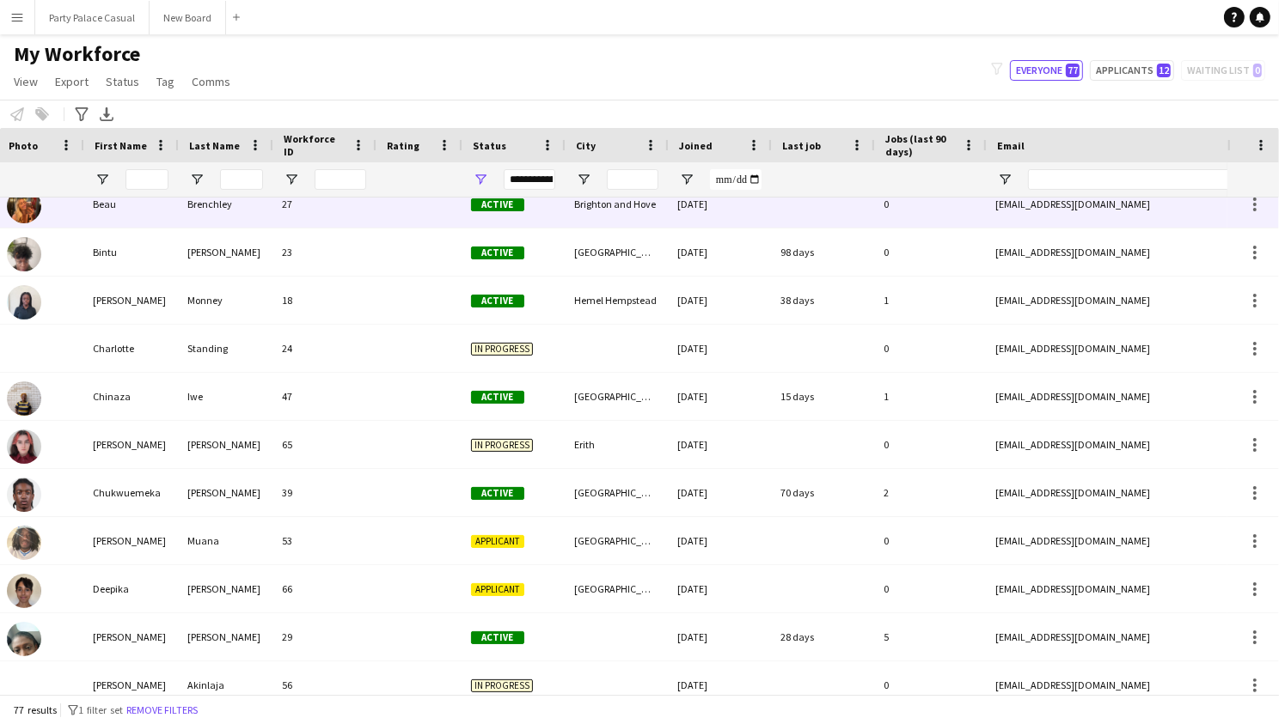
scroll to position [644, 0]
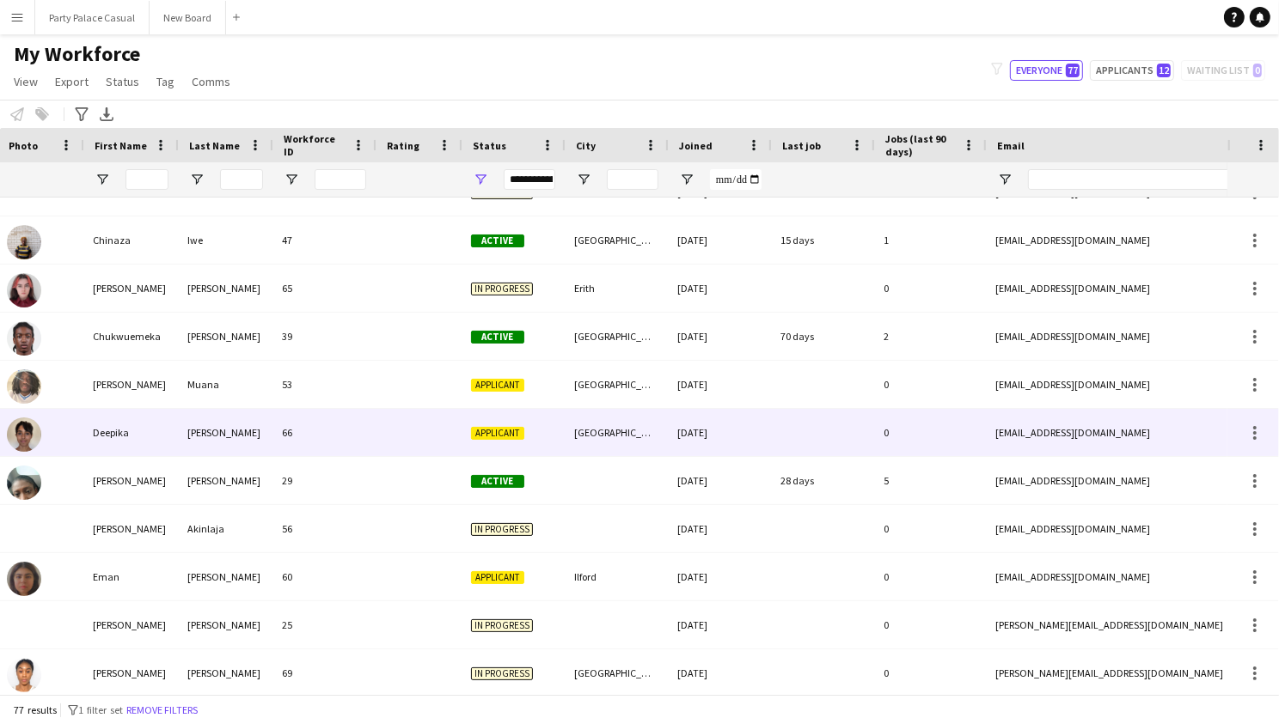
click at [104, 432] on div "Deepika" at bounding box center [129, 432] width 95 height 47
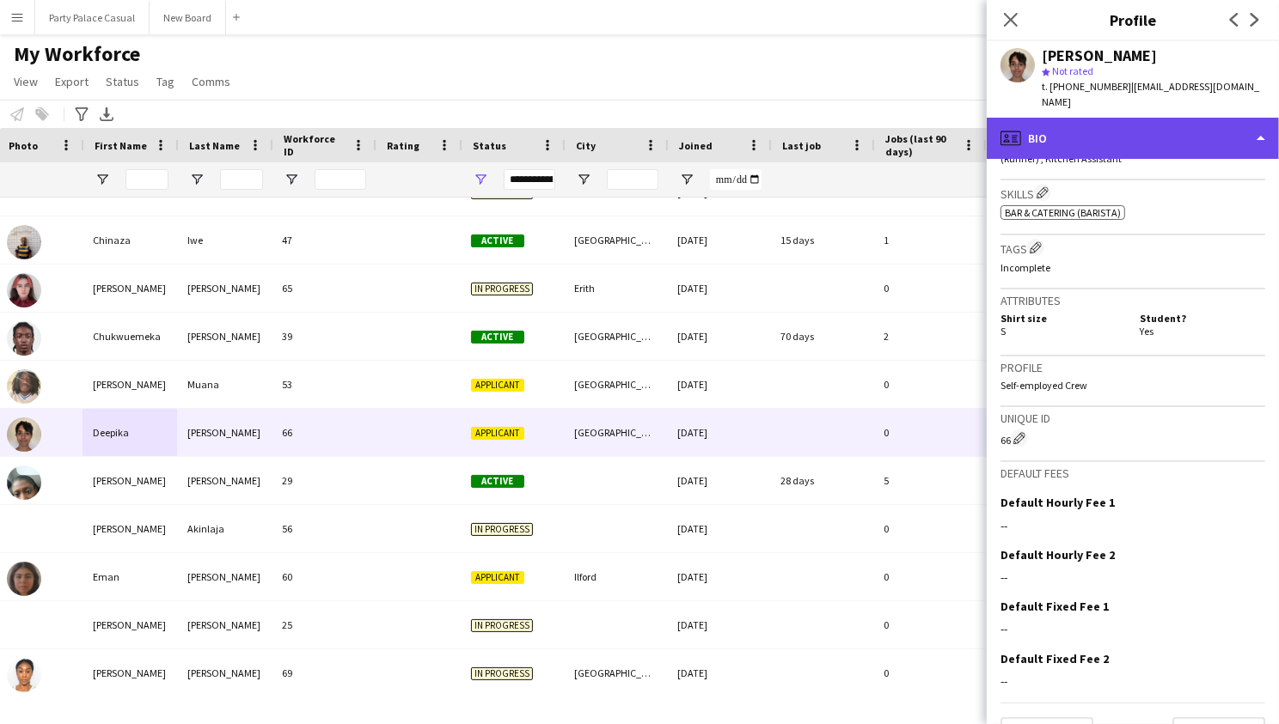
click at [1168, 137] on div "profile Bio" at bounding box center [1132, 138] width 292 height 41
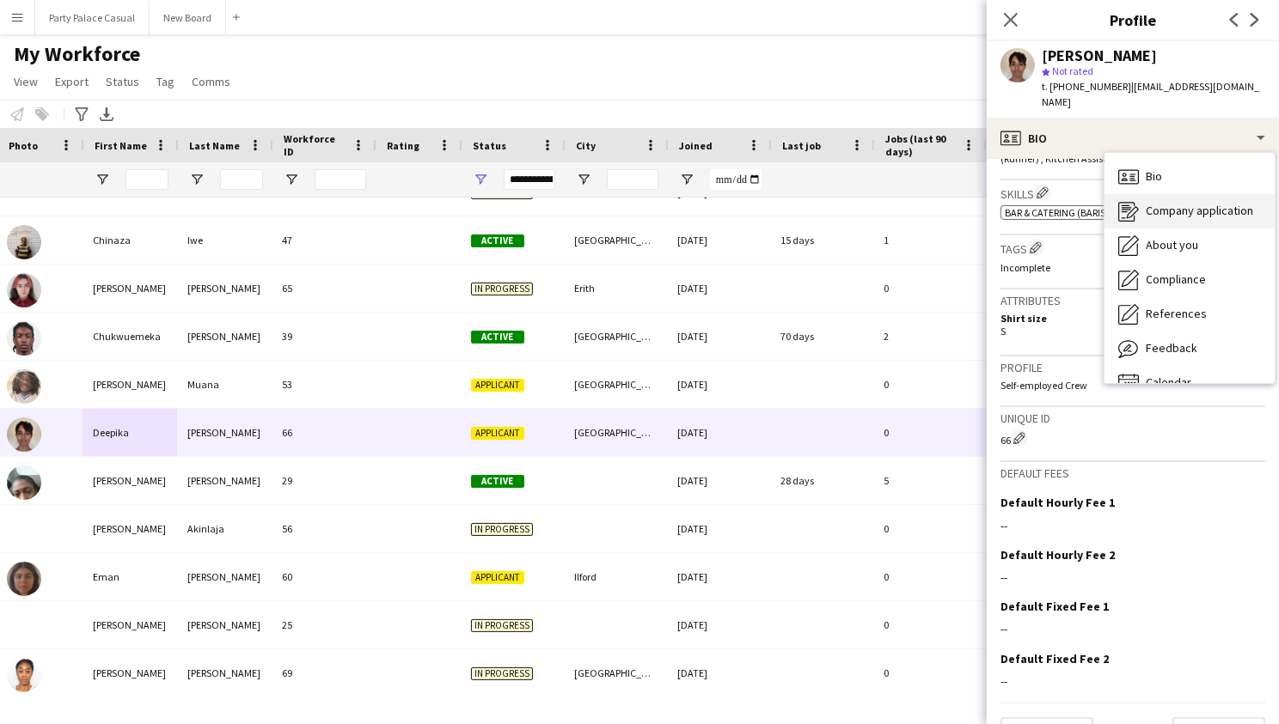
click at [1160, 203] on span "Company application" at bounding box center [1198, 210] width 107 height 15
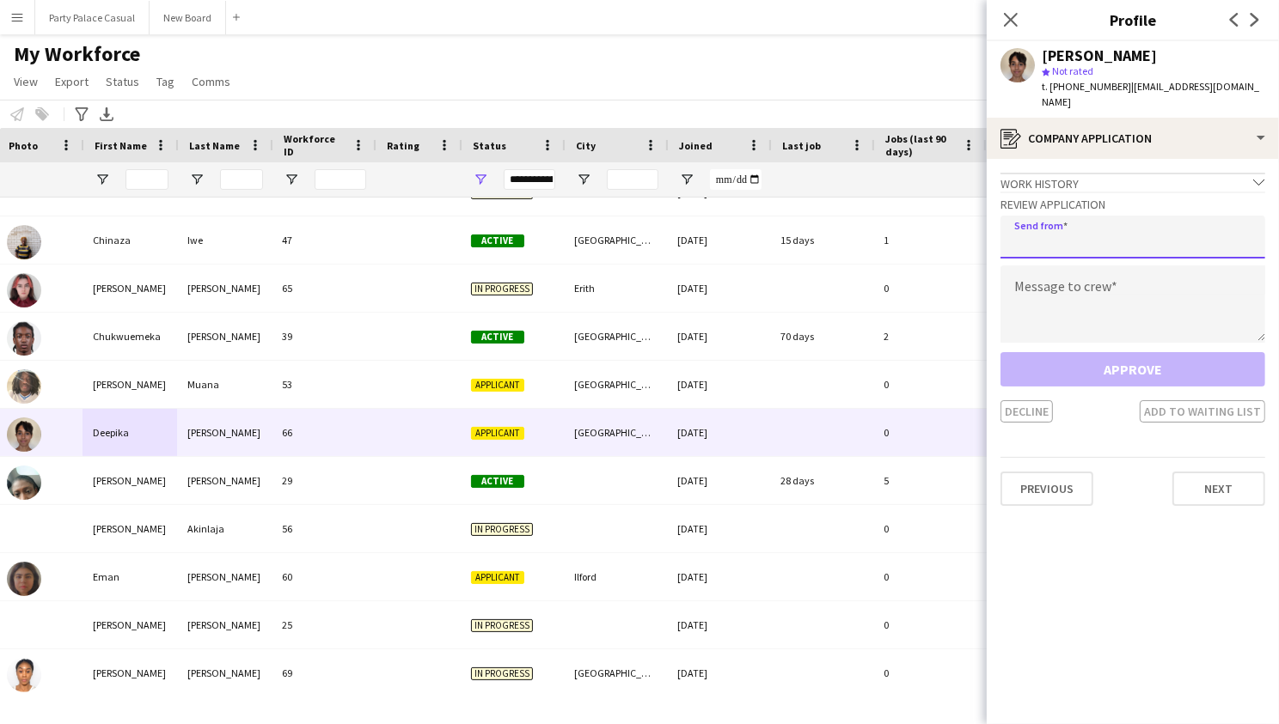
click at [1139, 216] on input "email" at bounding box center [1132, 237] width 265 height 43
type input "**********"
click at [1089, 272] on textarea at bounding box center [1132, 304] width 265 height 77
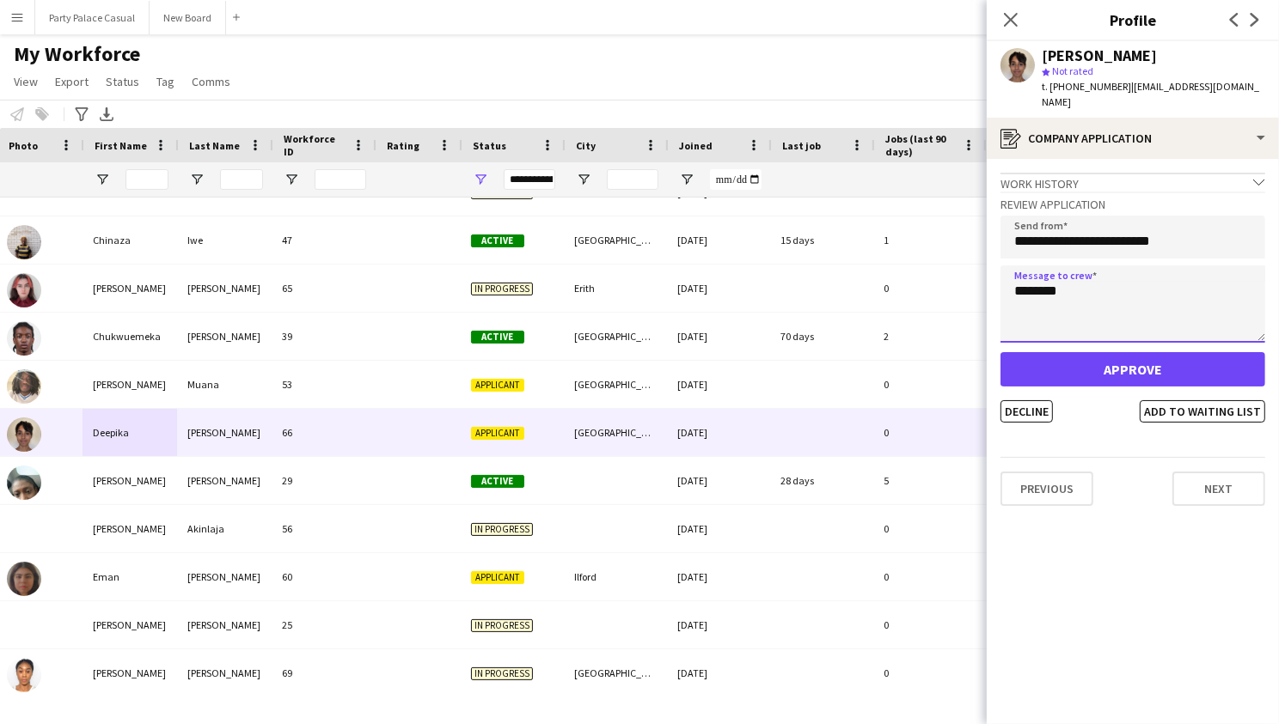
type textarea "********"
click at [1069, 352] on button "Approve" at bounding box center [1132, 369] width 265 height 34
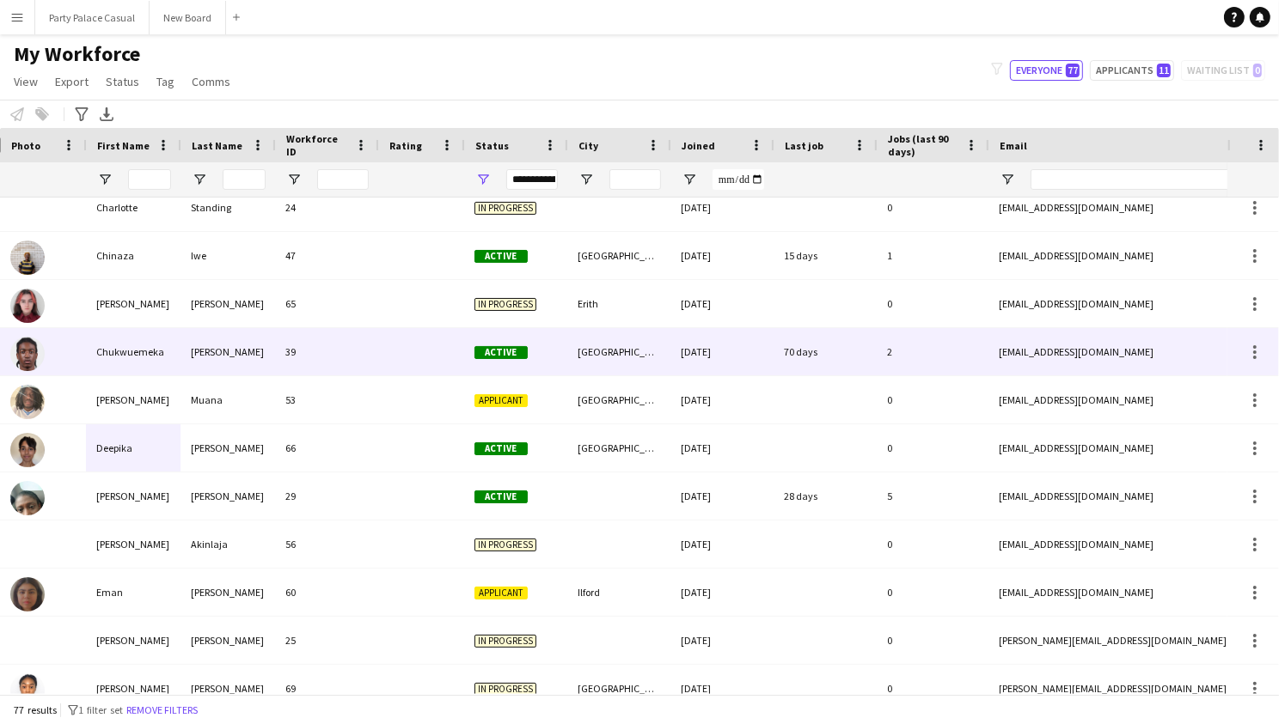
scroll to position [0, 23]
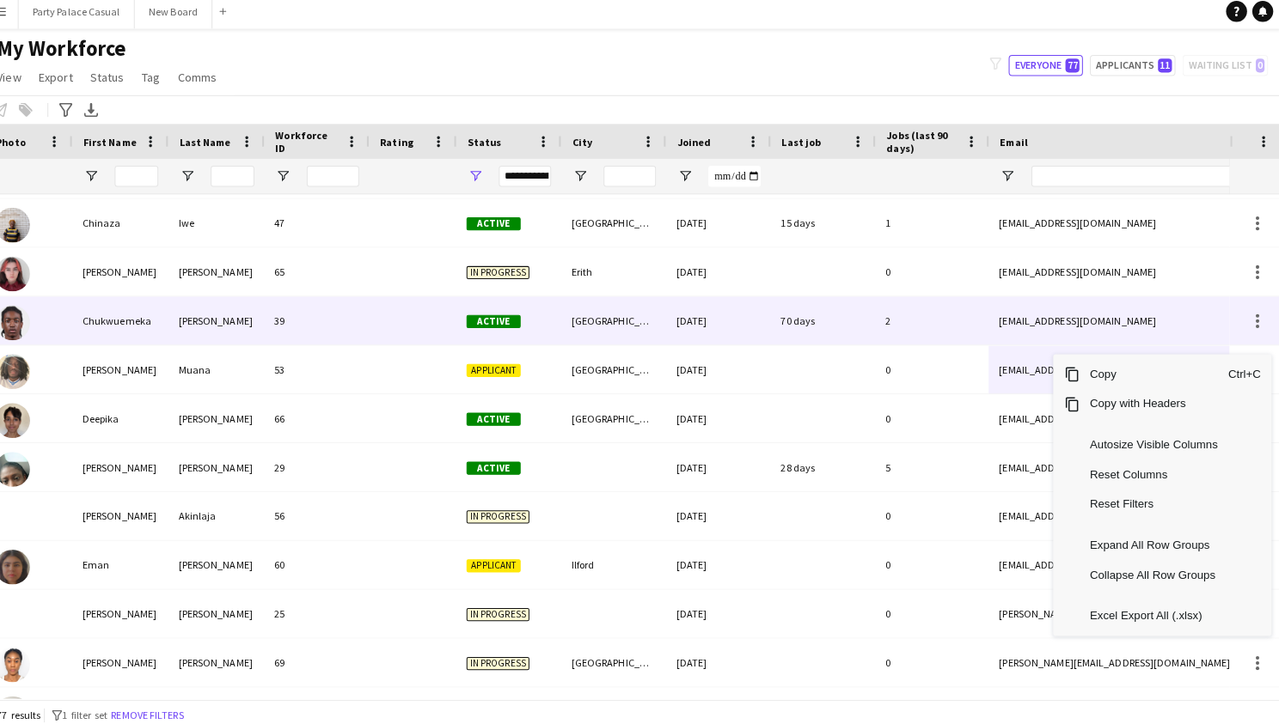
drag, startPoint x: 1065, startPoint y: 353, endPoint x: 986, endPoint y: 297, distance: 96.8
click at [986, 297] on div "Drag here to set row groups Photo Title Full Name First Name Last Name Workforc…" at bounding box center [639, 411] width 1279 height 566
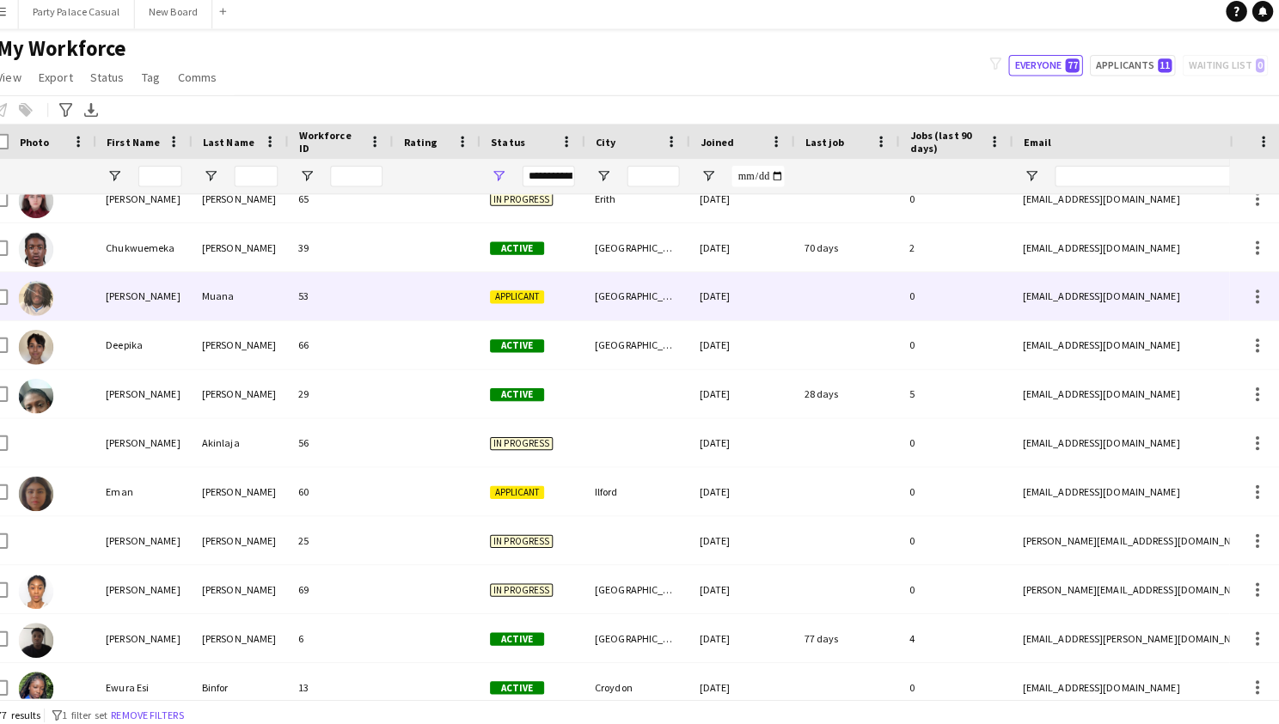
scroll to position [891, 0]
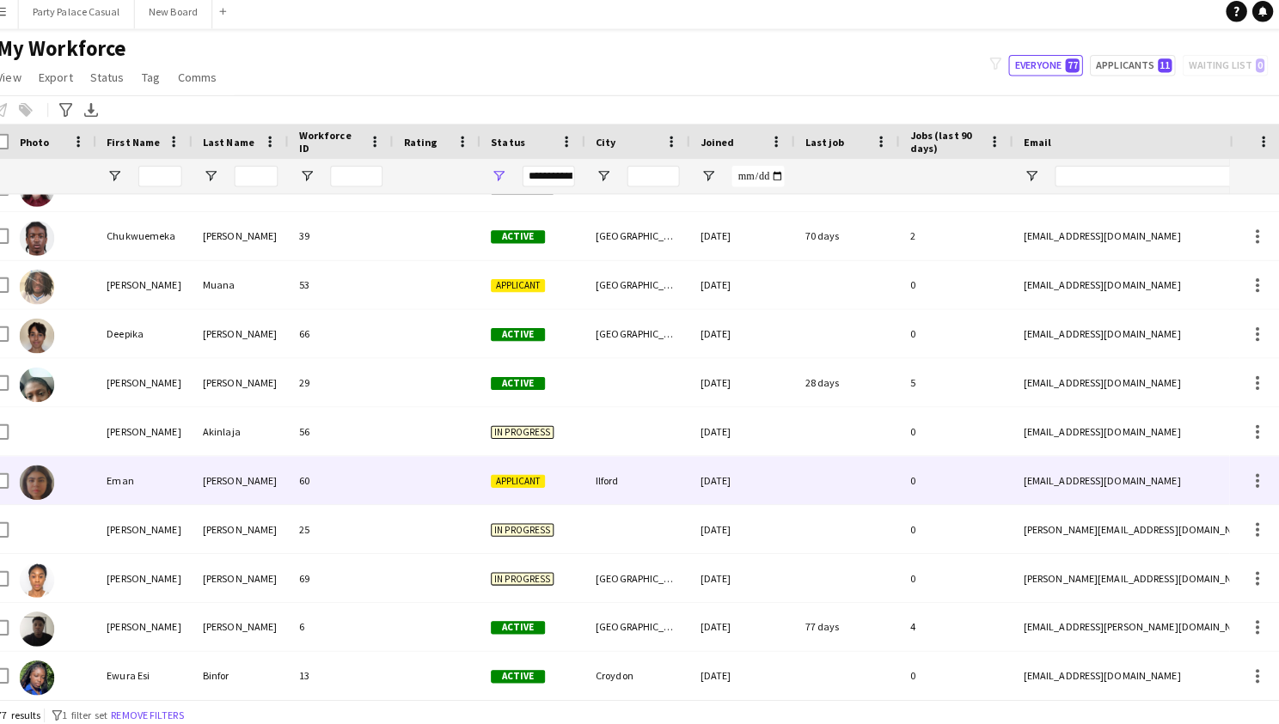
click at [500, 473] on span "Applicant" at bounding box center [526, 479] width 53 height 13
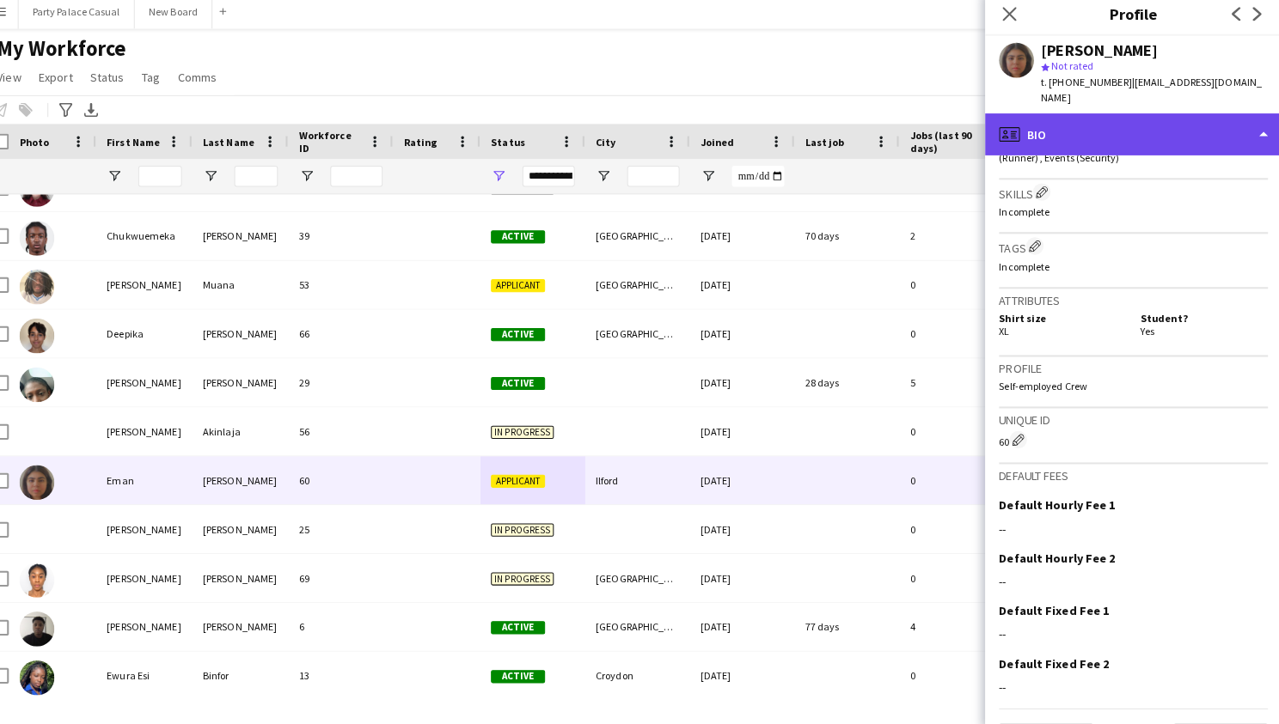
click at [1131, 126] on div "profile Bio" at bounding box center [1132, 138] width 292 height 41
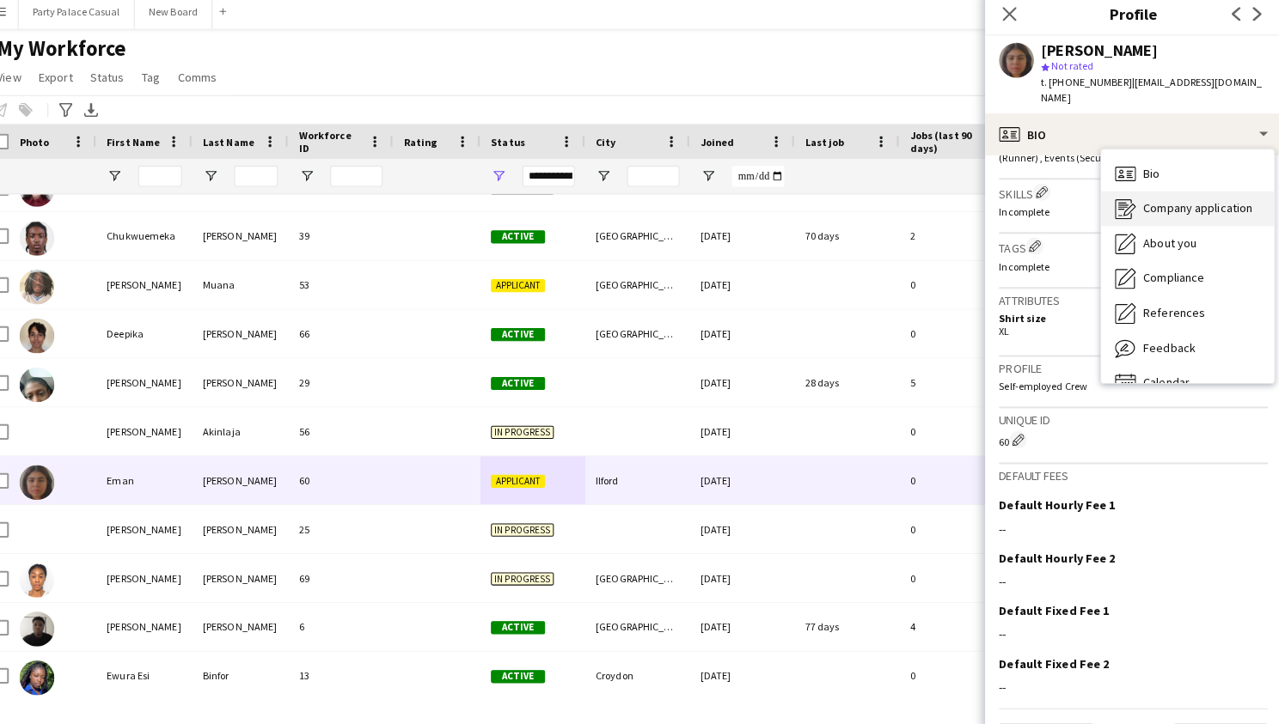
click at [1164, 203] on span "Company application" at bounding box center [1195, 210] width 107 height 15
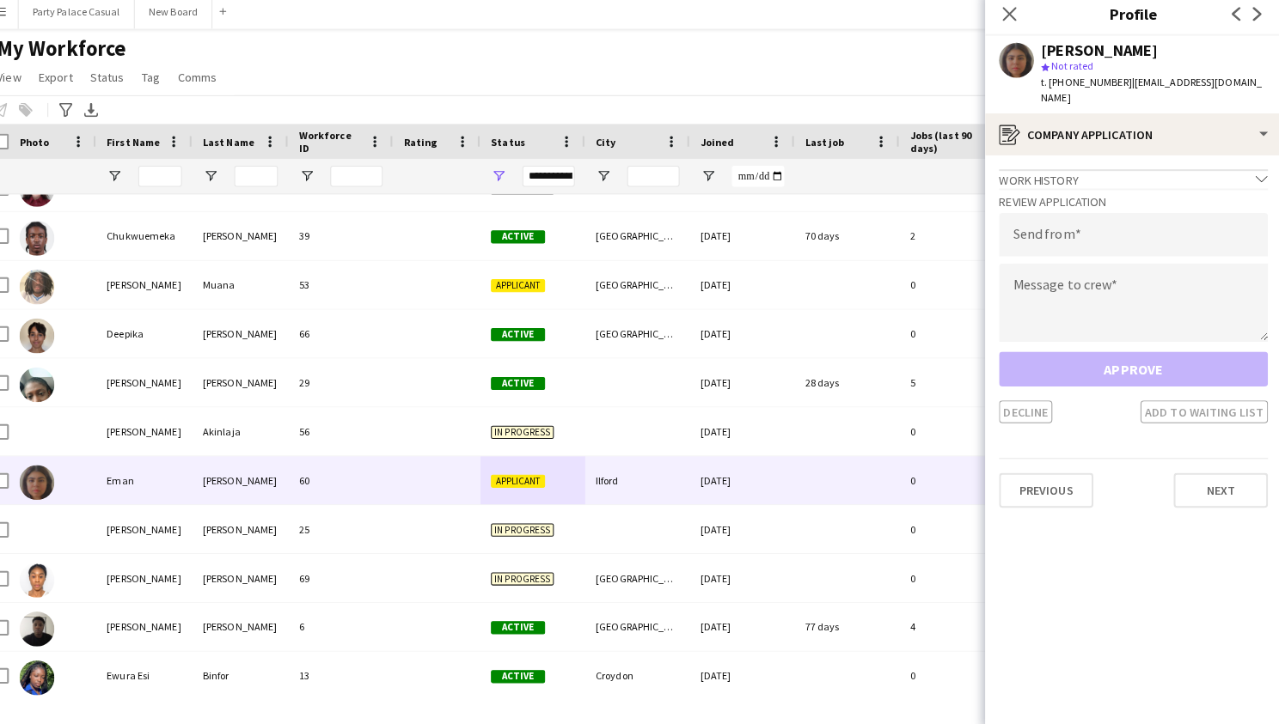
click at [1133, 173] on div "Work history chevron-down" at bounding box center [1132, 182] width 265 height 19
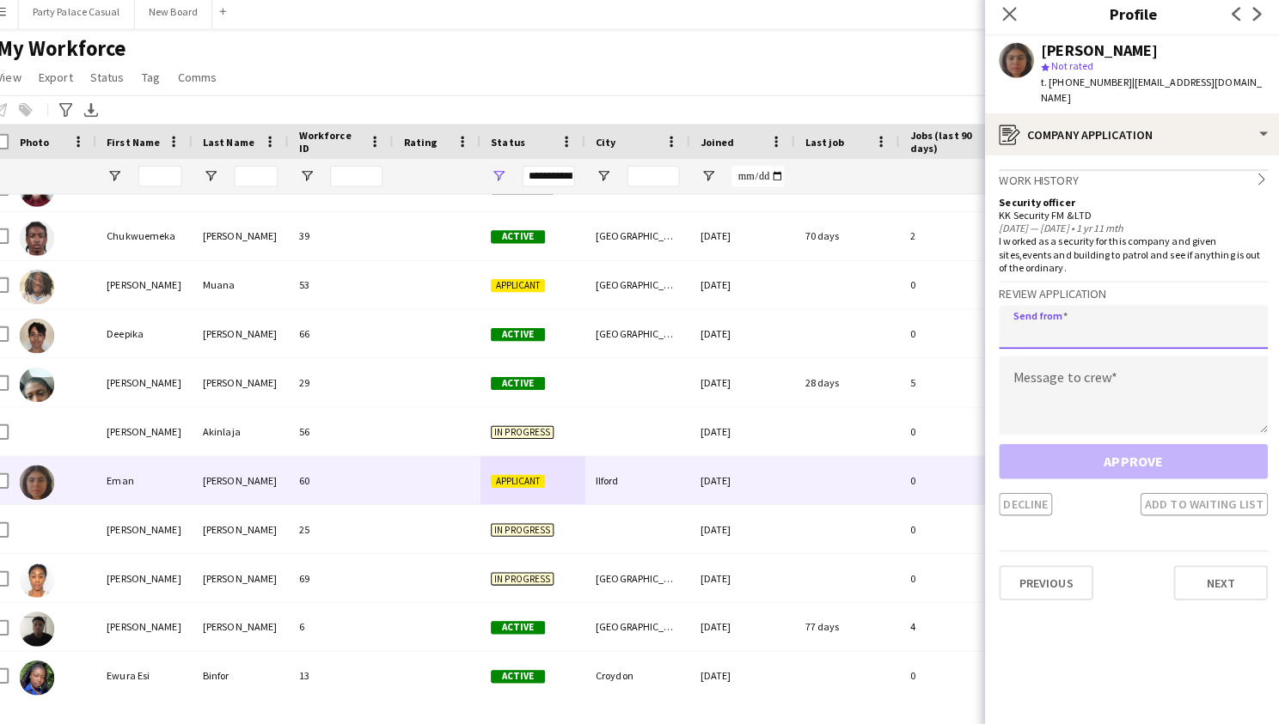
click at [1025, 307] on input "email" at bounding box center [1132, 328] width 265 height 43
type input "**********"
click at [1000, 368] on textarea at bounding box center [1132, 395] width 265 height 77
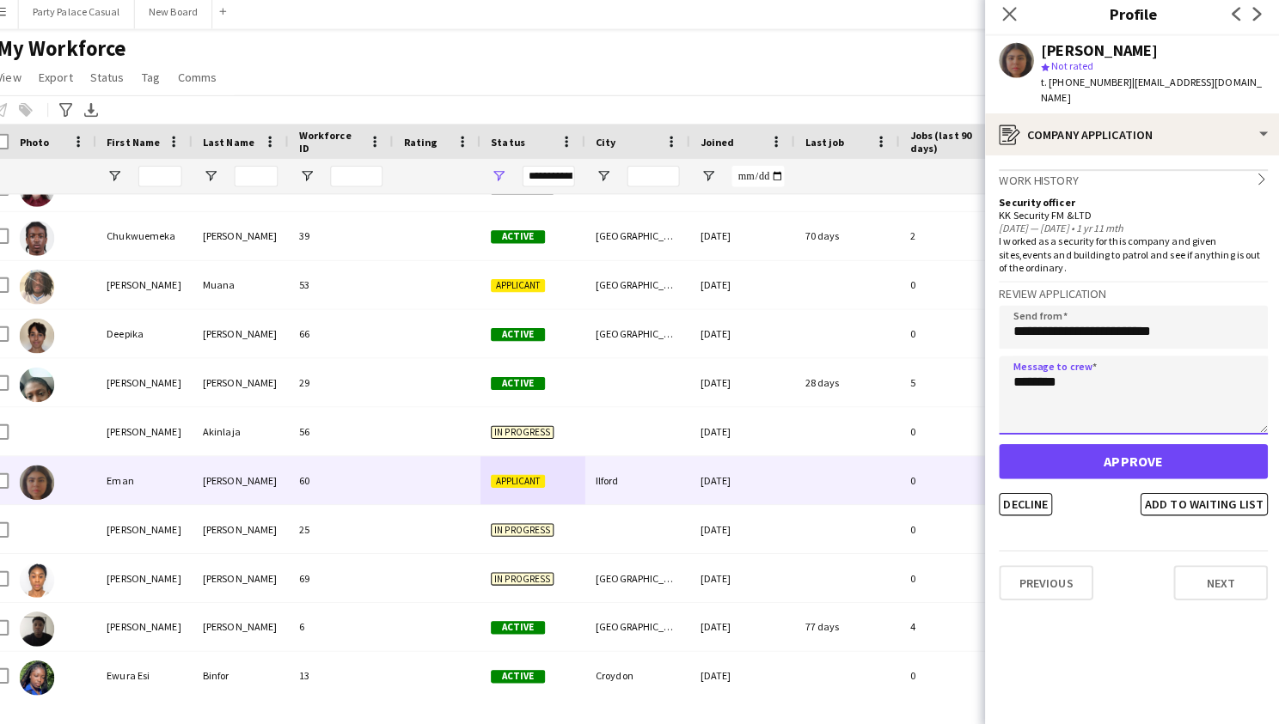
type textarea "********"
click at [1053, 443] on button "Approve" at bounding box center [1132, 460] width 265 height 34
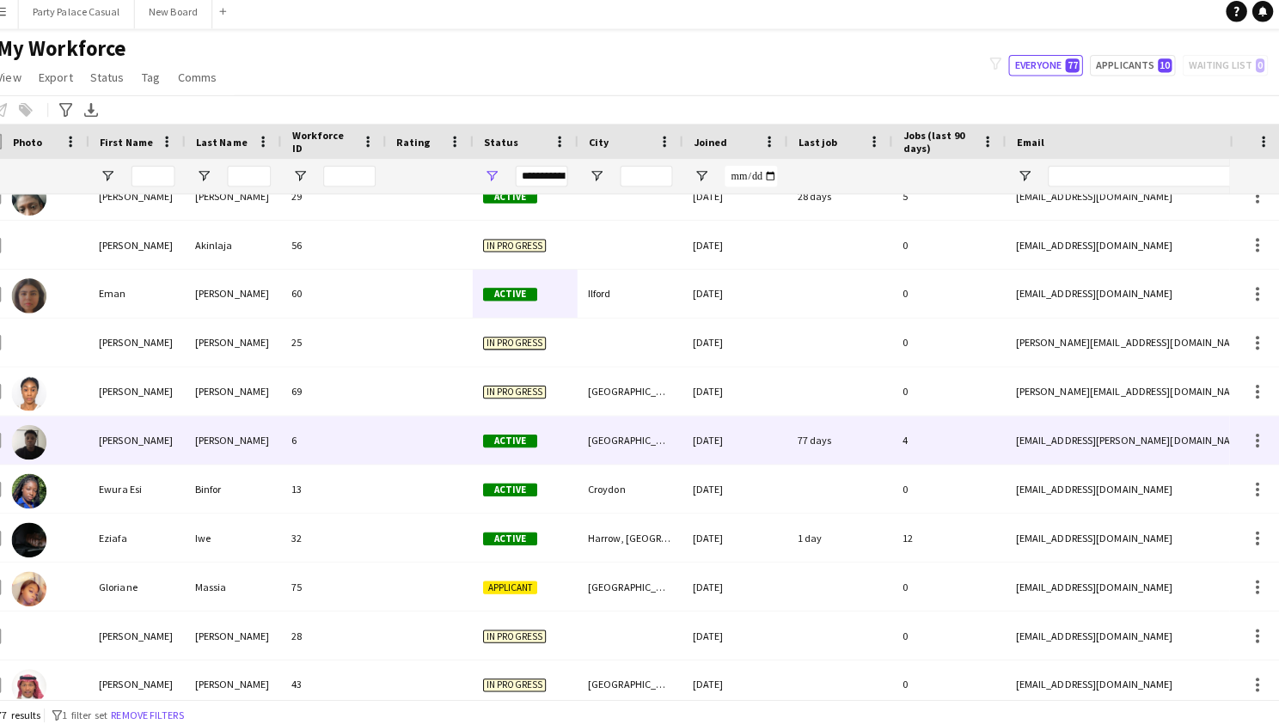
scroll to position [0, 1]
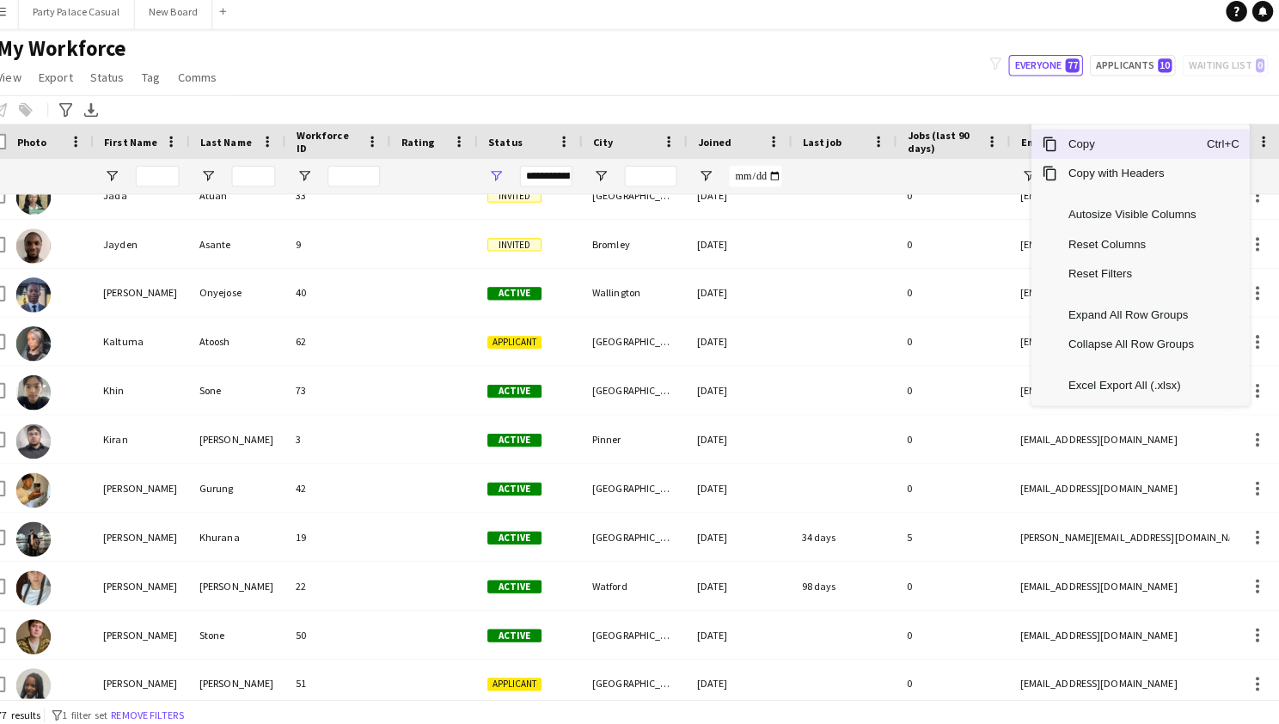
click at [716, 67] on div "My Workforce View Views Default view Payroll New view Update view Delete view E…" at bounding box center [639, 70] width 1279 height 58
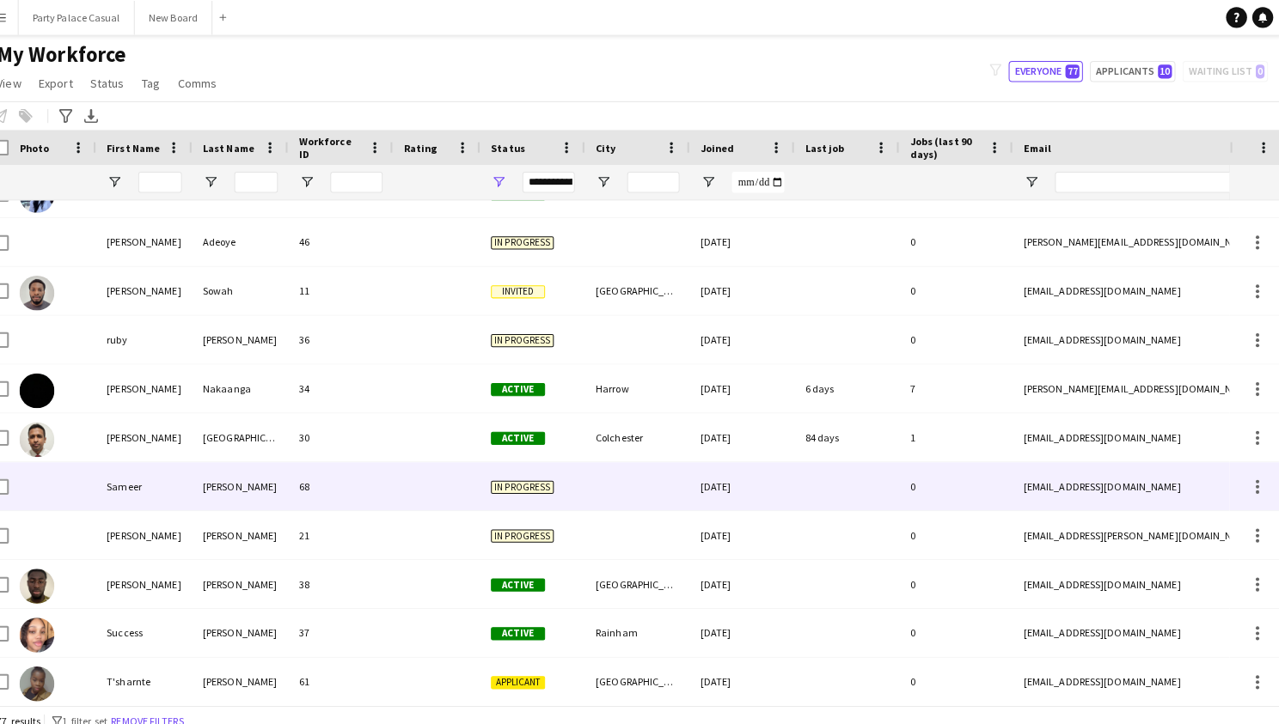
click at [160, 480] on div "Sameer" at bounding box center [159, 478] width 95 height 47
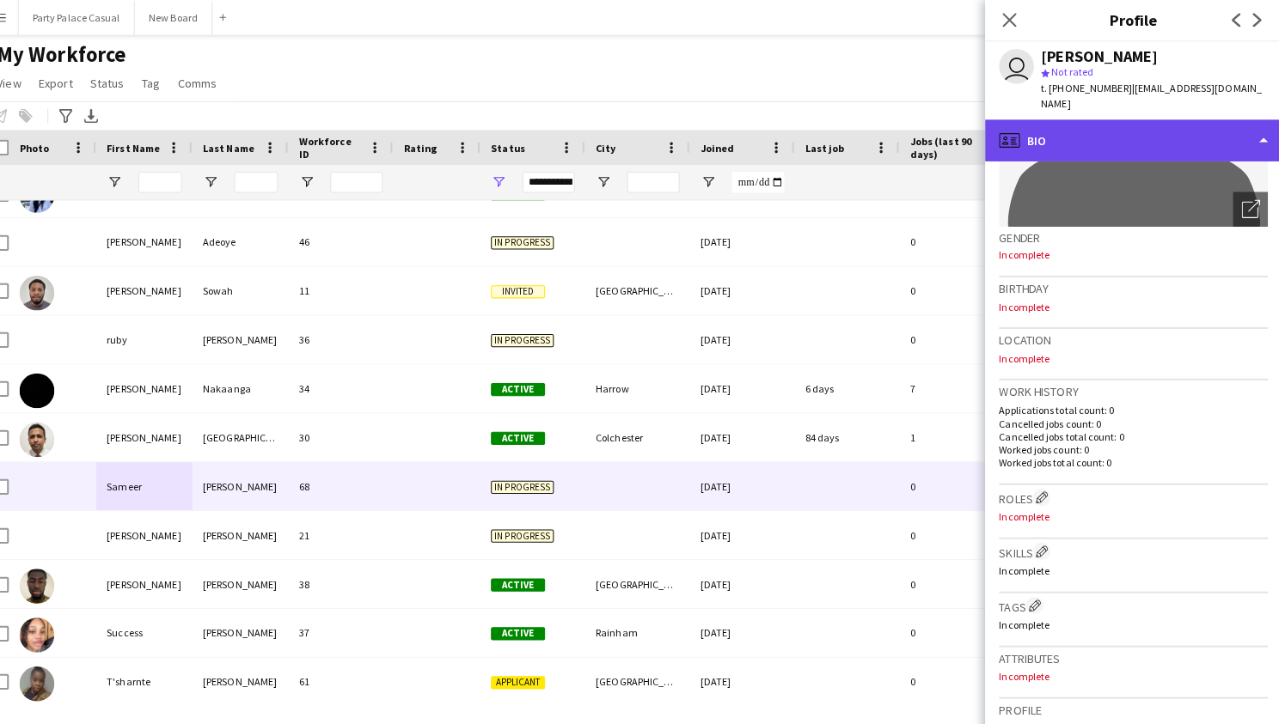
click at [1115, 129] on div "profile Bio" at bounding box center [1132, 138] width 292 height 41
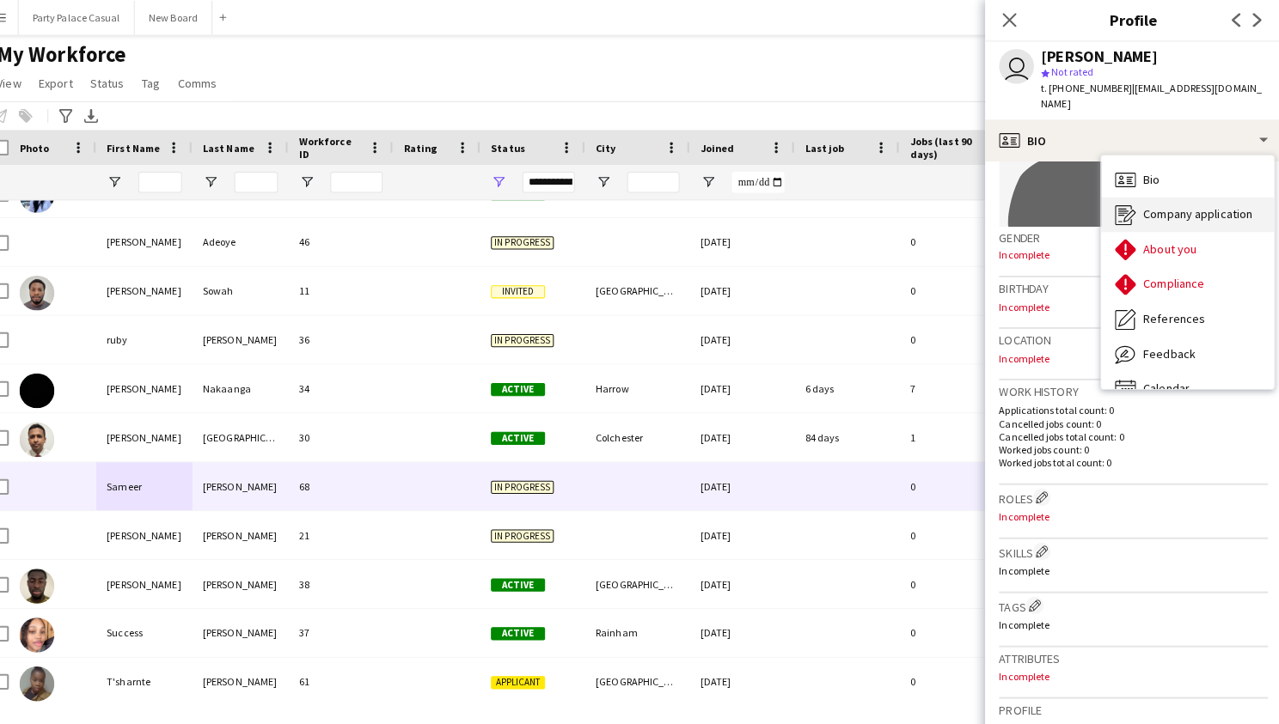
click at [1122, 198] on div "Company application Company application" at bounding box center [1186, 211] width 170 height 34
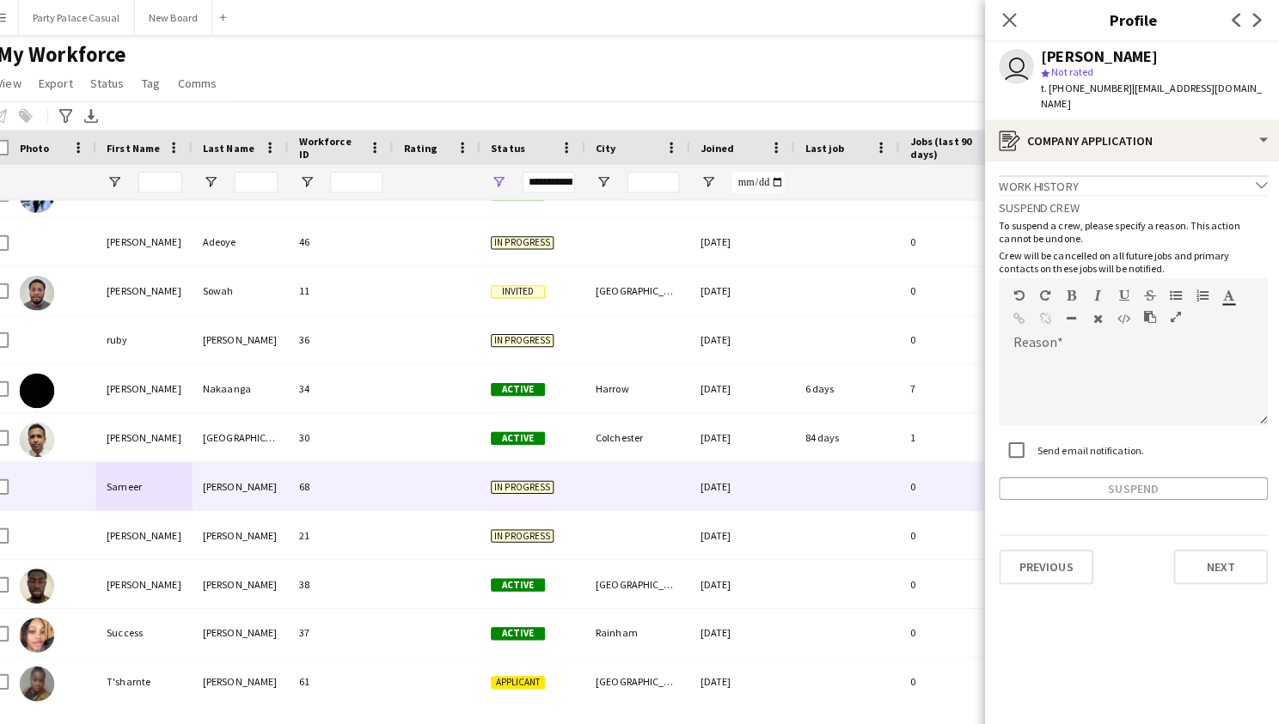
click at [1142, 173] on div "Work history chevron-down" at bounding box center [1132, 182] width 265 height 19
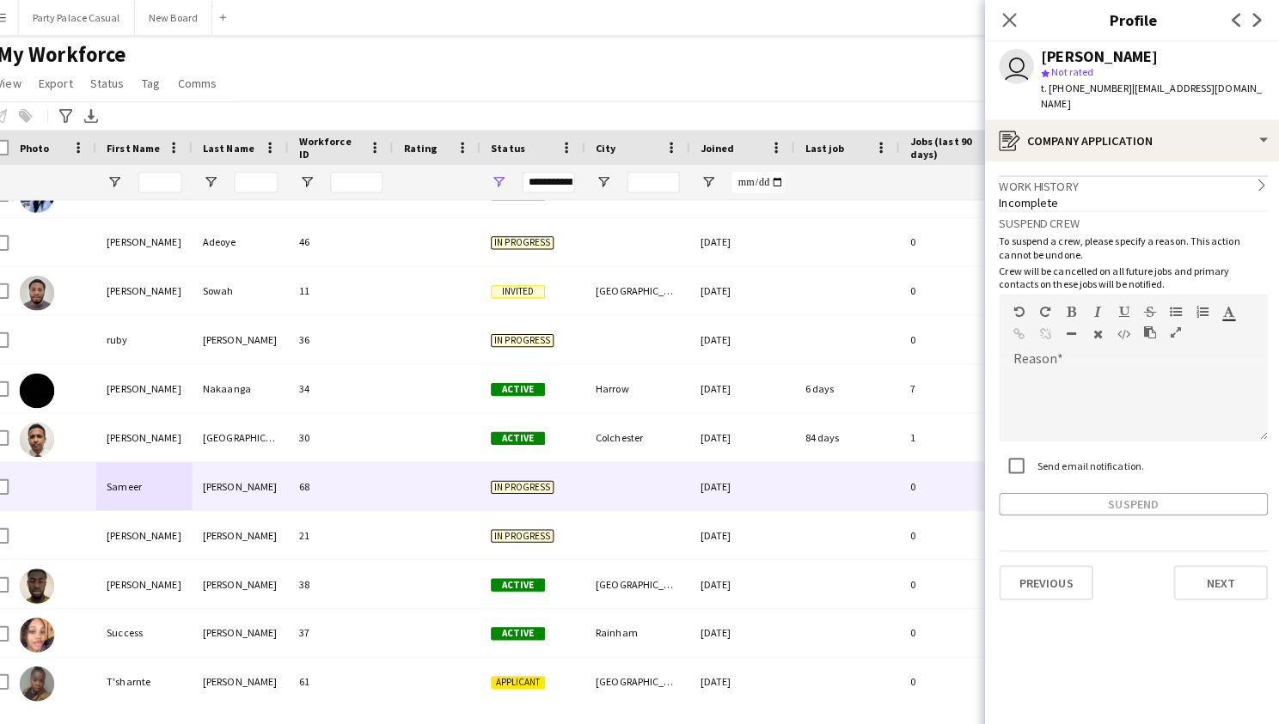
click at [1139, 173] on div "Work history chevron-right" at bounding box center [1132, 182] width 265 height 19
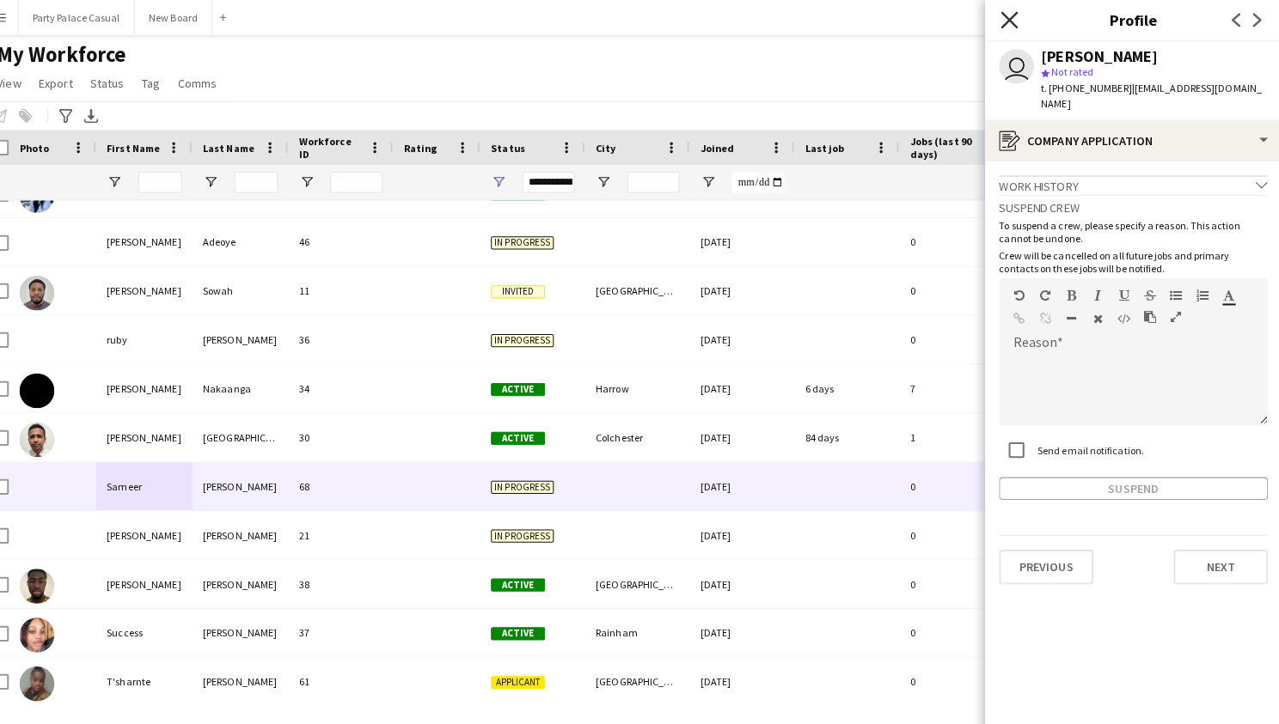
click at [1002, 14] on icon at bounding box center [1010, 19] width 16 height 16
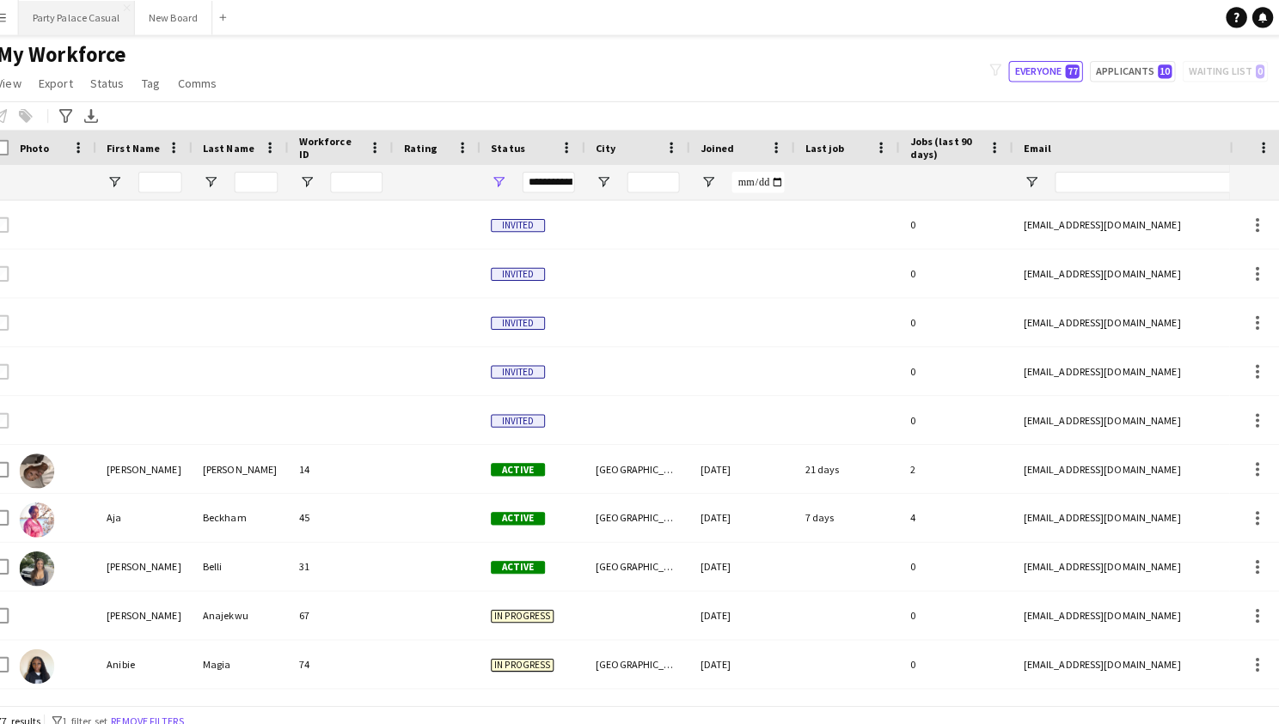
click at [67, 22] on button "Party Palace Casual Close" at bounding box center [92, 18] width 114 height 34
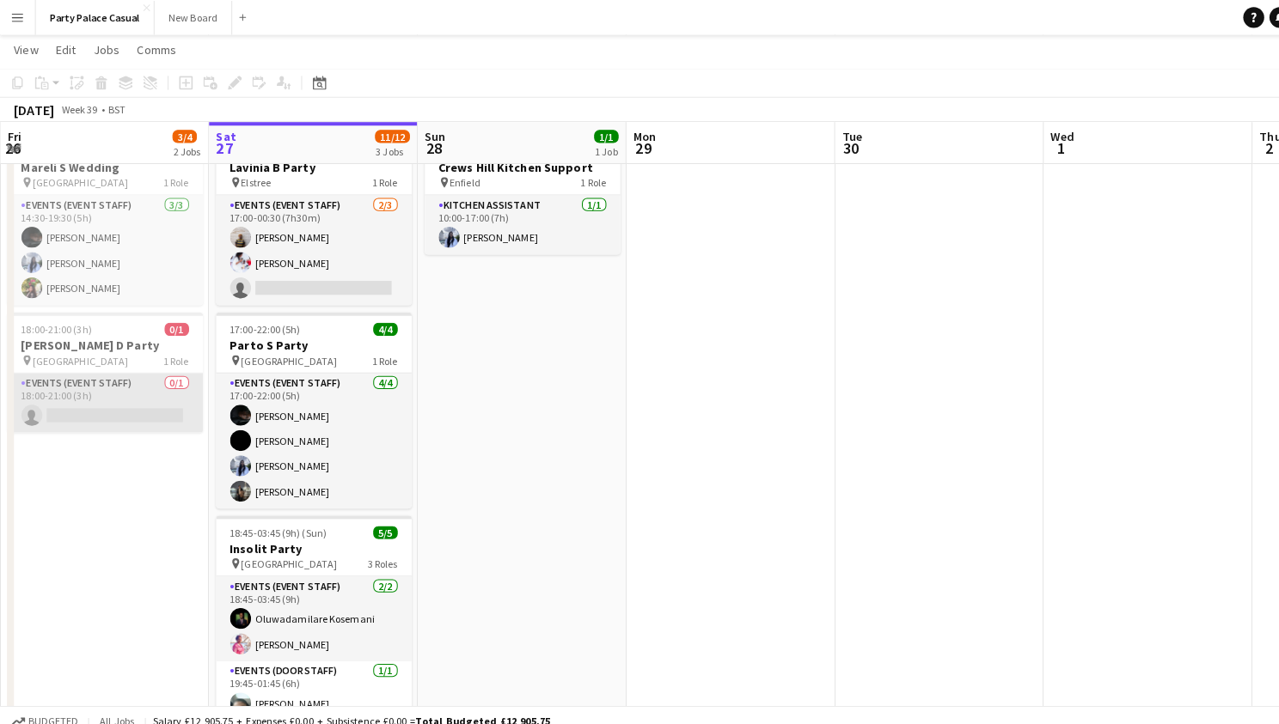
click at [136, 411] on app-card-role "Events (Event Staff) 0/1 18:00-21:00 (3h) single-neutral-actions" at bounding box center [104, 397] width 192 height 58
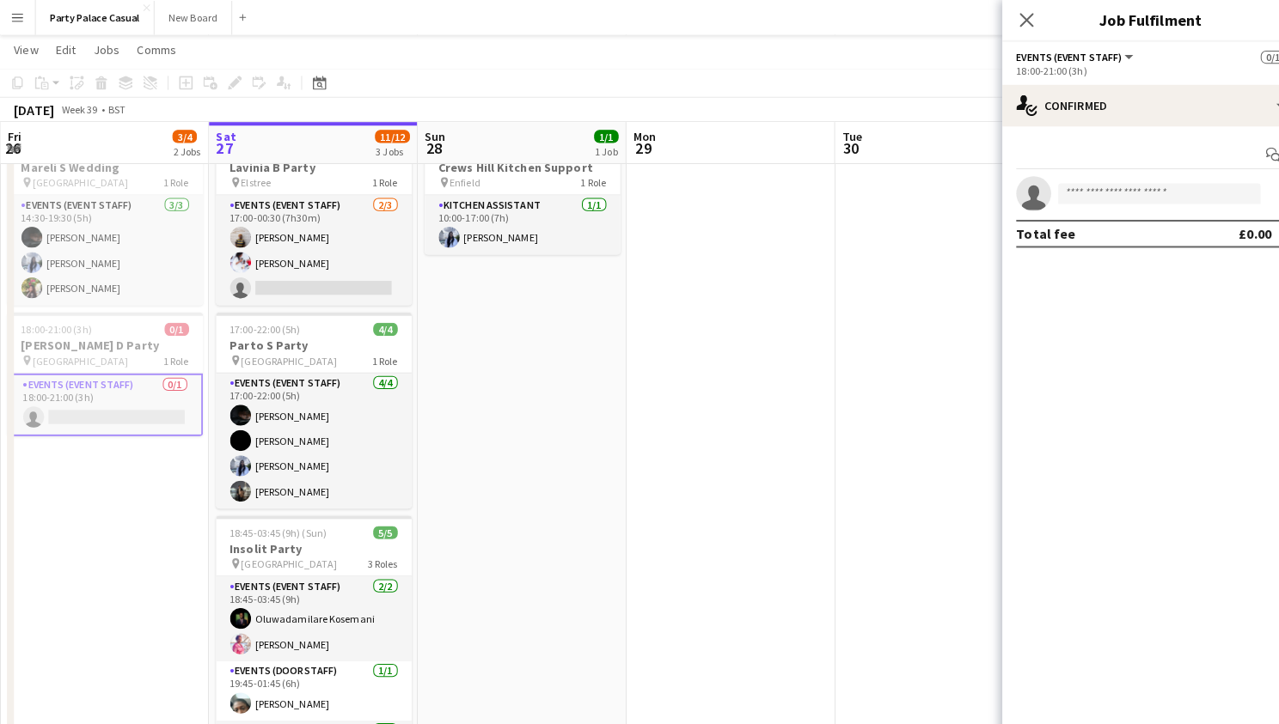
click at [1065, 178] on app-invite-slot "single-neutral-actions" at bounding box center [1132, 191] width 292 height 34
click at [1060, 197] on input at bounding box center [1140, 190] width 199 height 21
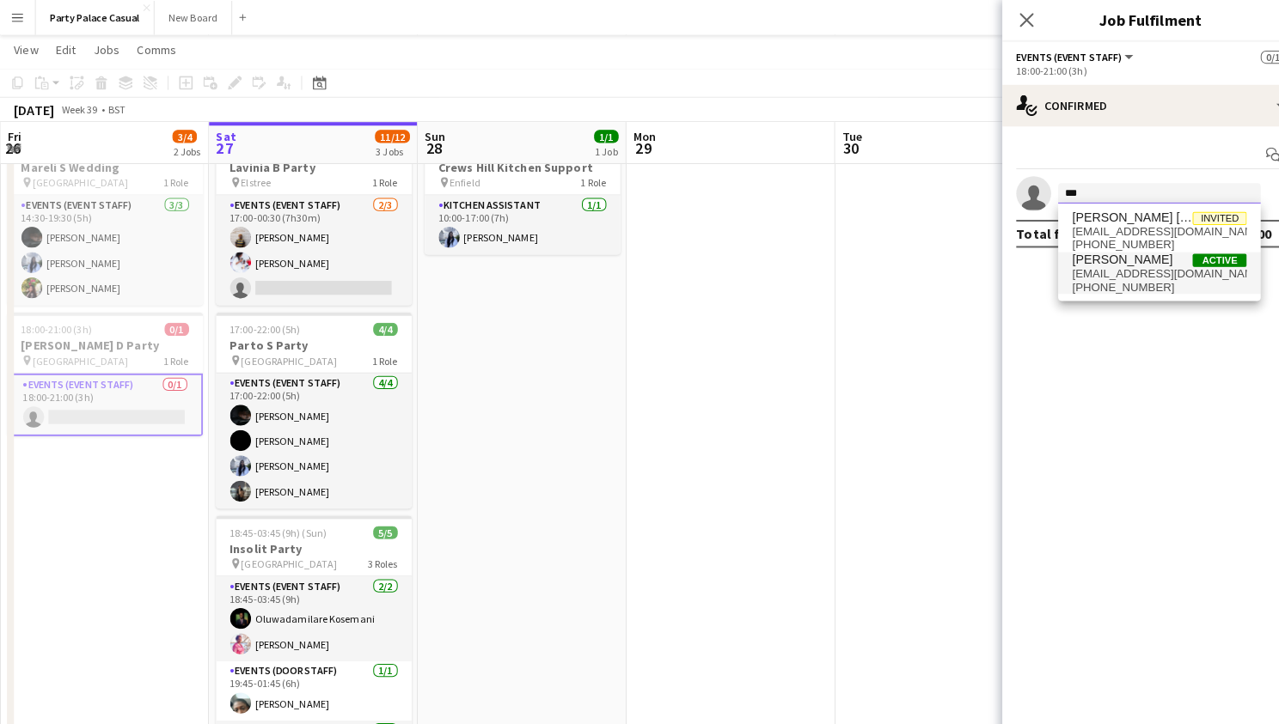
type input "***"
click at [1088, 277] on span "[PHONE_NUMBER]" at bounding box center [1141, 284] width 172 height 14
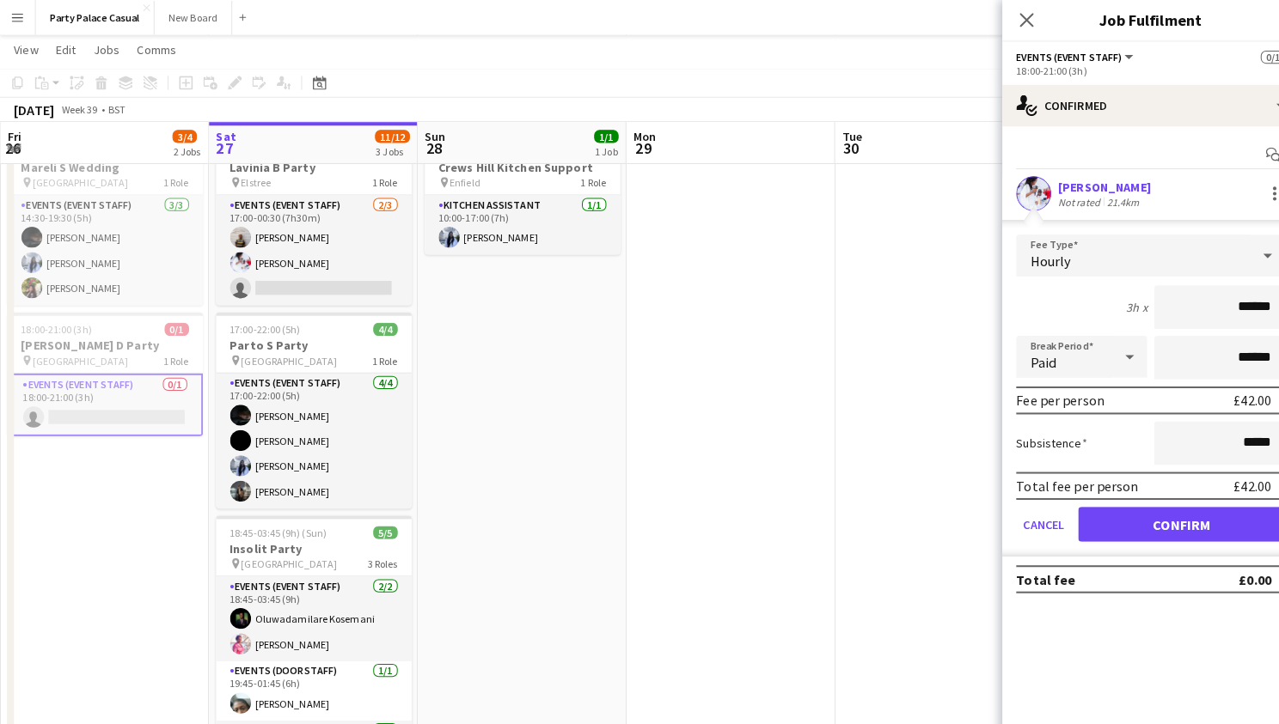
click at [1163, 524] on button "Confirm" at bounding box center [1163, 516] width 204 height 34
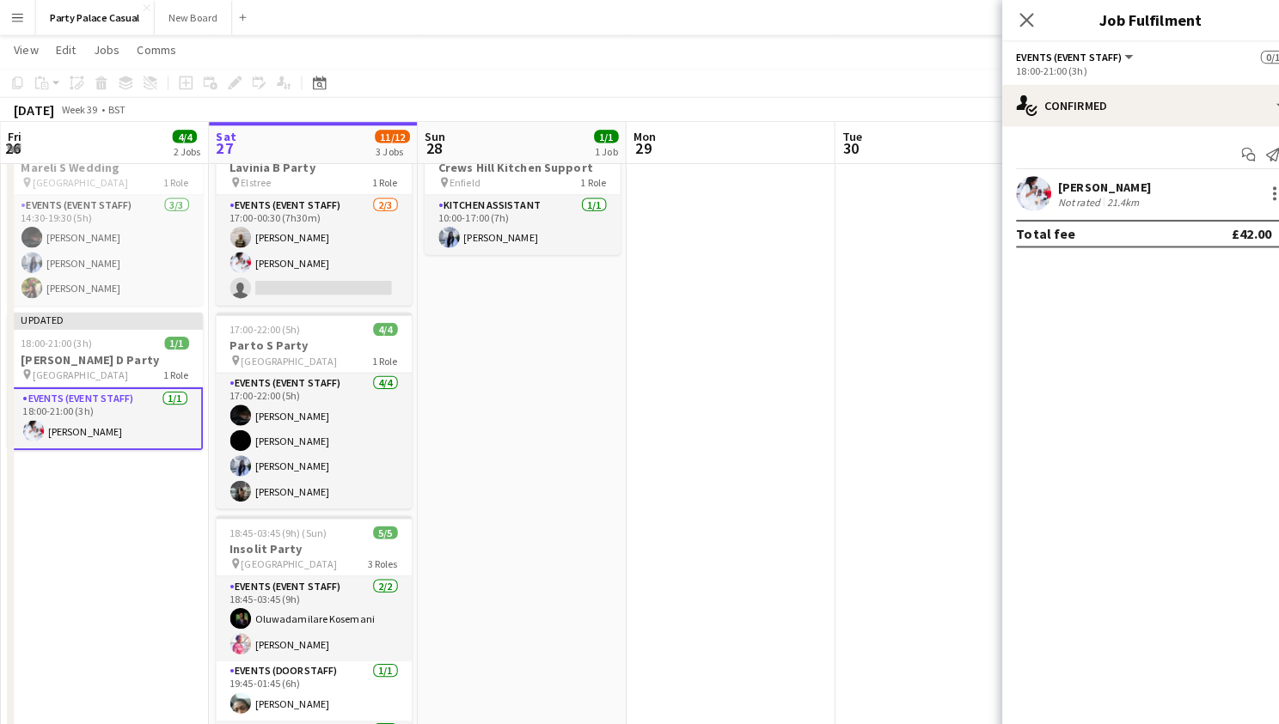
click at [738, 461] on app-date-cell at bounding box center [719, 462] width 205 height 674
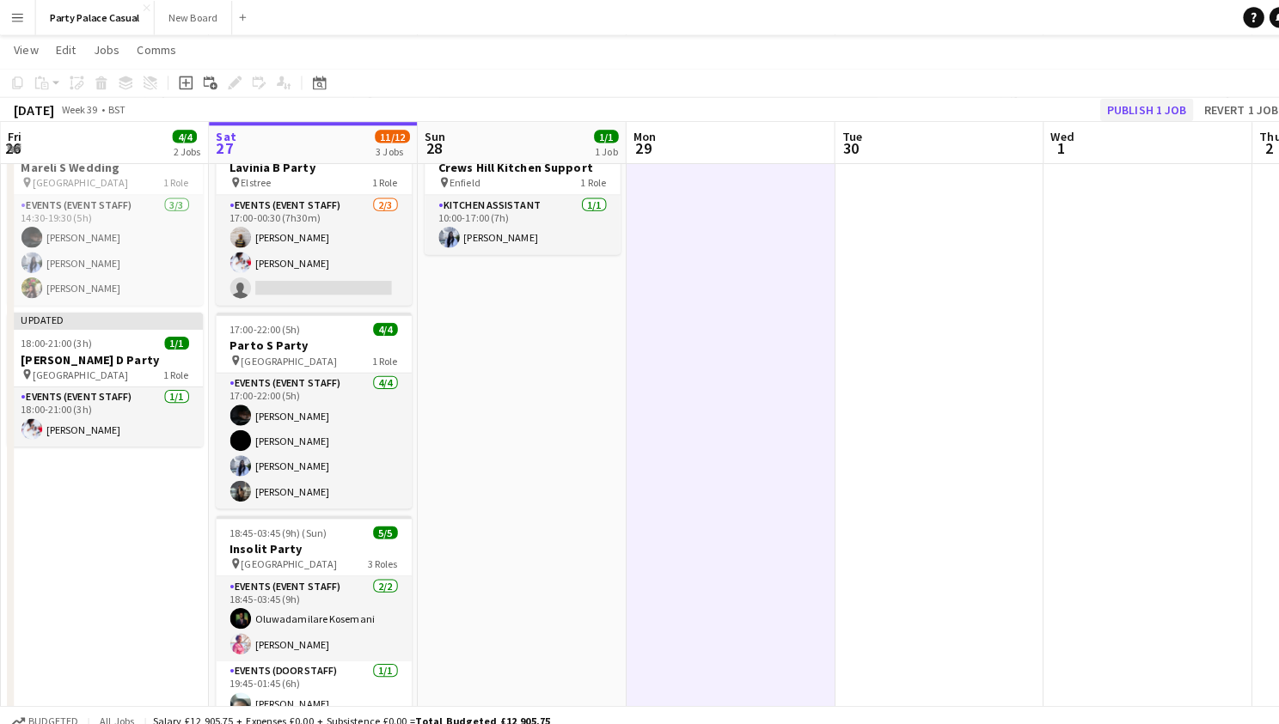
click at [1134, 114] on button "Publish 1 job" at bounding box center [1129, 108] width 92 height 22
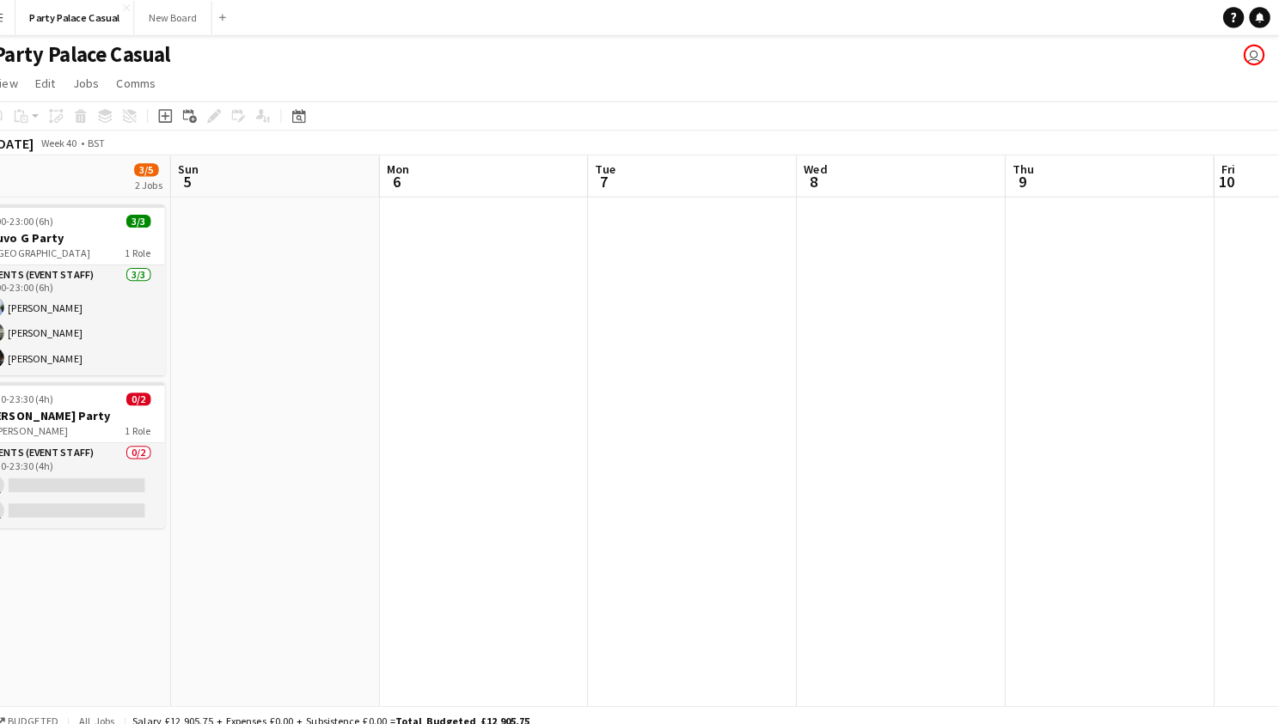
scroll to position [0, 491]
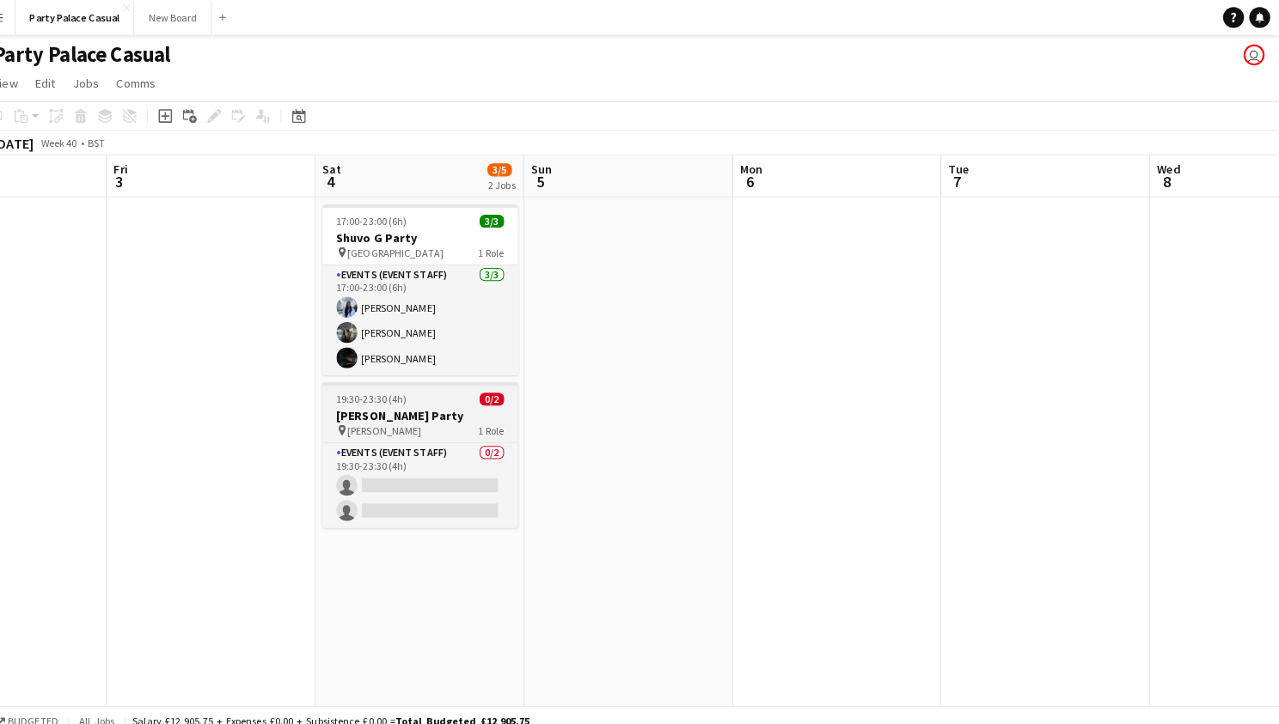
click at [420, 429] on div "pin Bushey 1 Role" at bounding box center [434, 424] width 192 height 14
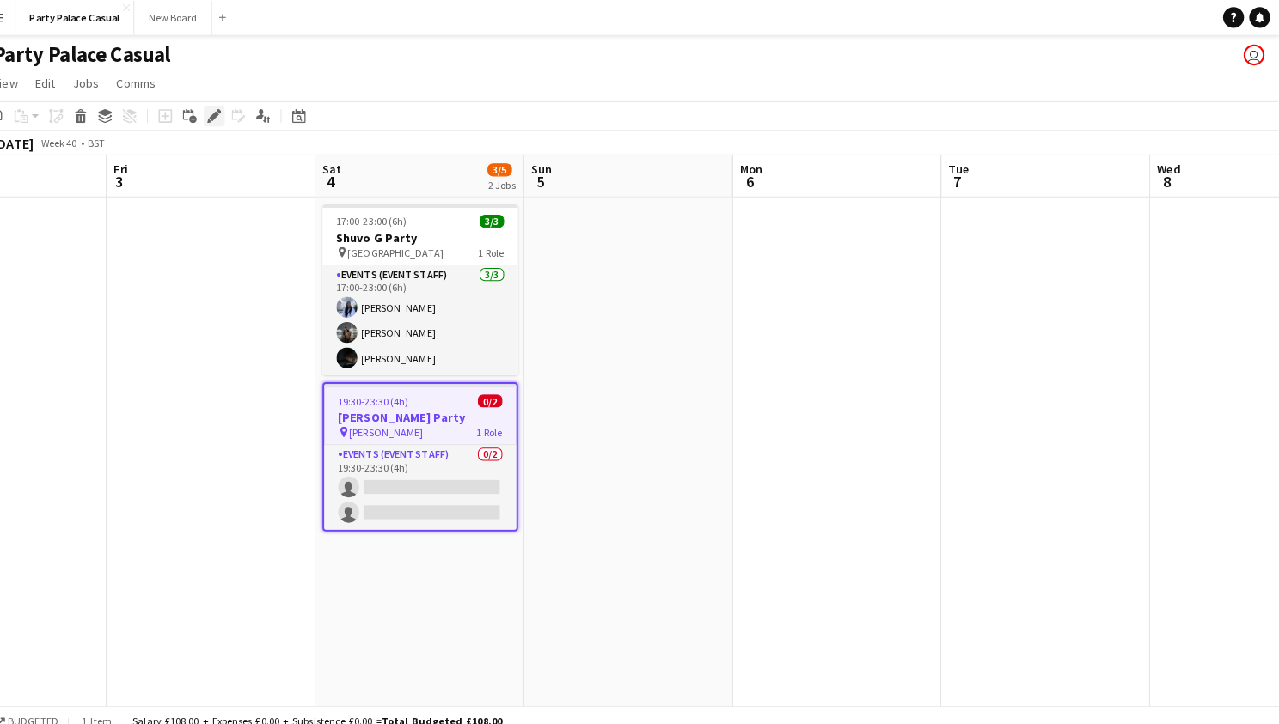
click at [224, 116] on icon "Edit" at bounding box center [231, 114] width 14 height 14
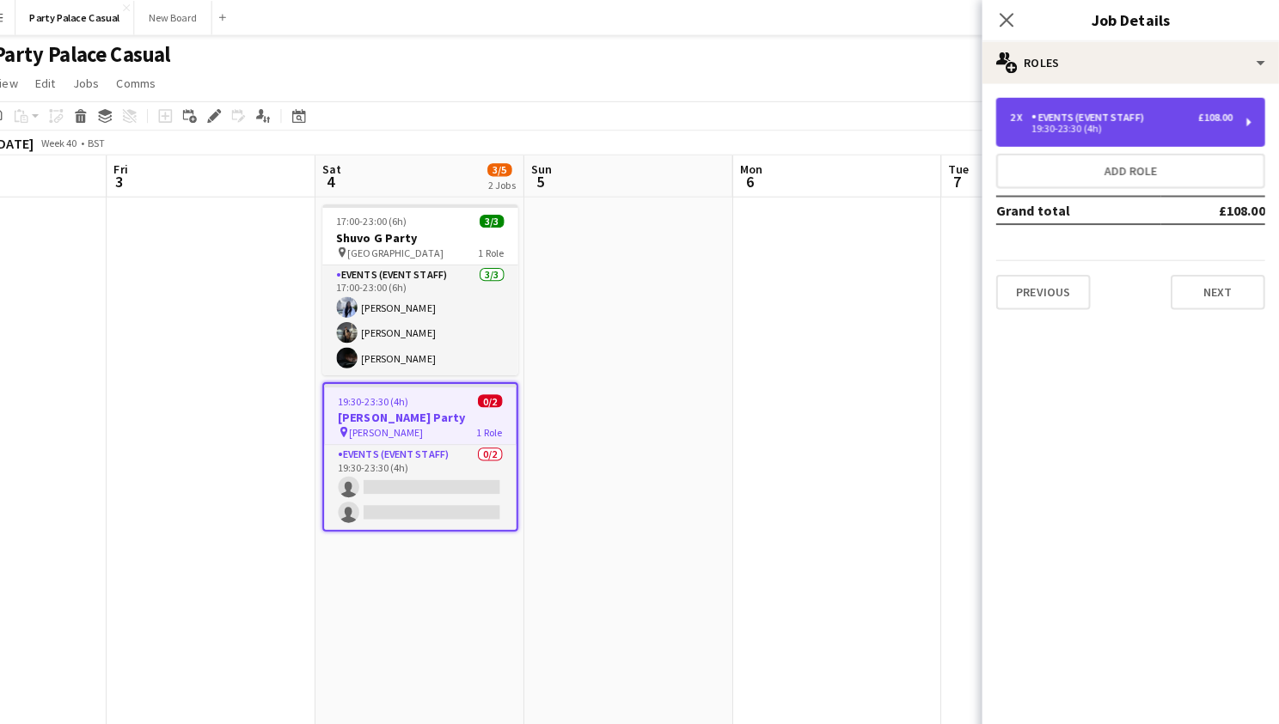
click at [1184, 134] on div "2 x Events (Event Staff) £108.00 19:30-23:30 (4h)" at bounding box center [1132, 120] width 265 height 48
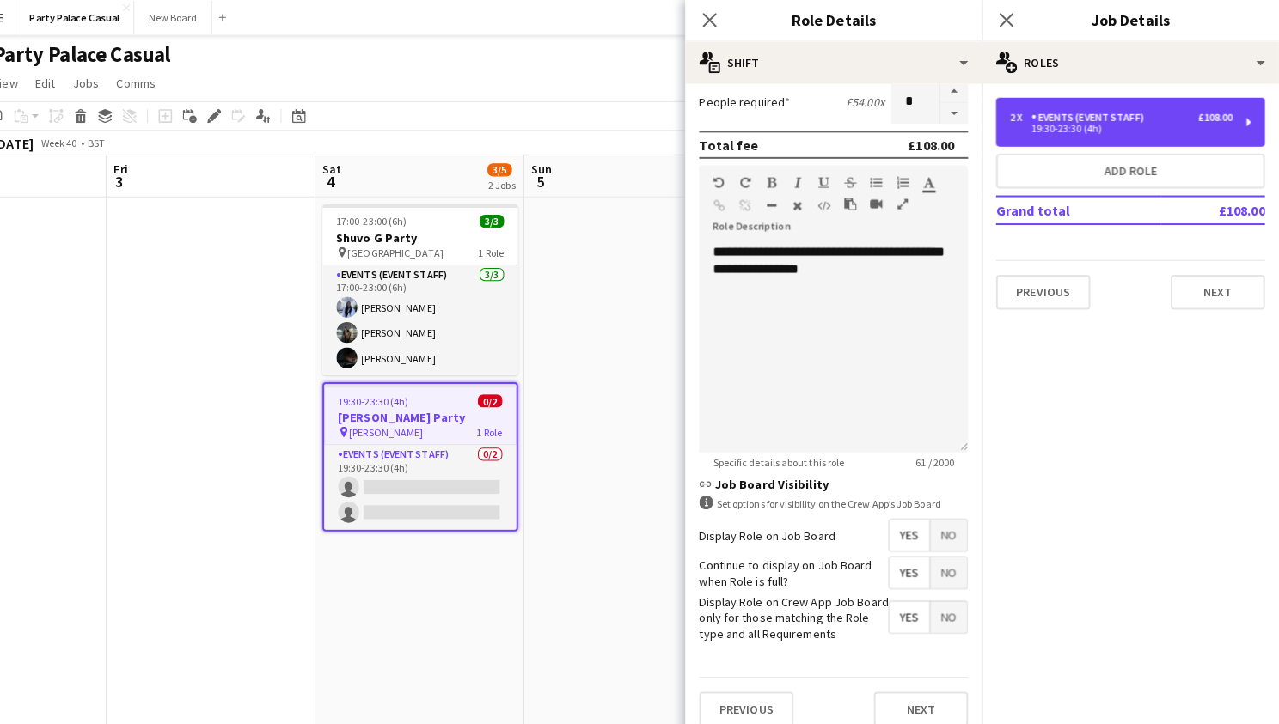
scroll to position [382, 0]
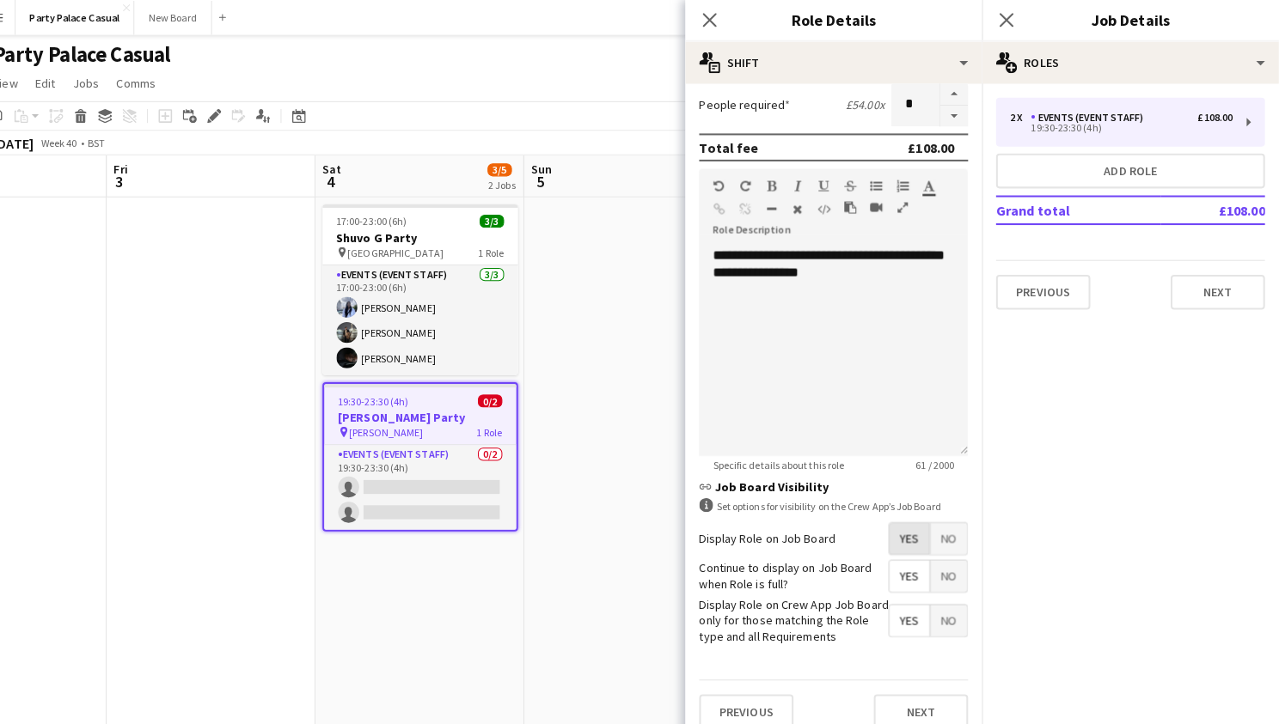
click at [897, 520] on span "Yes" at bounding box center [915, 530] width 40 height 31
click at [895, 557] on span "Yes" at bounding box center [915, 567] width 40 height 31
click at [895, 611] on span "Yes" at bounding box center [915, 611] width 40 height 31
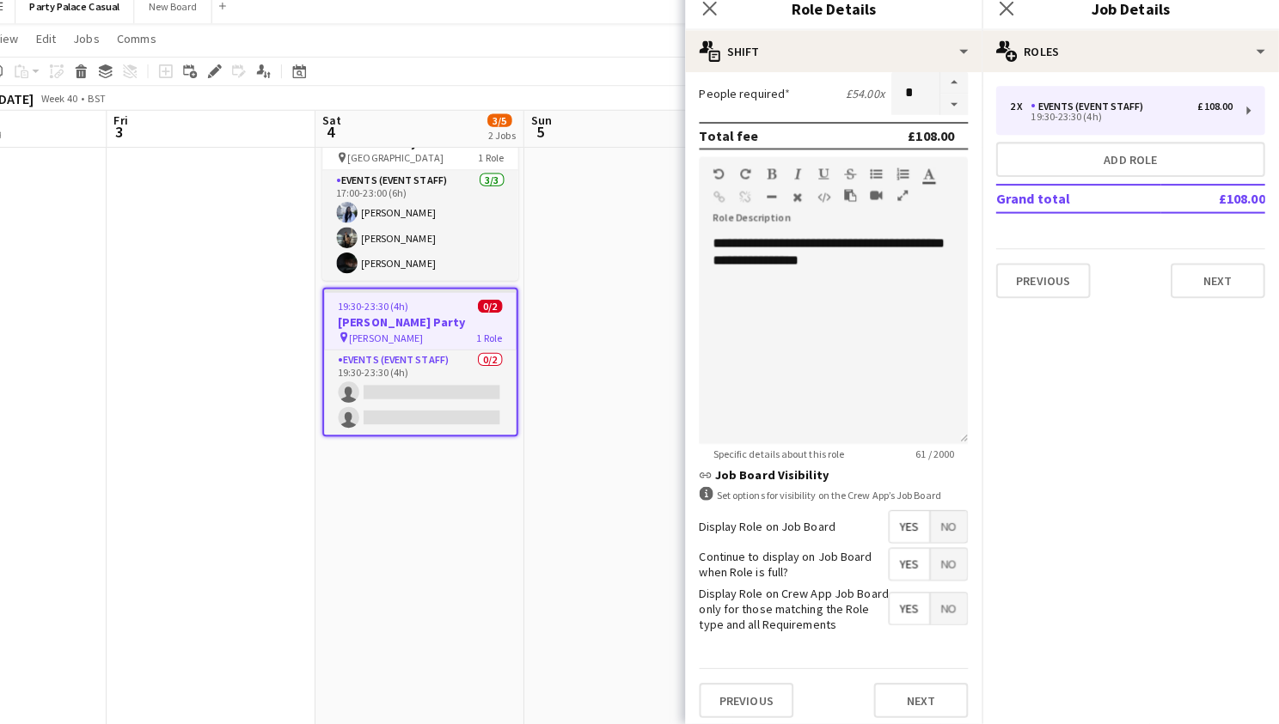
scroll to position [110, 0]
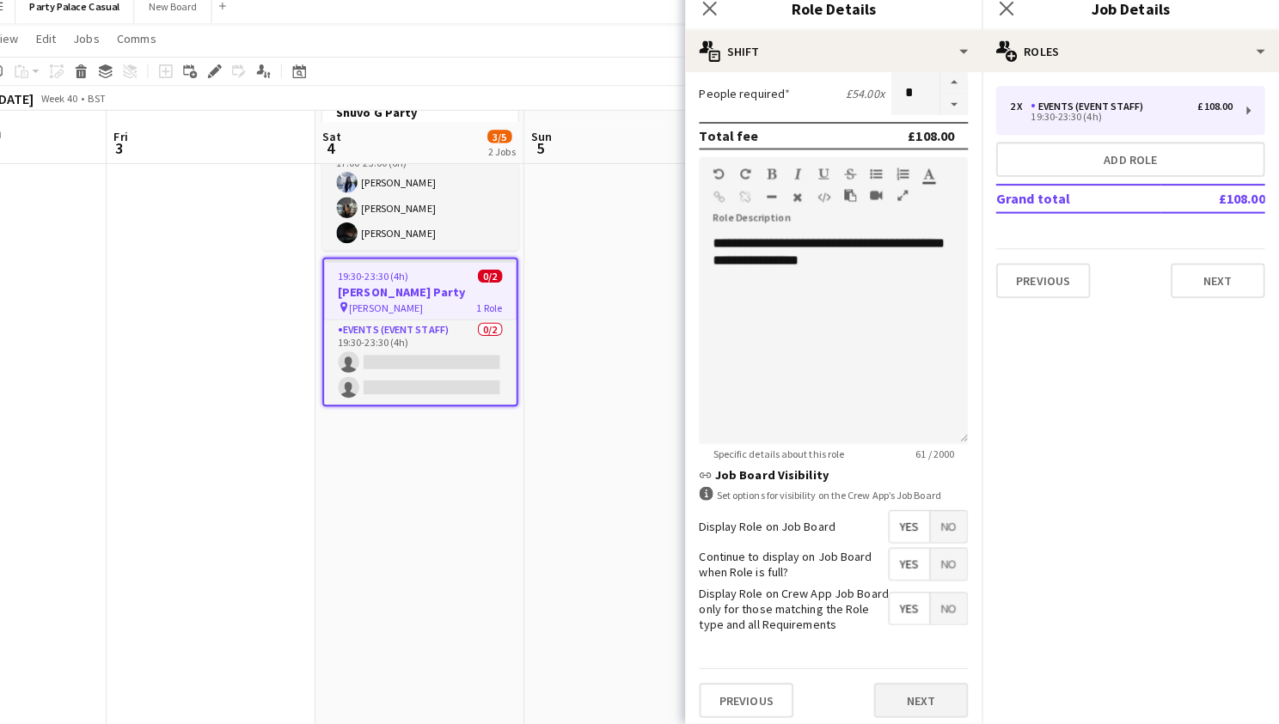
click at [884, 684] on button "Next" at bounding box center [926, 701] width 93 height 34
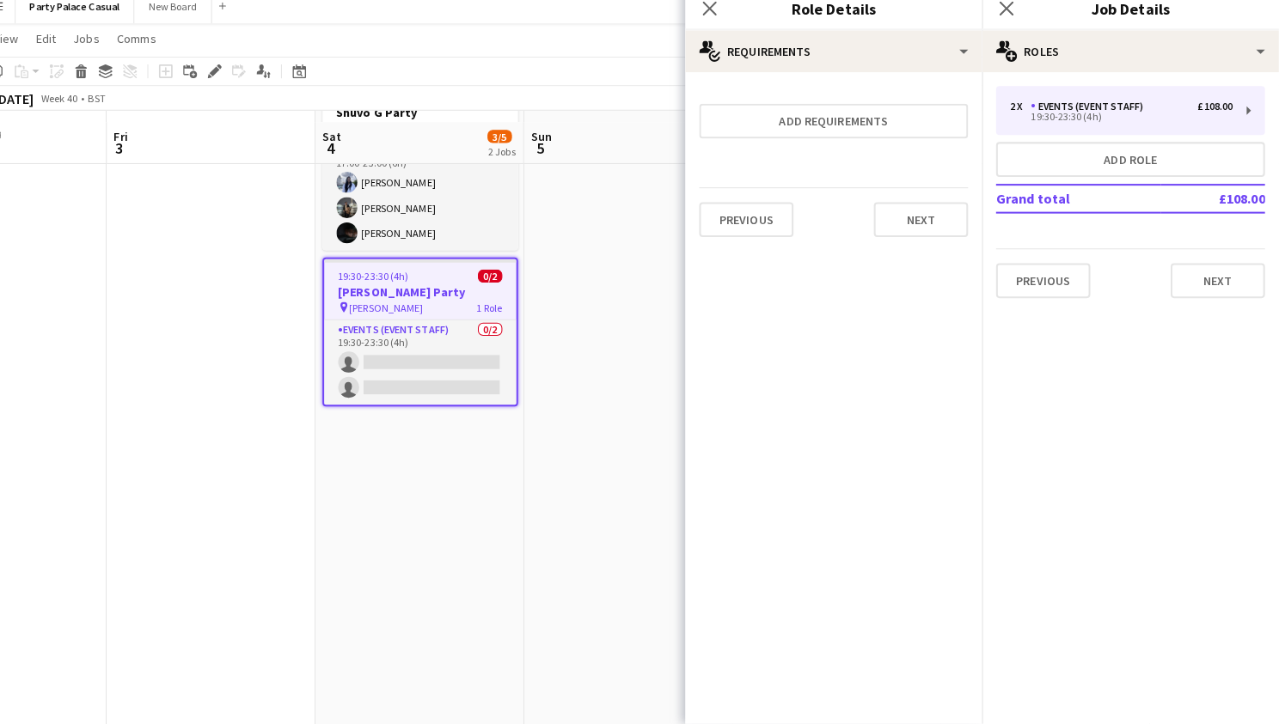
scroll to position [0, 0]
click at [923, 217] on button "Next" at bounding box center [926, 228] width 93 height 34
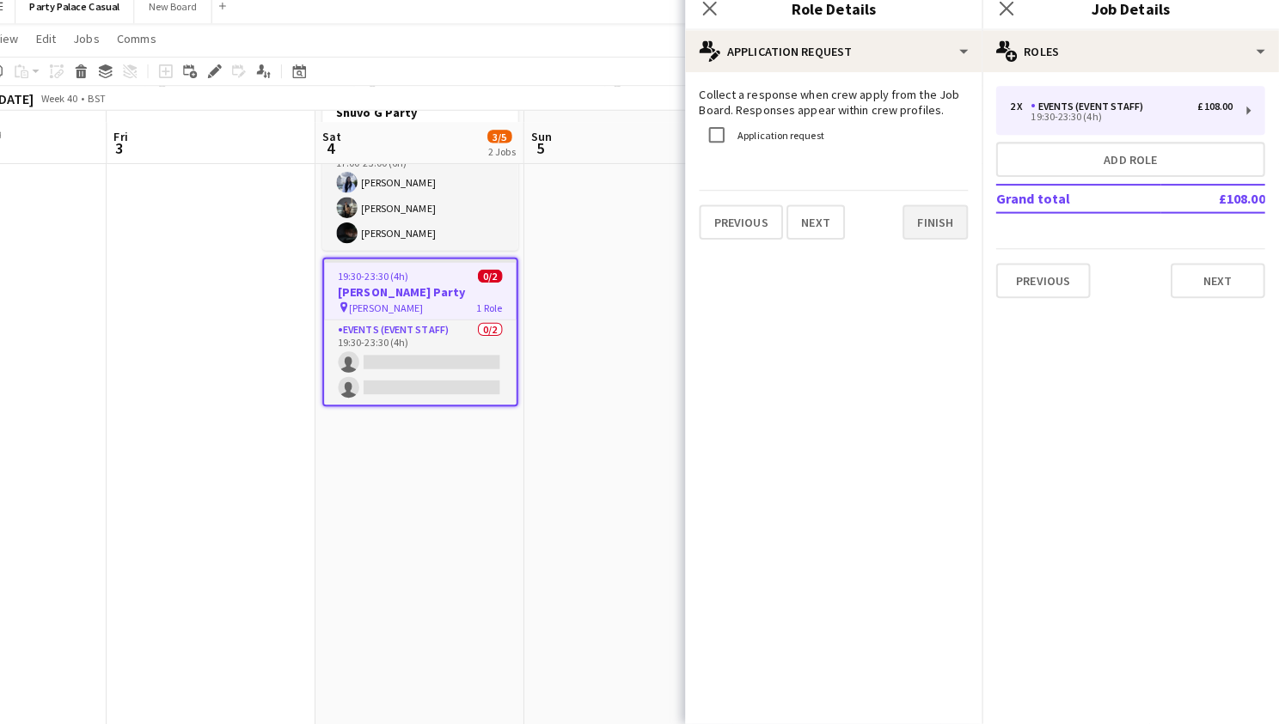
click at [922, 218] on button "Finish" at bounding box center [940, 230] width 64 height 34
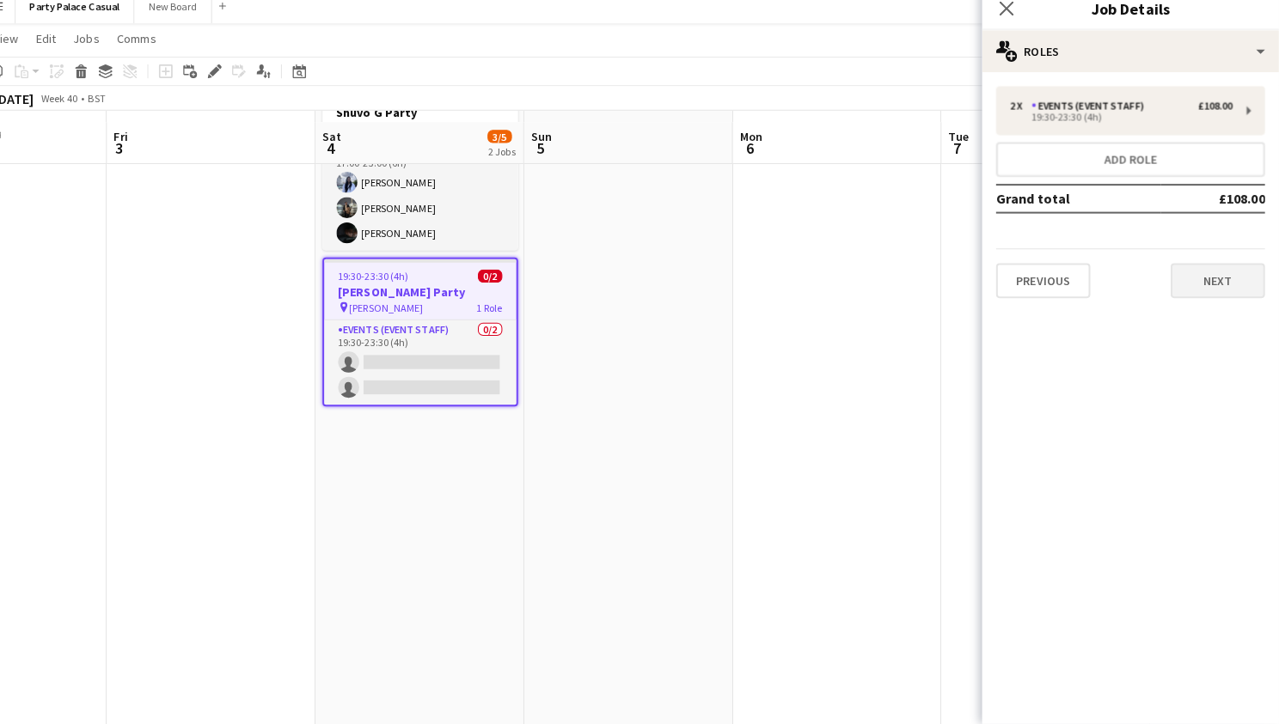
click at [1184, 275] on button "Next" at bounding box center [1218, 288] width 93 height 34
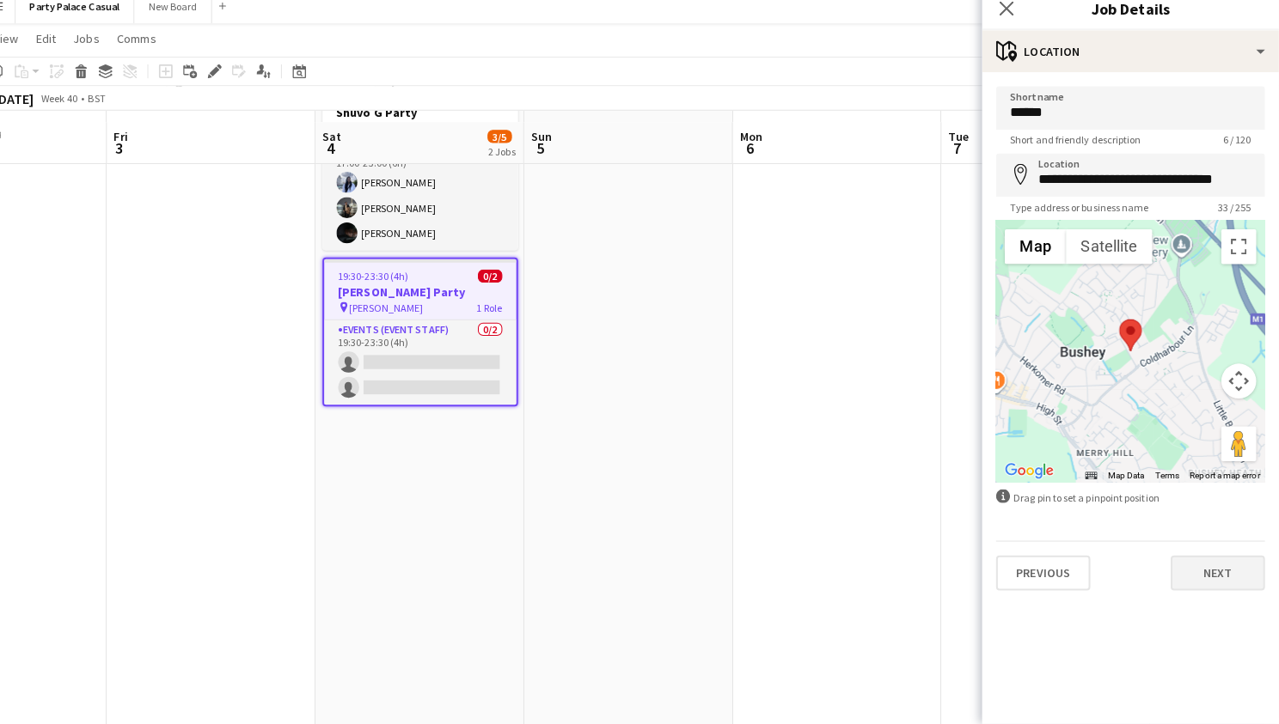
click at [1194, 569] on button "Next" at bounding box center [1218, 576] width 93 height 34
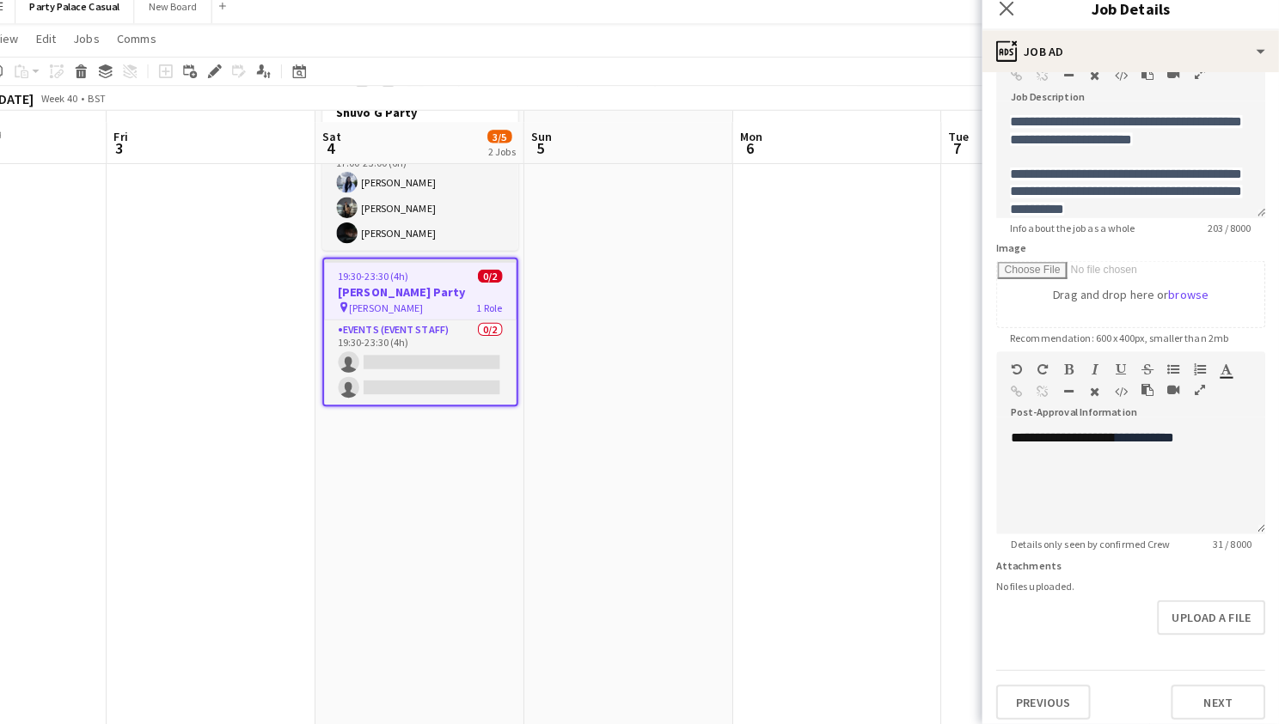
scroll to position [115, 0]
click at [1178, 687] on button "Next" at bounding box center [1218, 704] width 93 height 34
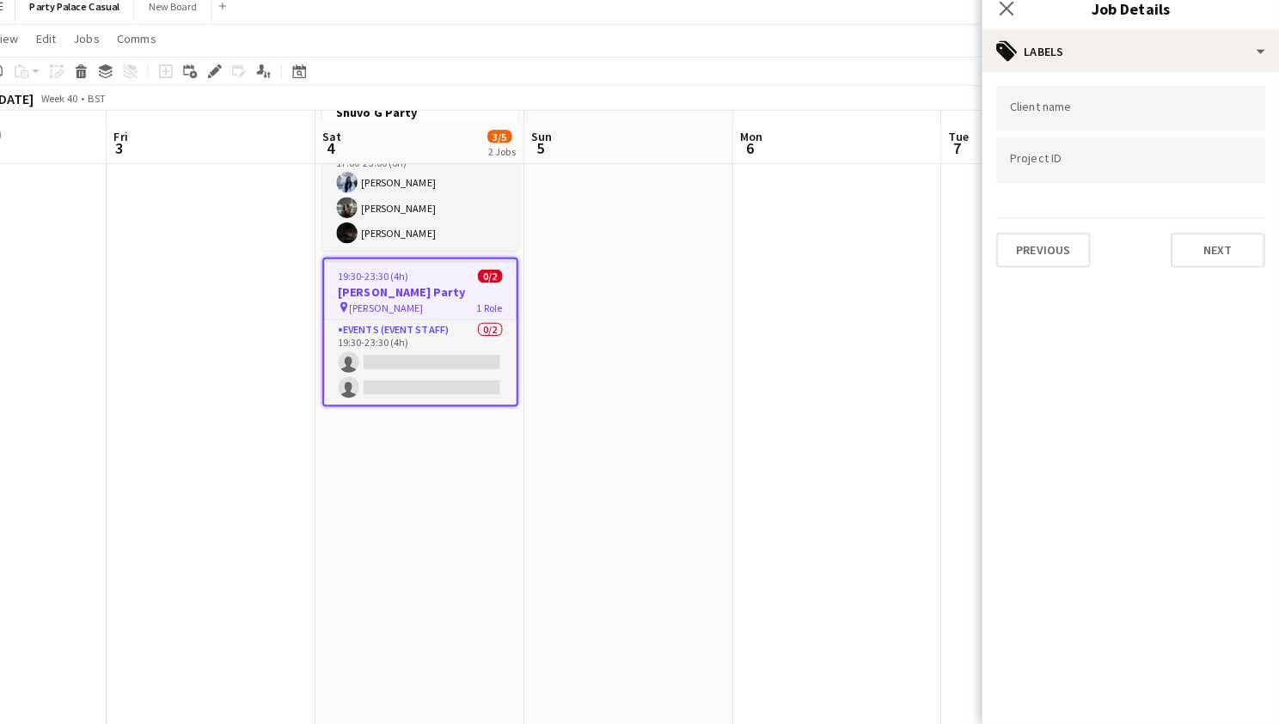
scroll to position [0, 0]
click at [1211, 241] on button "Next" at bounding box center [1218, 258] width 93 height 34
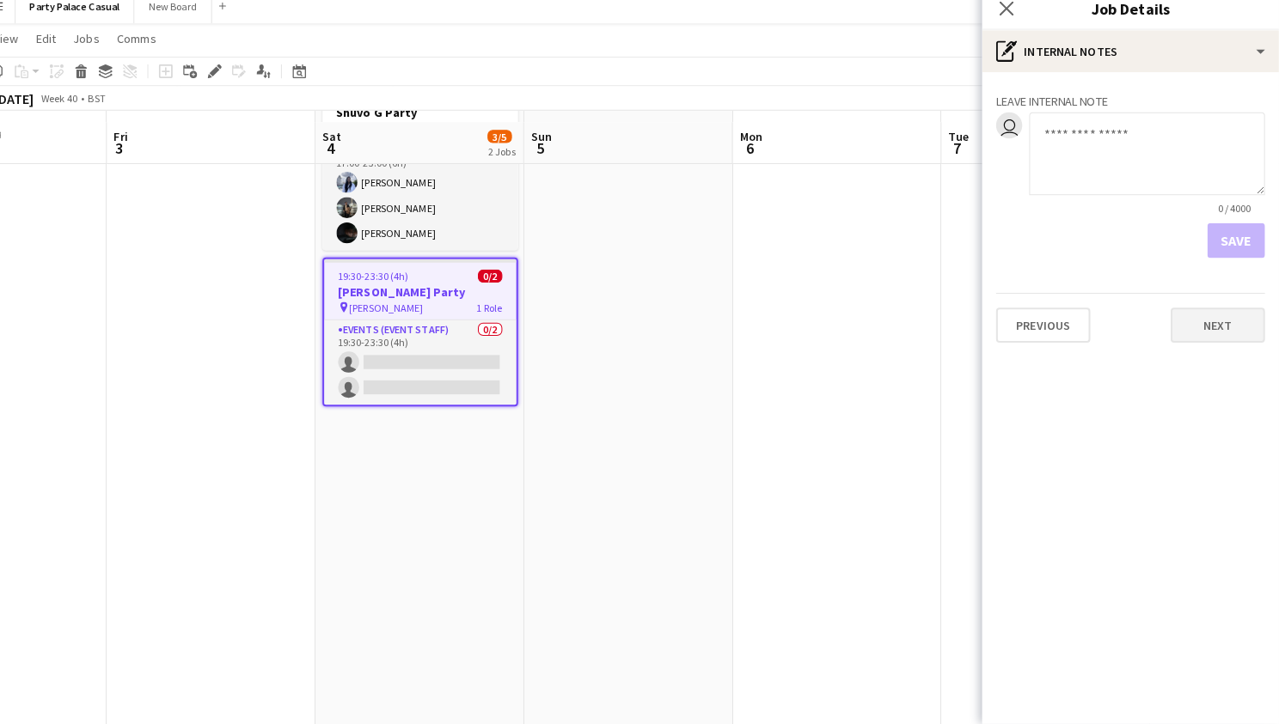
click at [1193, 315] on button "Next" at bounding box center [1218, 332] width 93 height 34
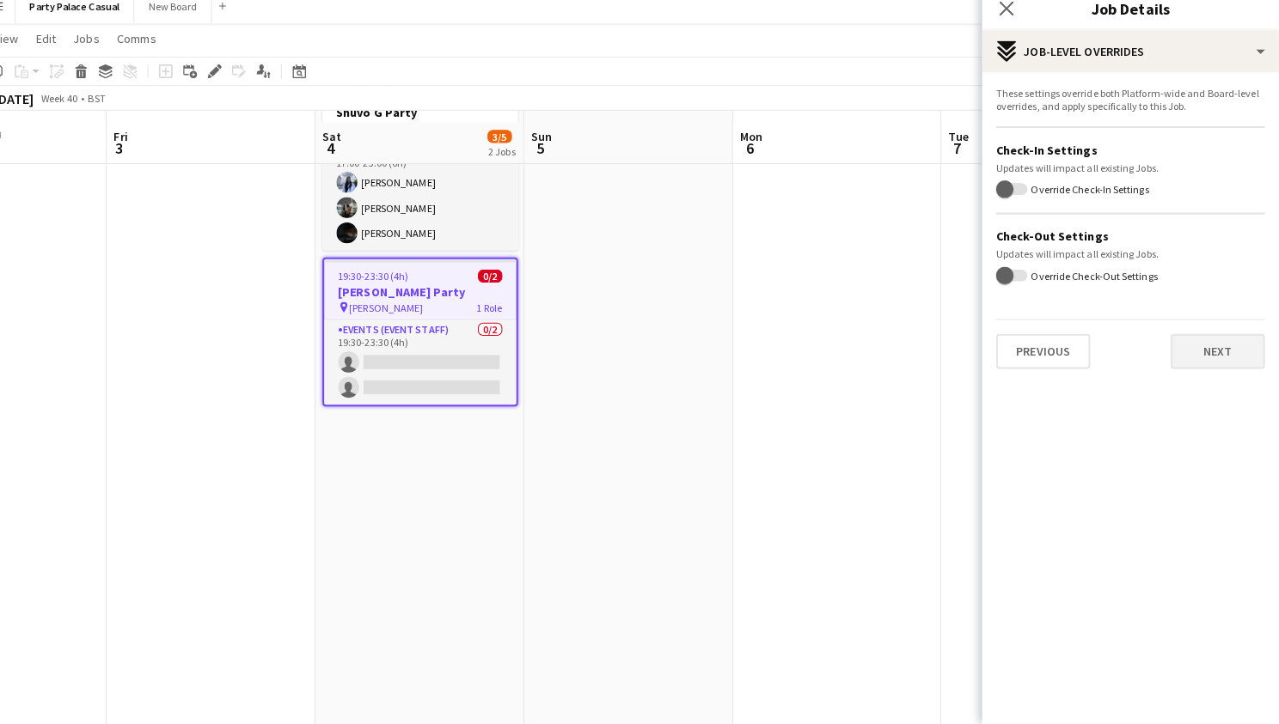
click at [1191, 340] on button "Next" at bounding box center [1218, 357] width 93 height 34
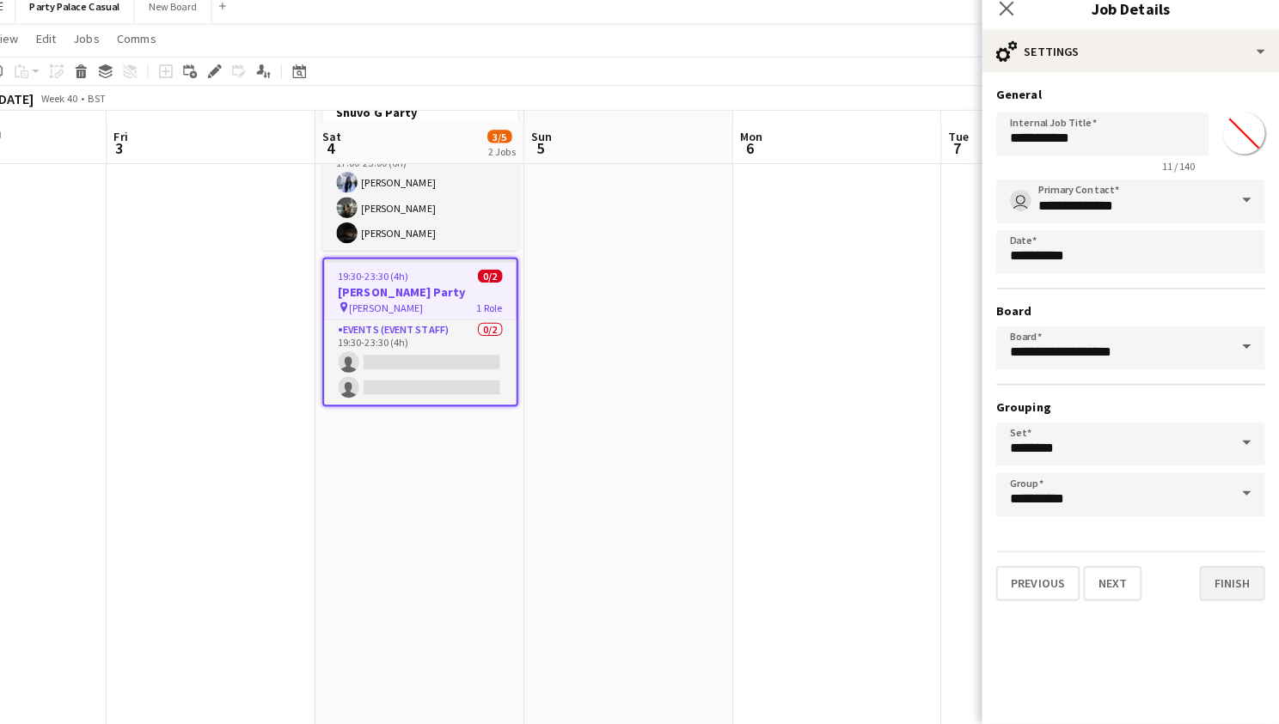
click at [1200, 571] on button "Finish" at bounding box center [1232, 586] width 64 height 34
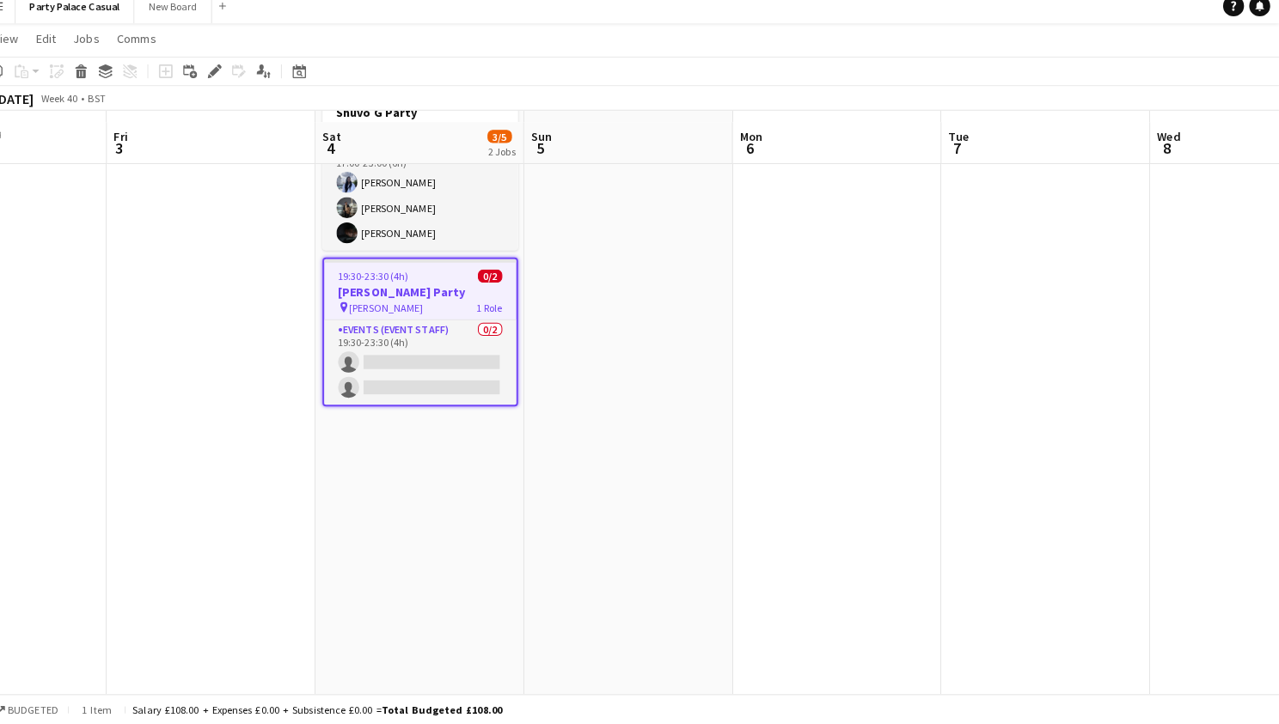
drag, startPoint x: 1188, startPoint y: 571, endPoint x: 1182, endPoint y: 578, distance: 9.8
click at [1182, 578] on app-calendar-viewport "Tue 30 Wed 1 Thu 2 Fri 3 Sat 4 3/5 2 Jobs Sun 5 Mon 6 Tue 7 Wed 8 Thu 9 Fri 10 …" at bounding box center [639, 356] width 1279 height 799
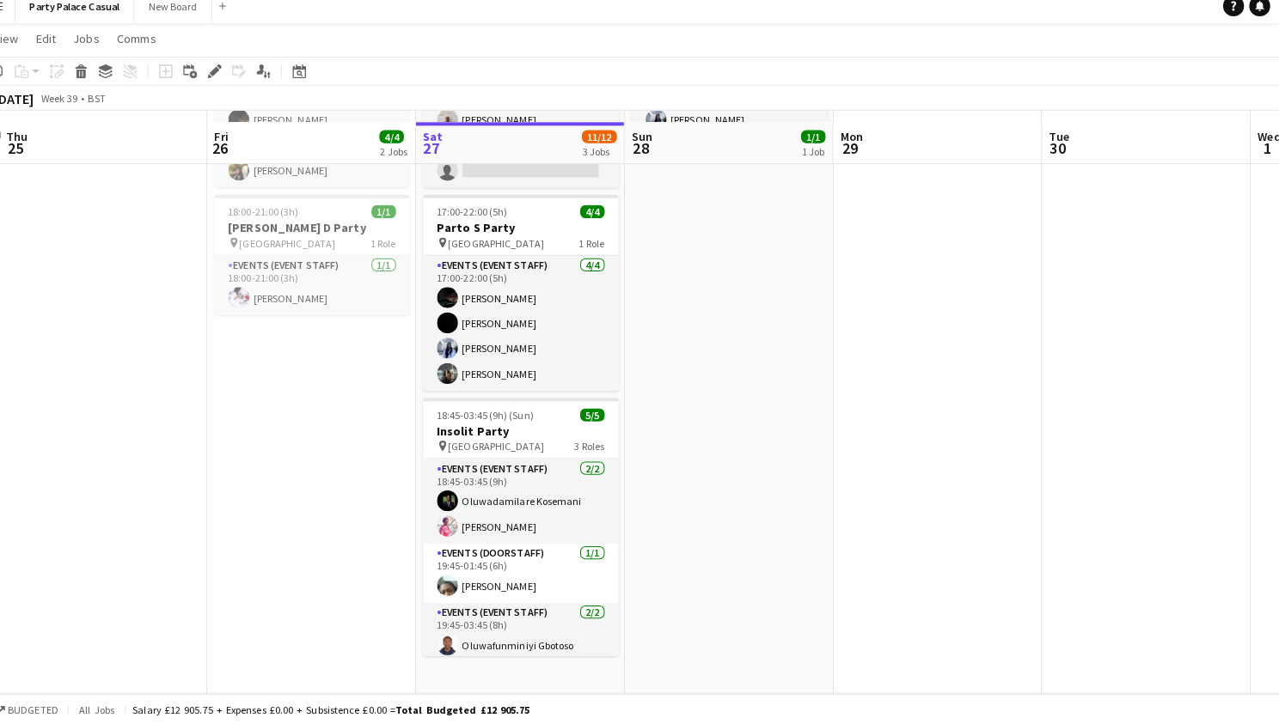
scroll to position [170, 0]
click at [523, 663] on app-date-cell "17:00-00:30 (7h30m) (Sun) 2/3 Lavinia B Party pin Elstree 1 Role Events (Event …" at bounding box center [532, 359] width 205 height 674
click at [176, 75] on icon "Add job" at bounding box center [183, 82] width 14 height 14
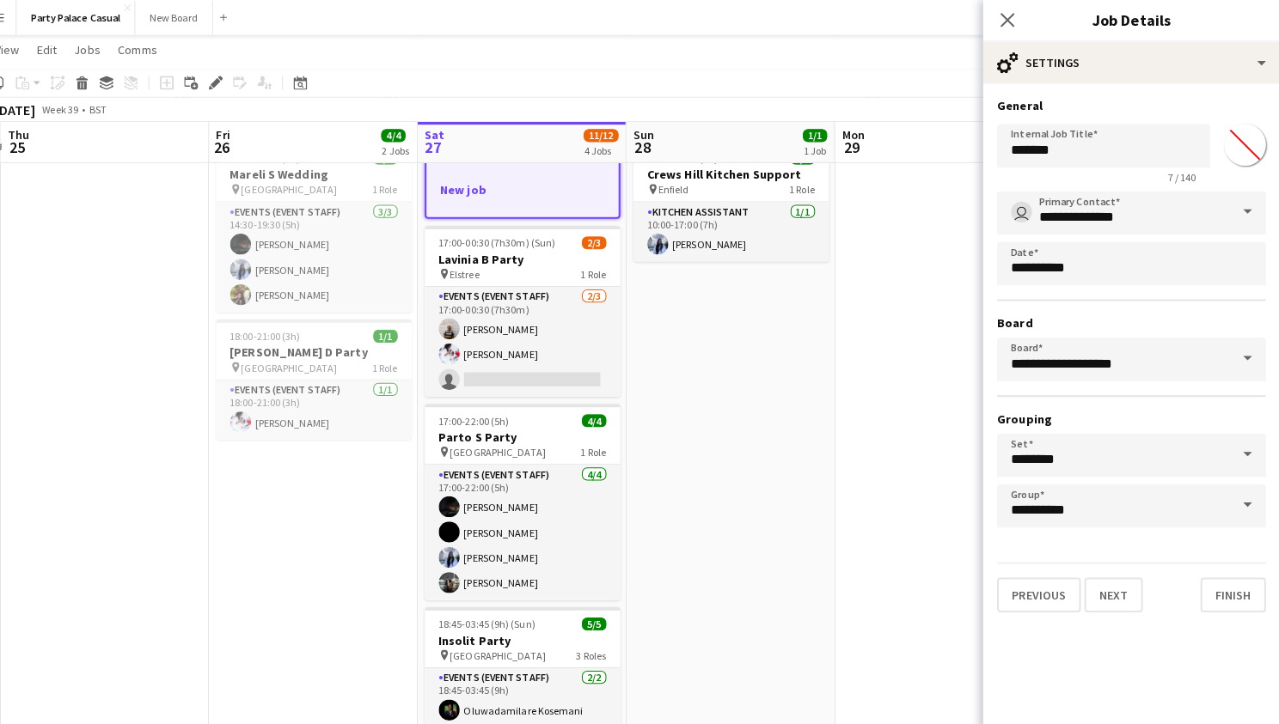
scroll to position [59, 0]
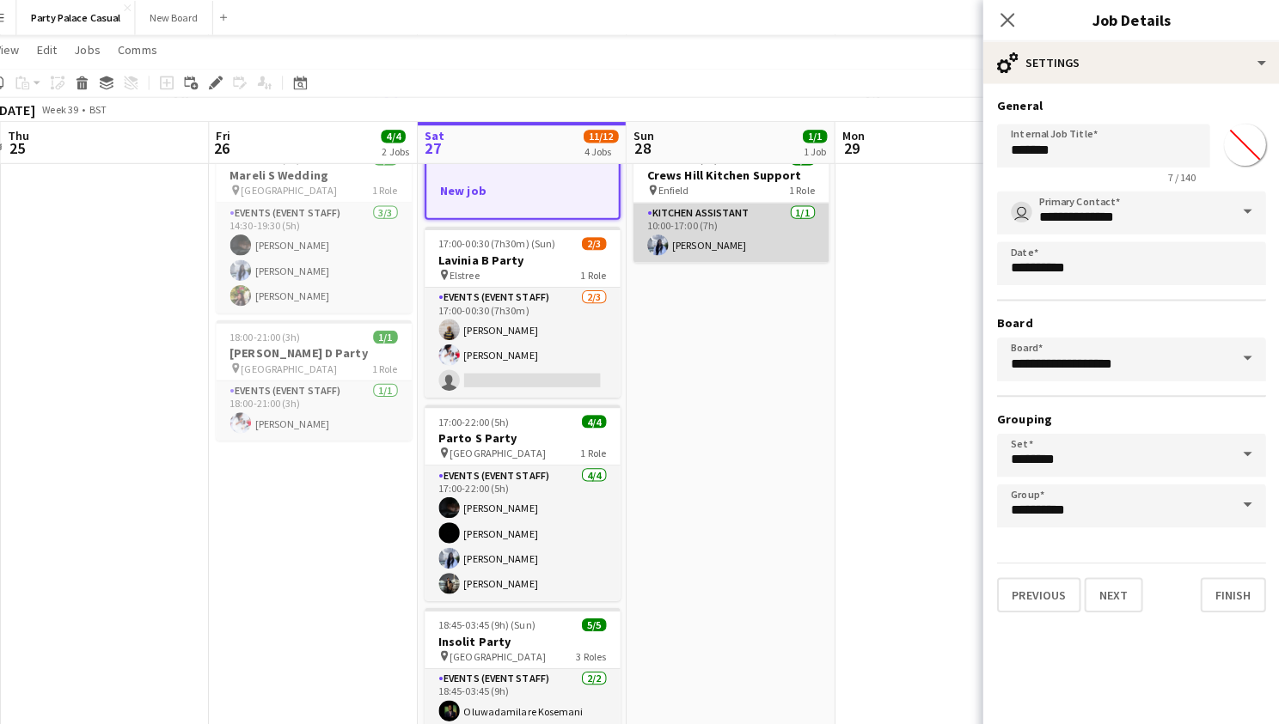
click at [784, 247] on app-card-role "Kitchen Assistant 1/1 10:00-17:00 (7h) Pradeepthi Elaprolu" at bounding box center [738, 229] width 192 height 58
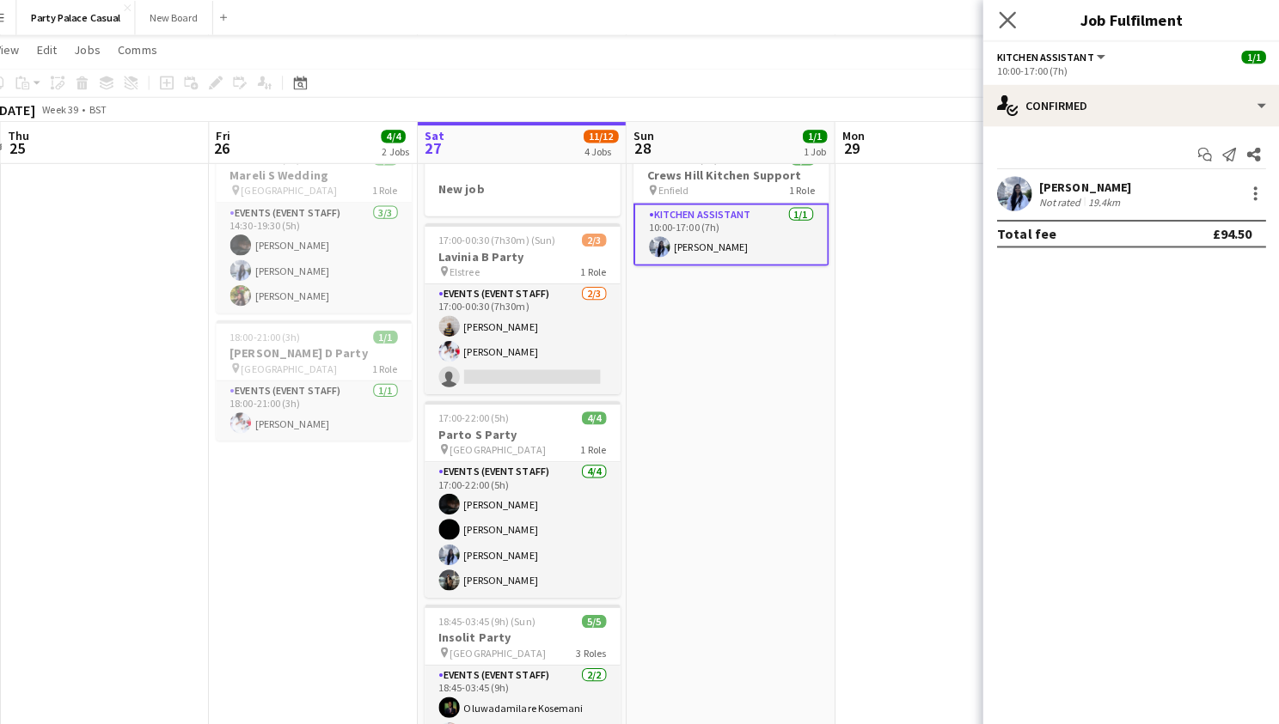
click at [1000, 14] on app-icon "Close pop-in" at bounding box center [1011, 20] width 25 height 25
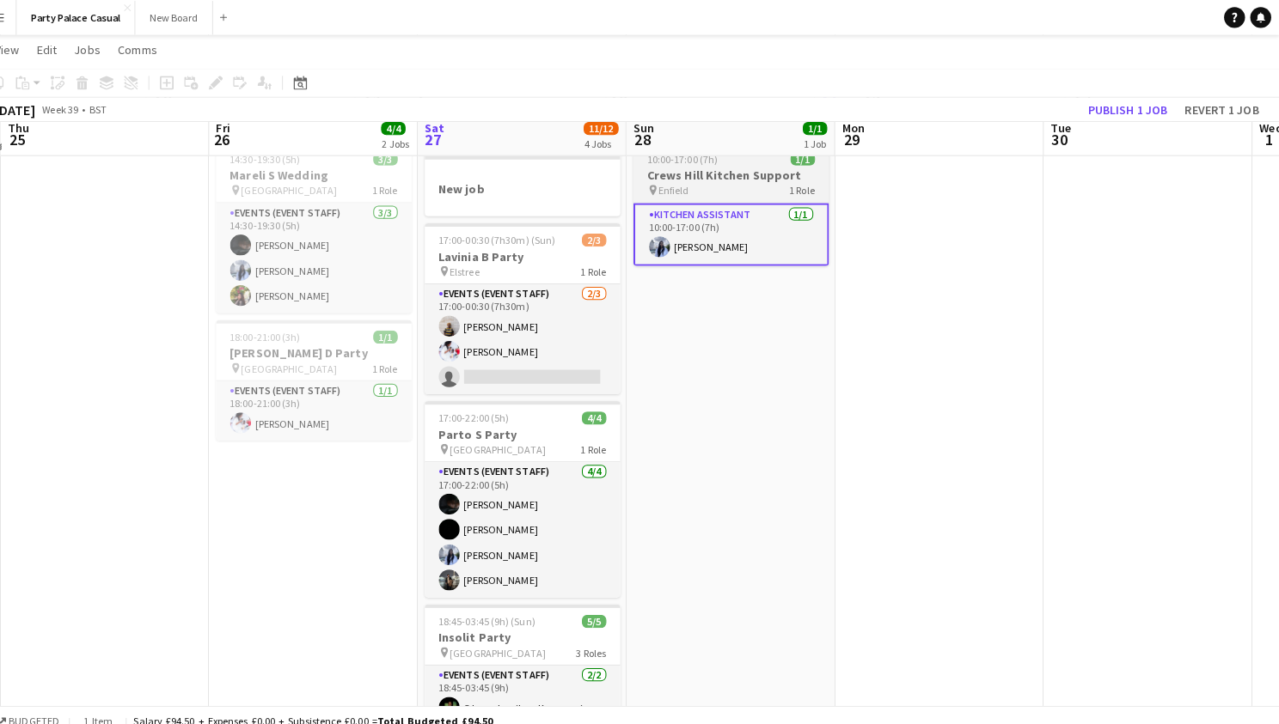
scroll to position [1, 0]
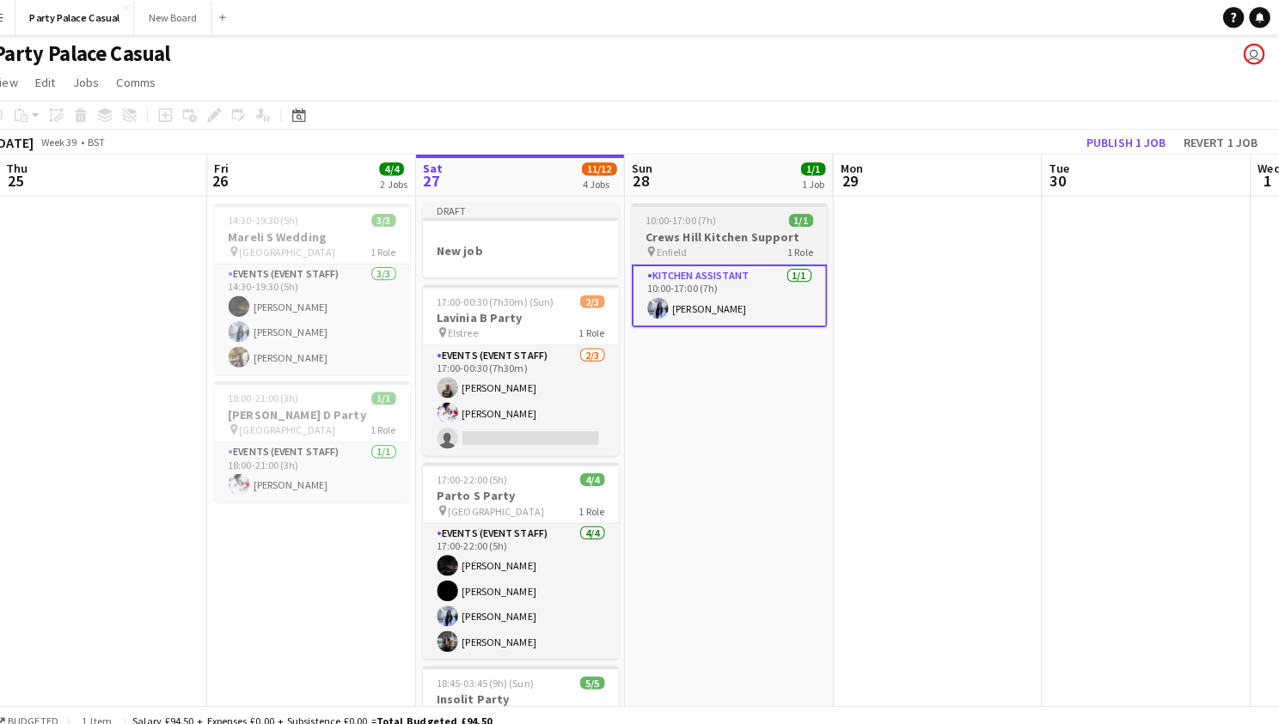
click at [742, 225] on h3 "Crews Hill Kitchen Support" at bounding box center [738, 232] width 192 height 15
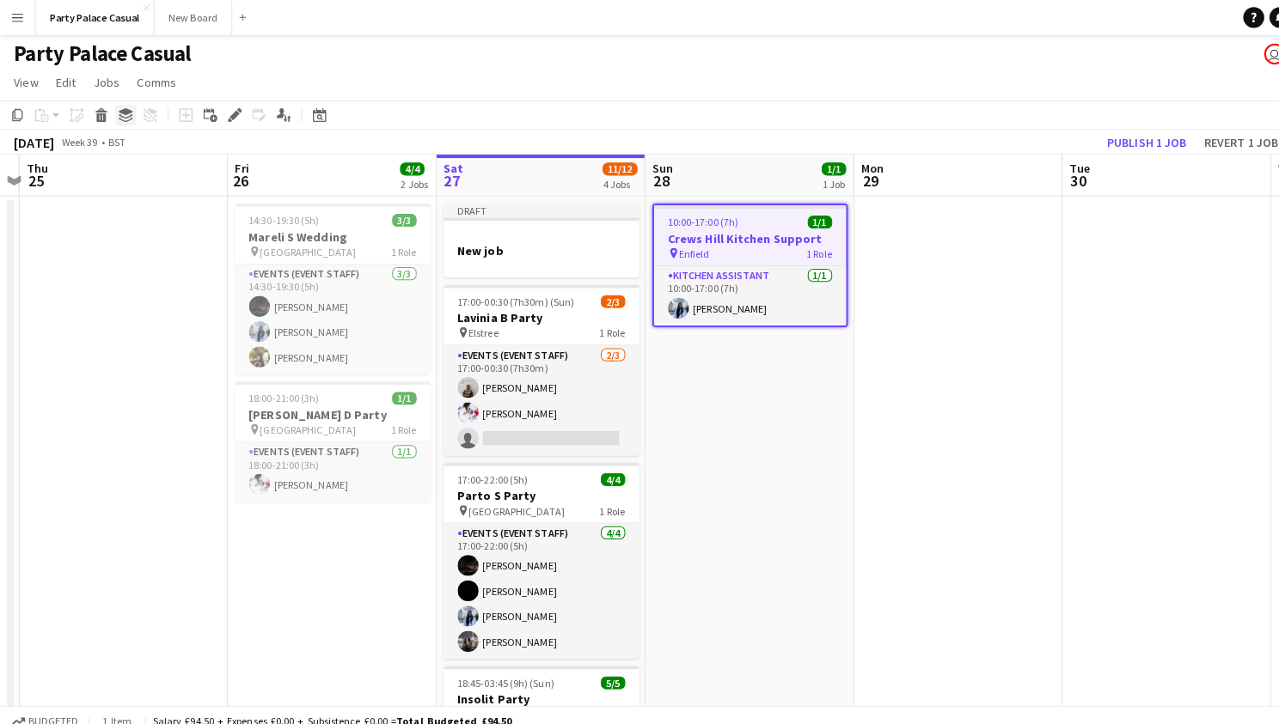
scroll to position [0, 0]
click at [15, 119] on icon at bounding box center [17, 114] width 10 height 12
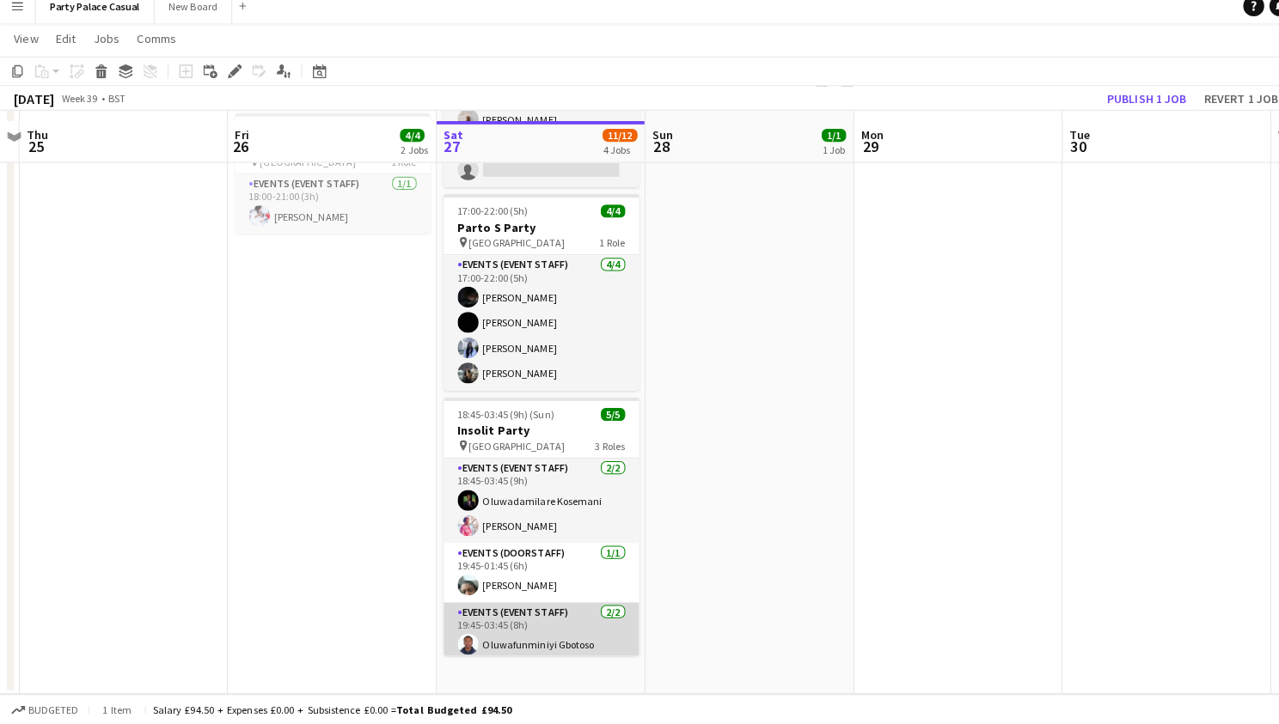
scroll to position [251, 0]
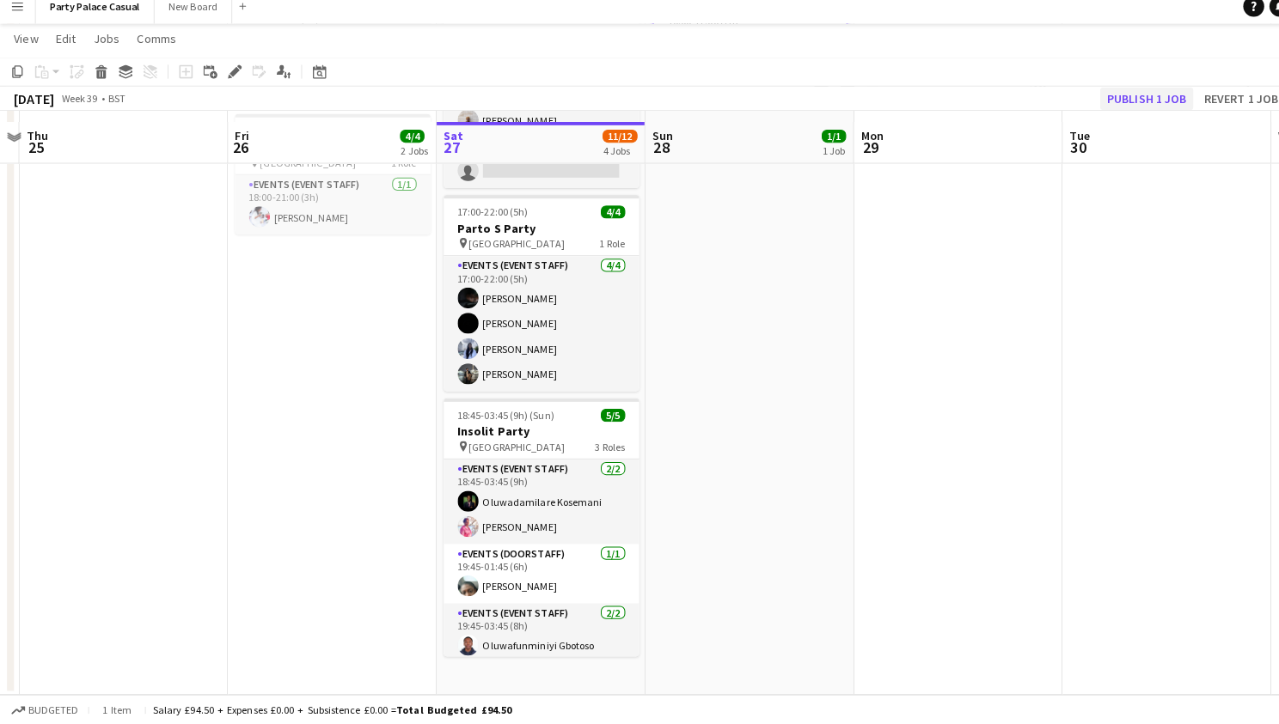
click at [1151, 98] on button "Publish 1 job" at bounding box center [1129, 108] width 92 height 22
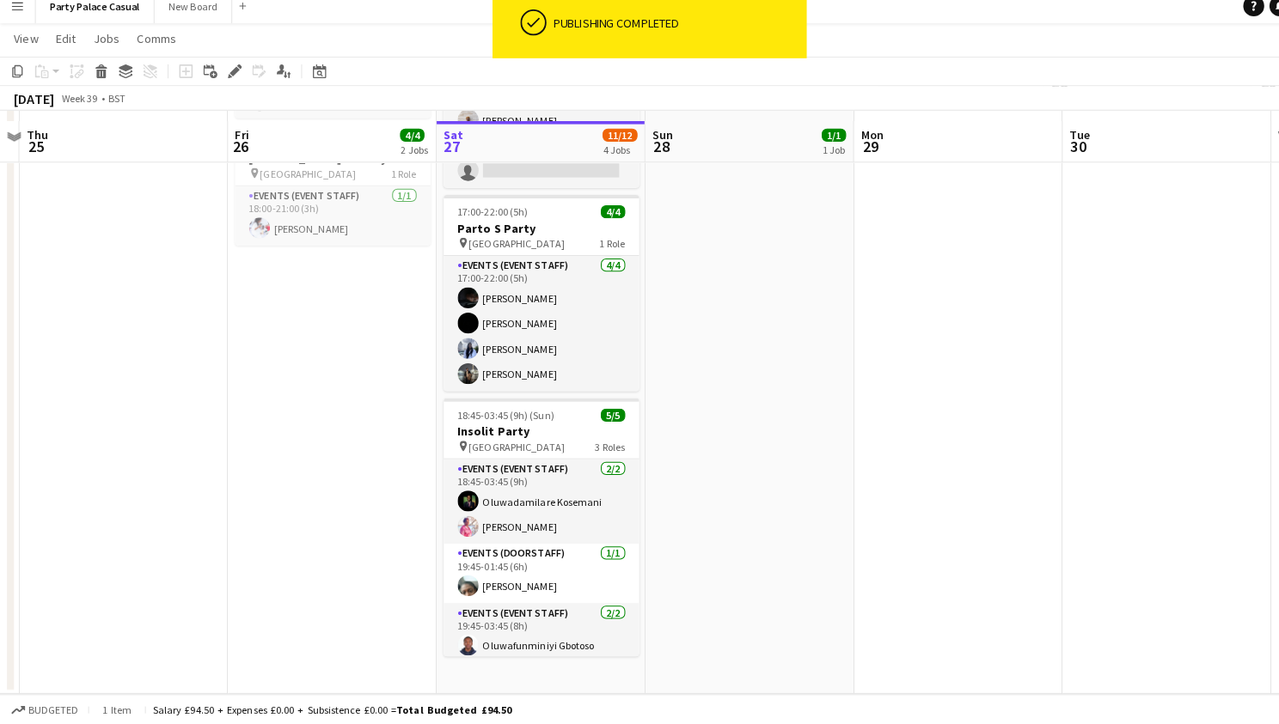
scroll to position [239, 0]
click at [527, 669] on app-date-cell "New job 17:00-00:30 (7h30m) (Sun) 2/3 Lavinia B Party pin Elstree 1 Role Events…" at bounding box center [532, 325] width 205 height 742
click at [185, 76] on icon at bounding box center [183, 82] width 14 height 14
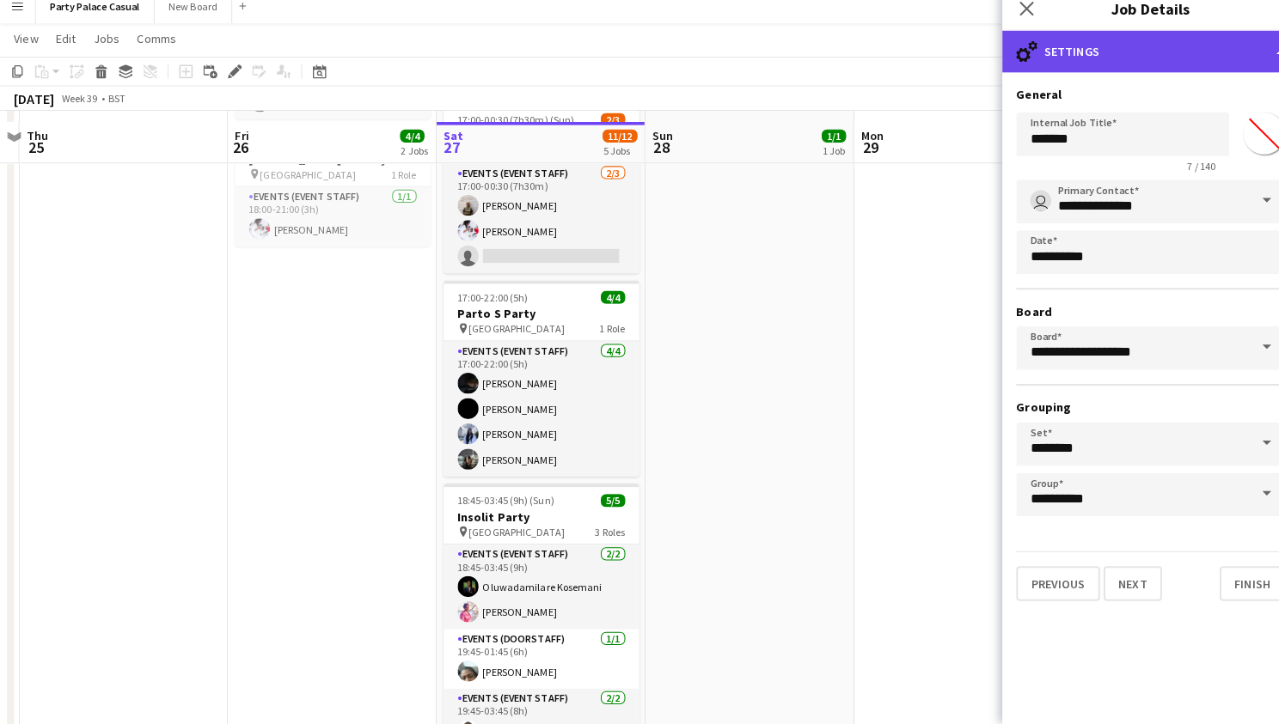
click at [1017, 54] on icon "cog-double-3" at bounding box center [1010, 62] width 21 height 21
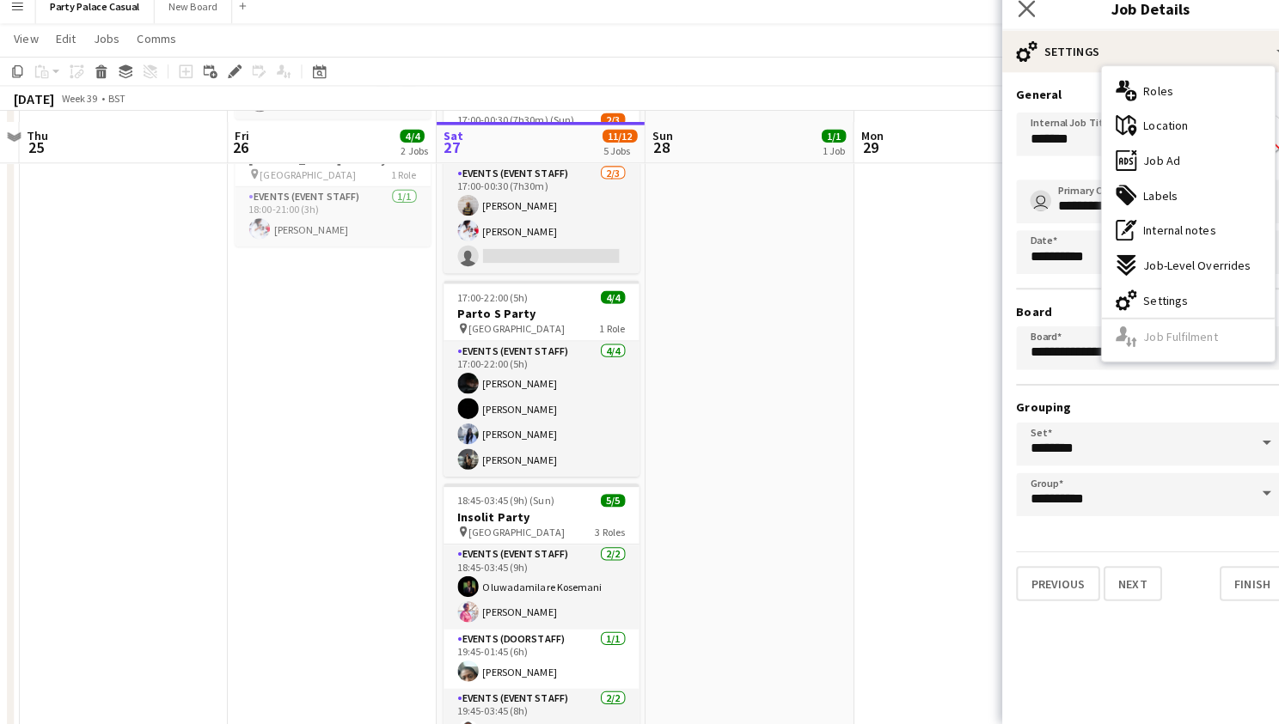
click at [1020, 13] on app-icon "Close pop-in" at bounding box center [1011, 20] width 25 height 25
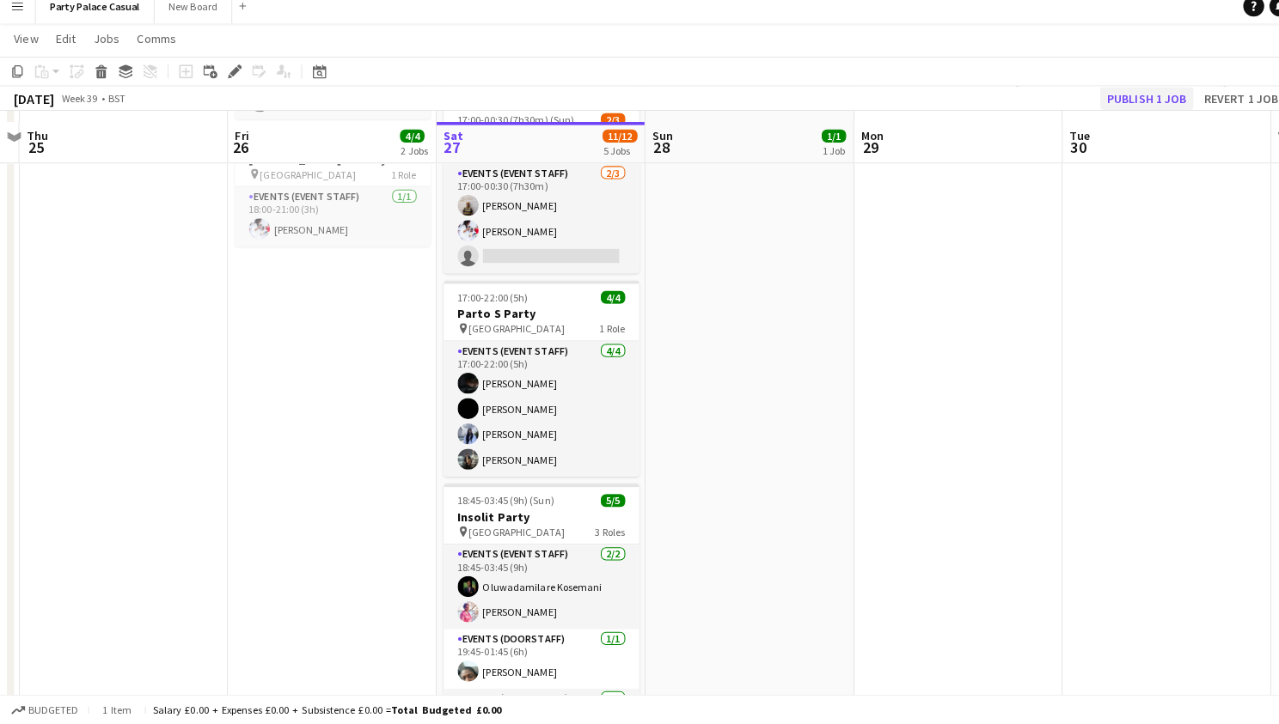
click at [1134, 102] on button "Publish 1 job" at bounding box center [1129, 108] width 92 height 22
